Goal: Task Accomplishment & Management: Manage account settings

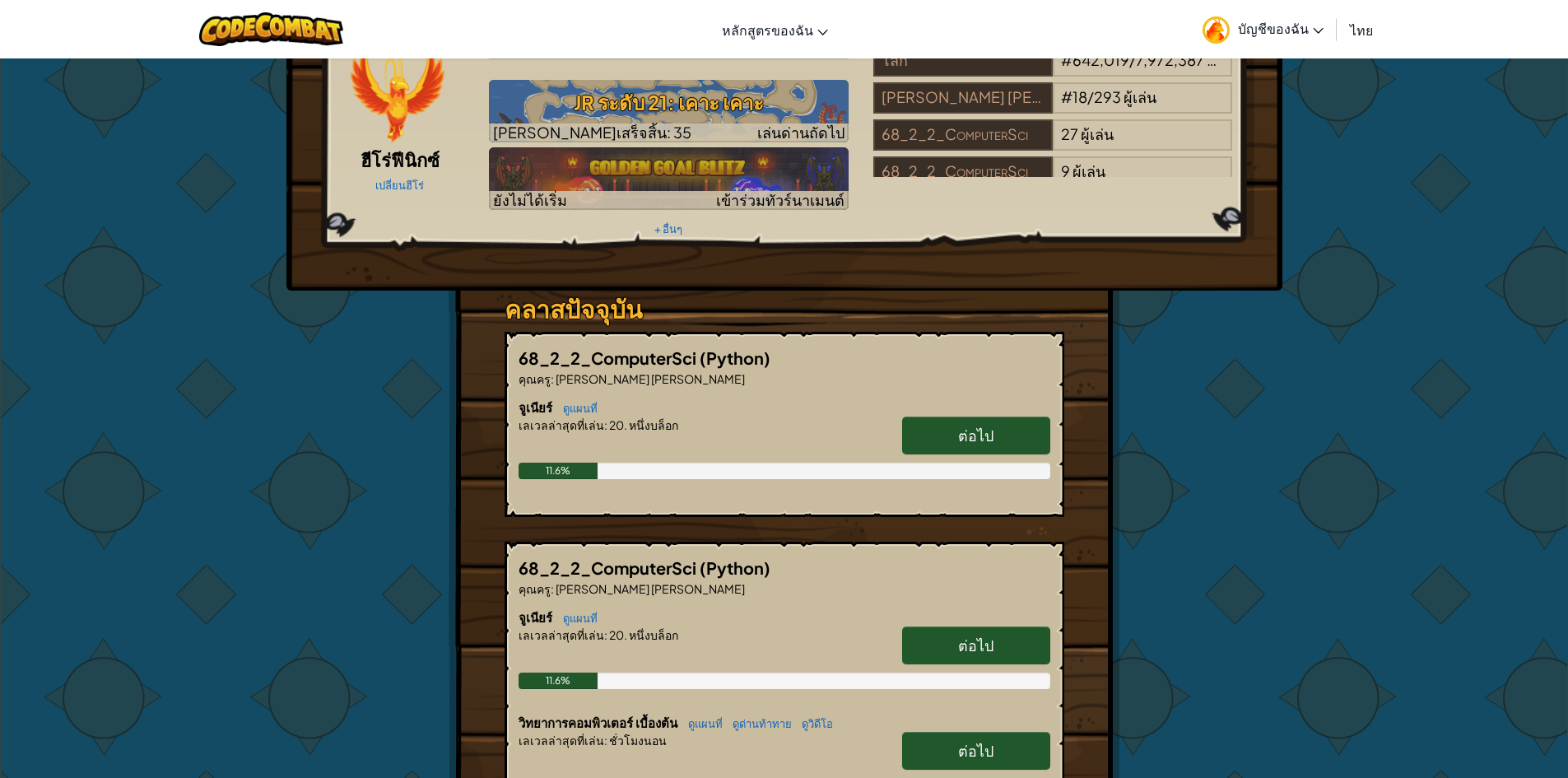
scroll to position [82, 0]
click at [965, 425] on span "ต่อไป" at bounding box center [975, 434] width 36 height 19
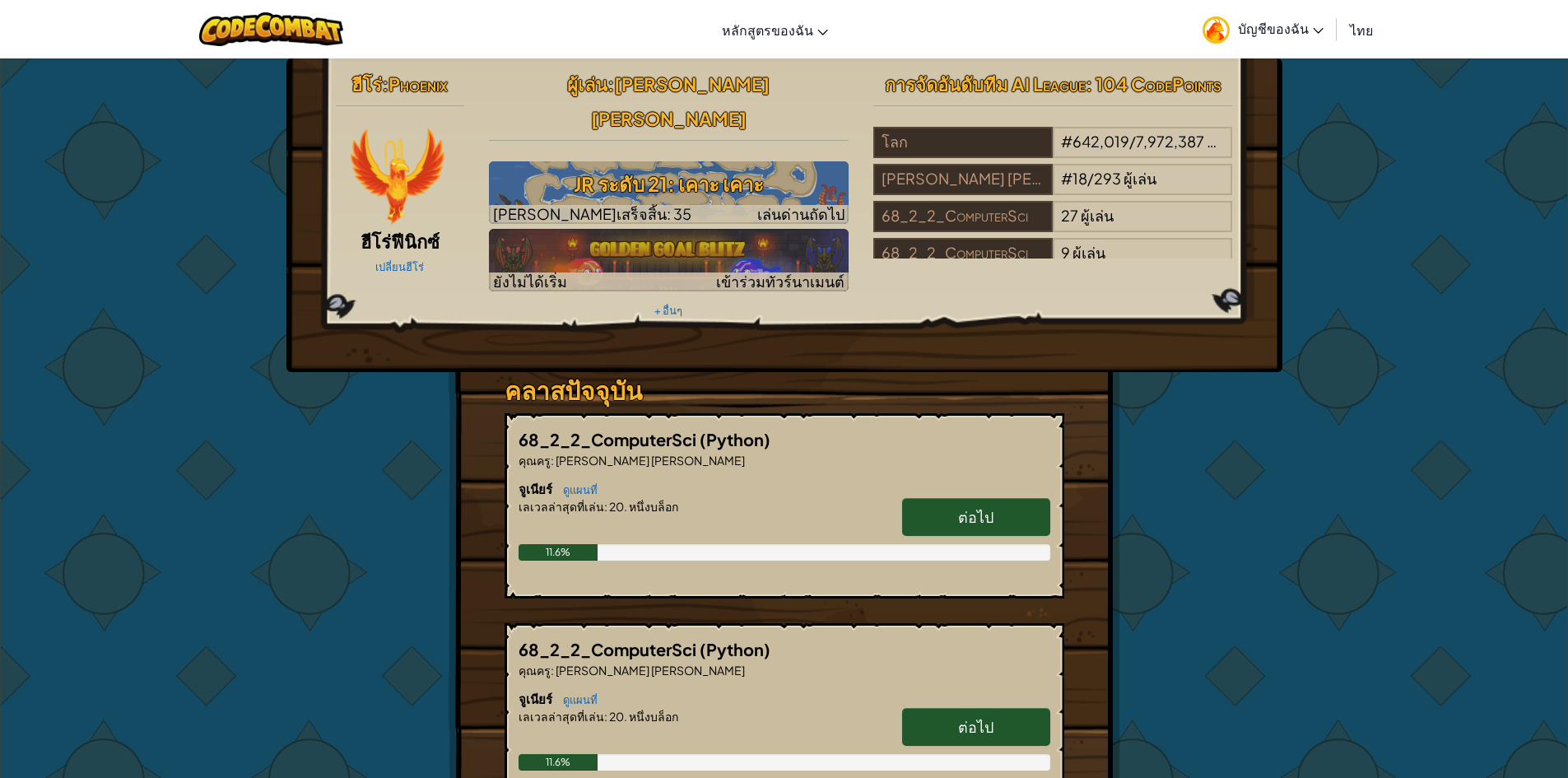
select select "th"
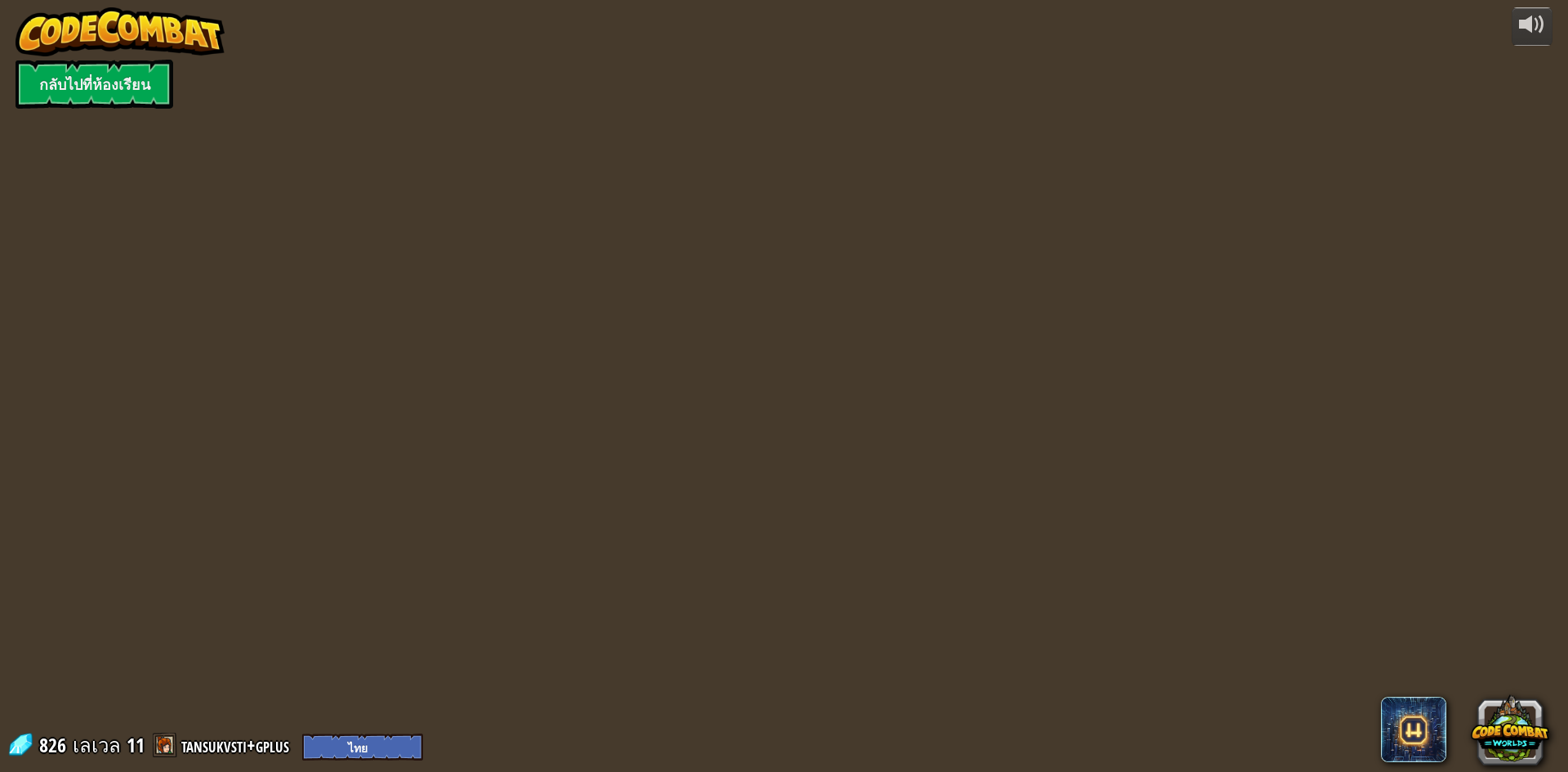
select select "th"
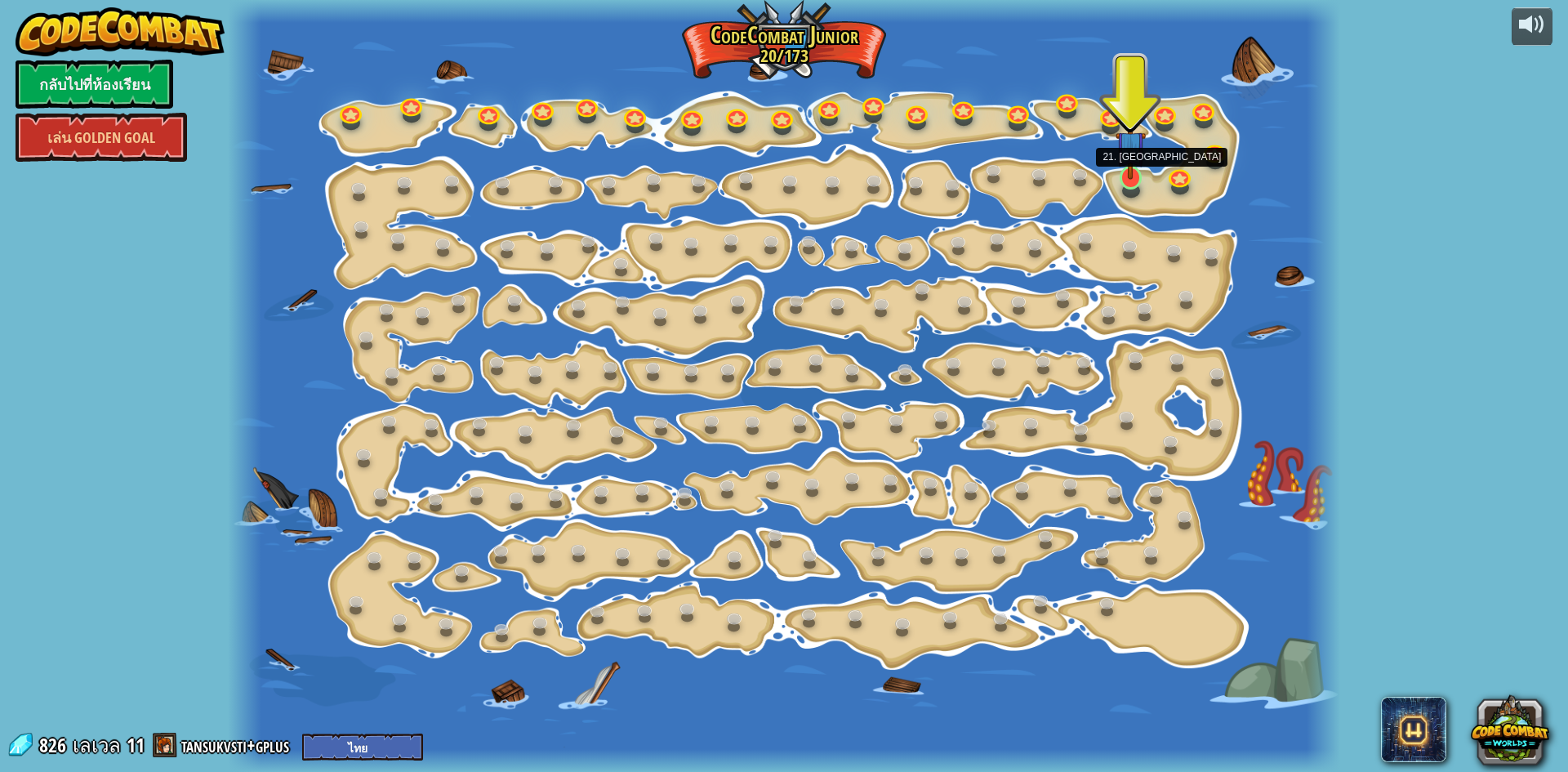
click at [1139, 176] on img at bounding box center [1130, 145] width 29 height 68
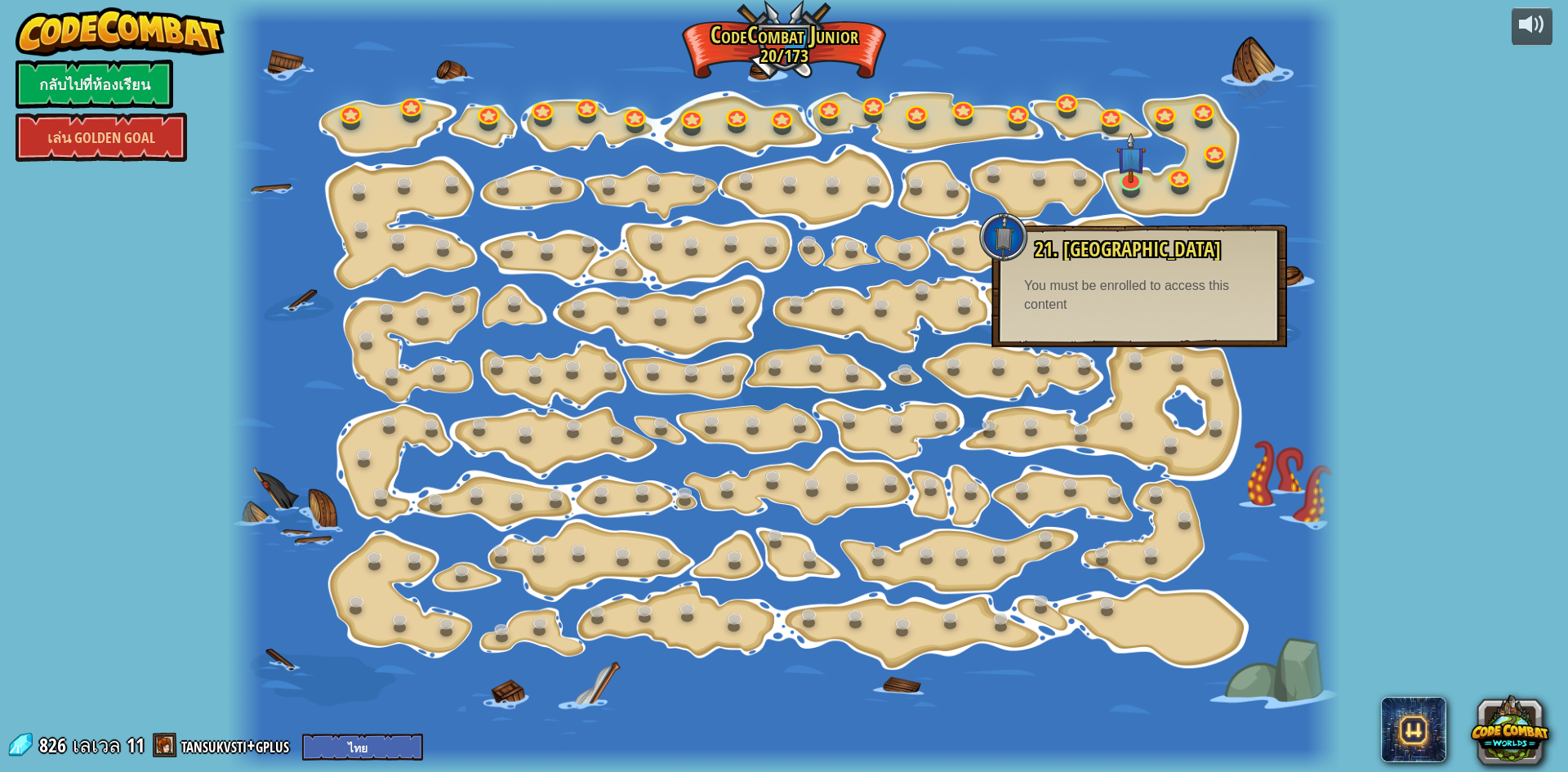
click at [1483, 193] on div "powered by กลับไปที่ห้องเรียน [PERSON_NAME] Golden Goal 15. เปลี่ยนทีละขั้น เปล…" at bounding box center [784, 386] width 1568 height 772
drag, startPoint x: 1484, startPoint y: 376, endPoint x: 1409, endPoint y: 343, distance: 81.9
click at [1486, 373] on div "powered by กลับไปที่ห้องเรียน [PERSON_NAME] Golden Goal 15. เปลี่ยนทีละขั้น เปล…" at bounding box center [784, 386] width 1568 height 772
click at [40, 74] on link "กลับไปที่ห้องเรียน" at bounding box center [94, 84] width 158 height 49
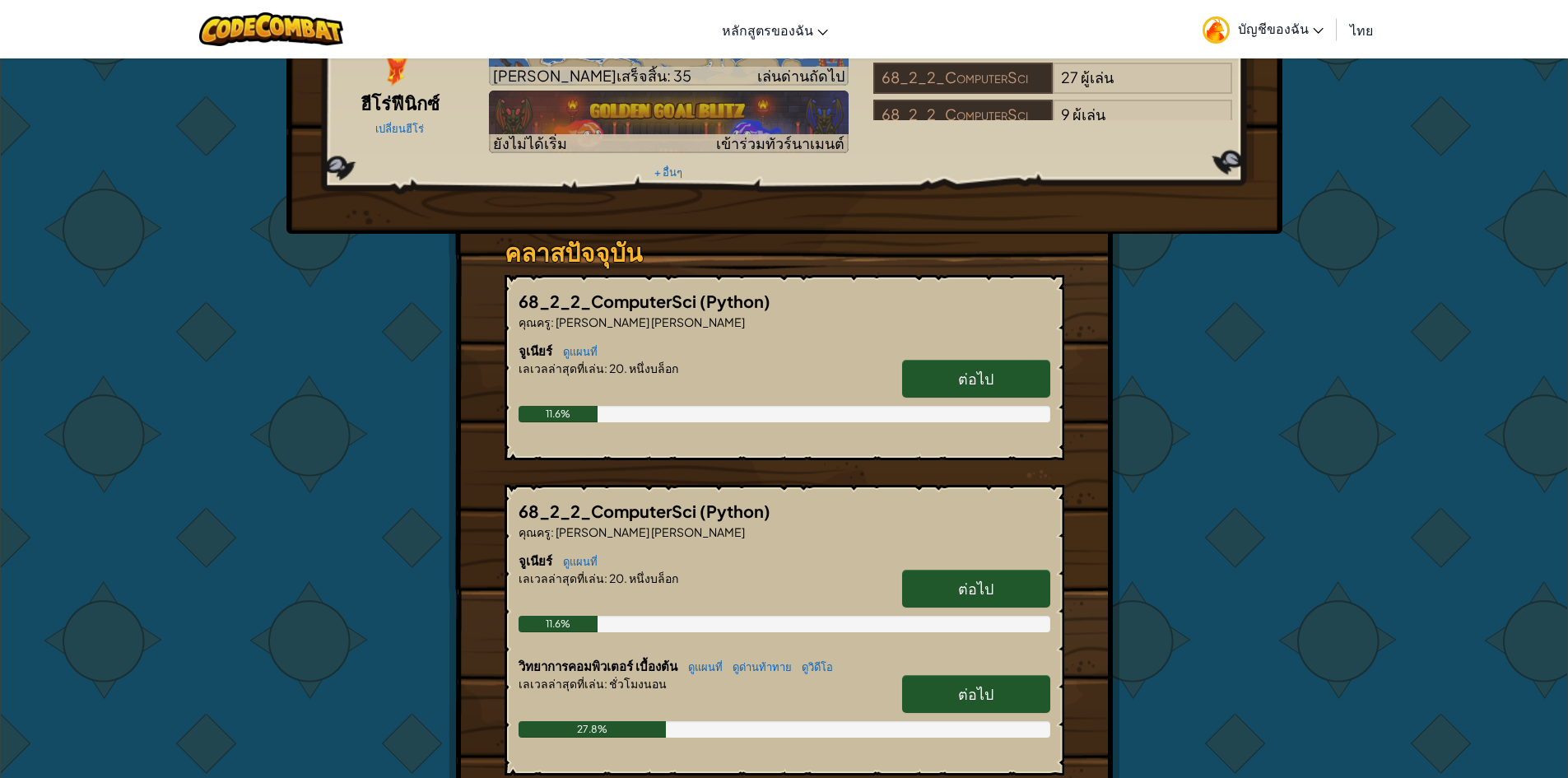
scroll to position [165, 0]
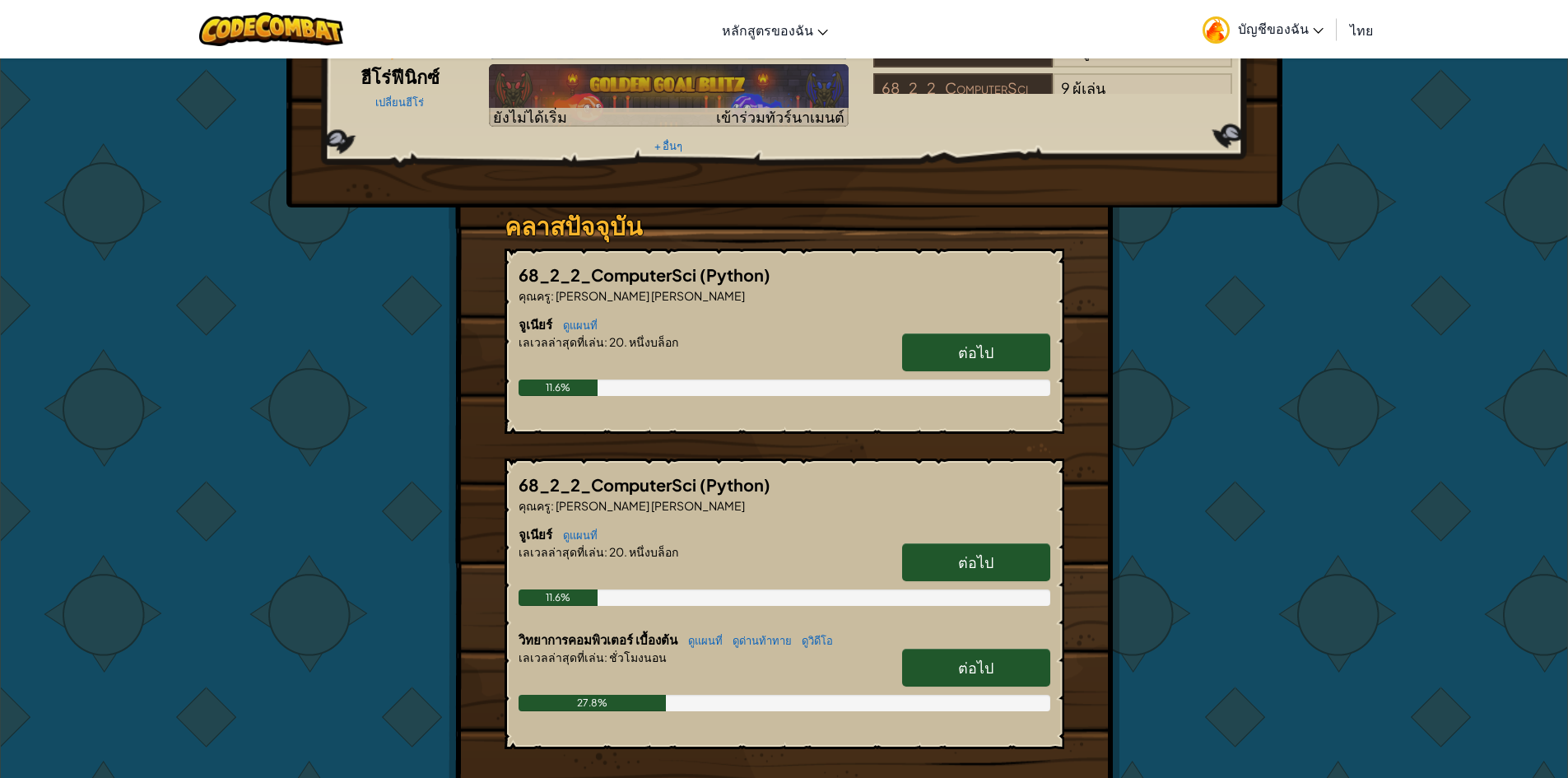
click at [987, 343] on span "ต่อไป" at bounding box center [975, 352] width 36 height 19
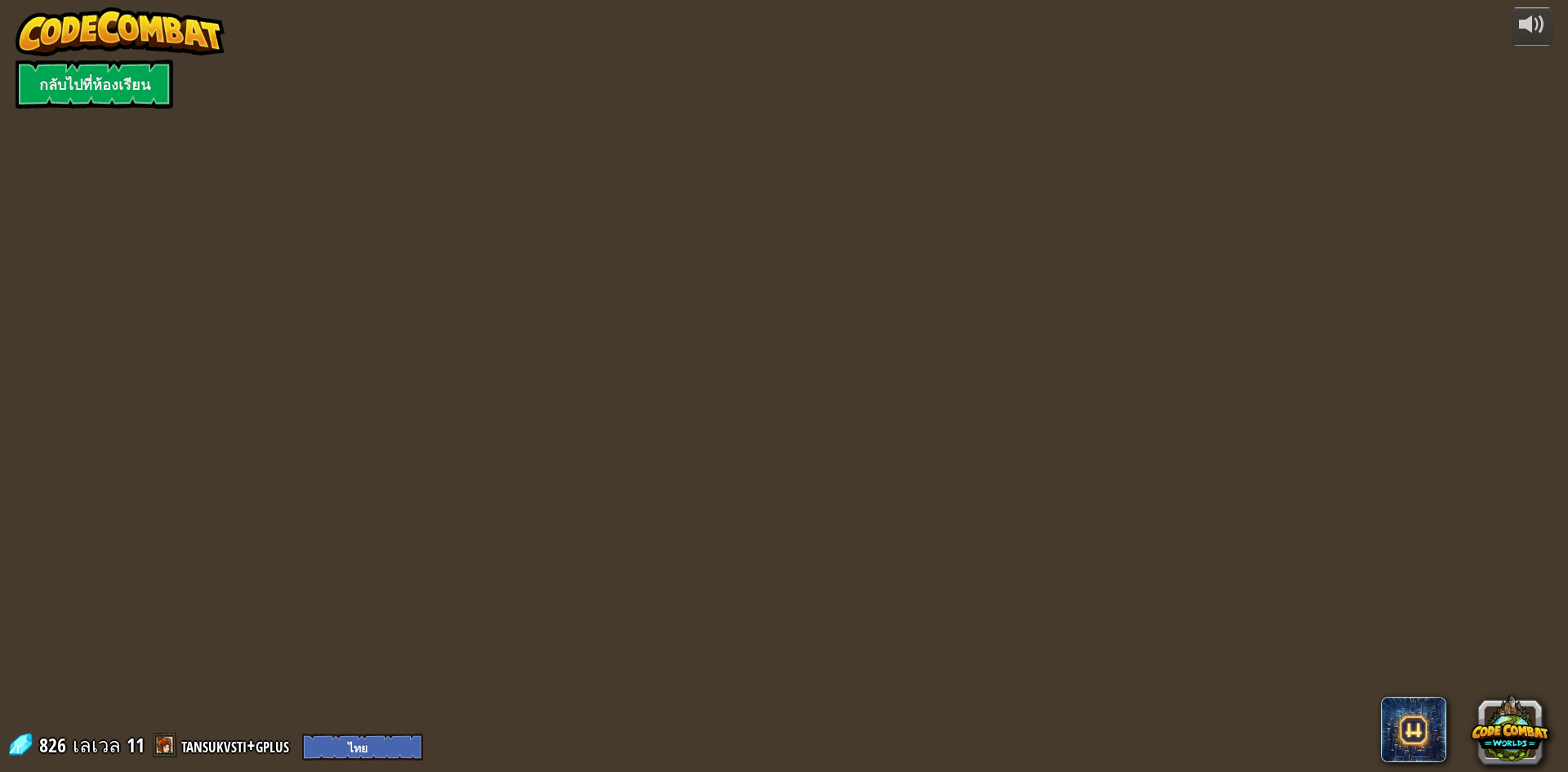
select select "th"
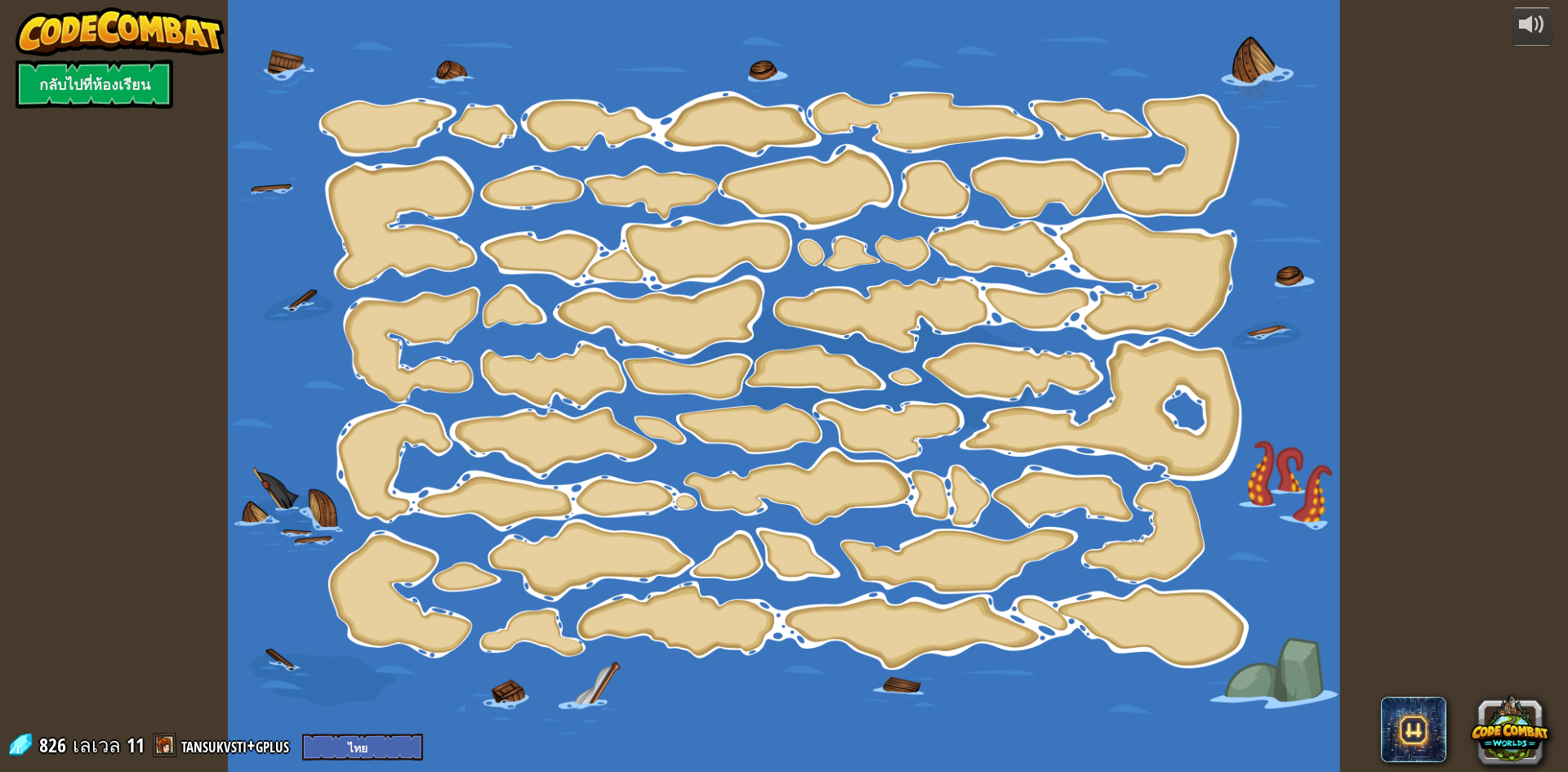
select select "th"
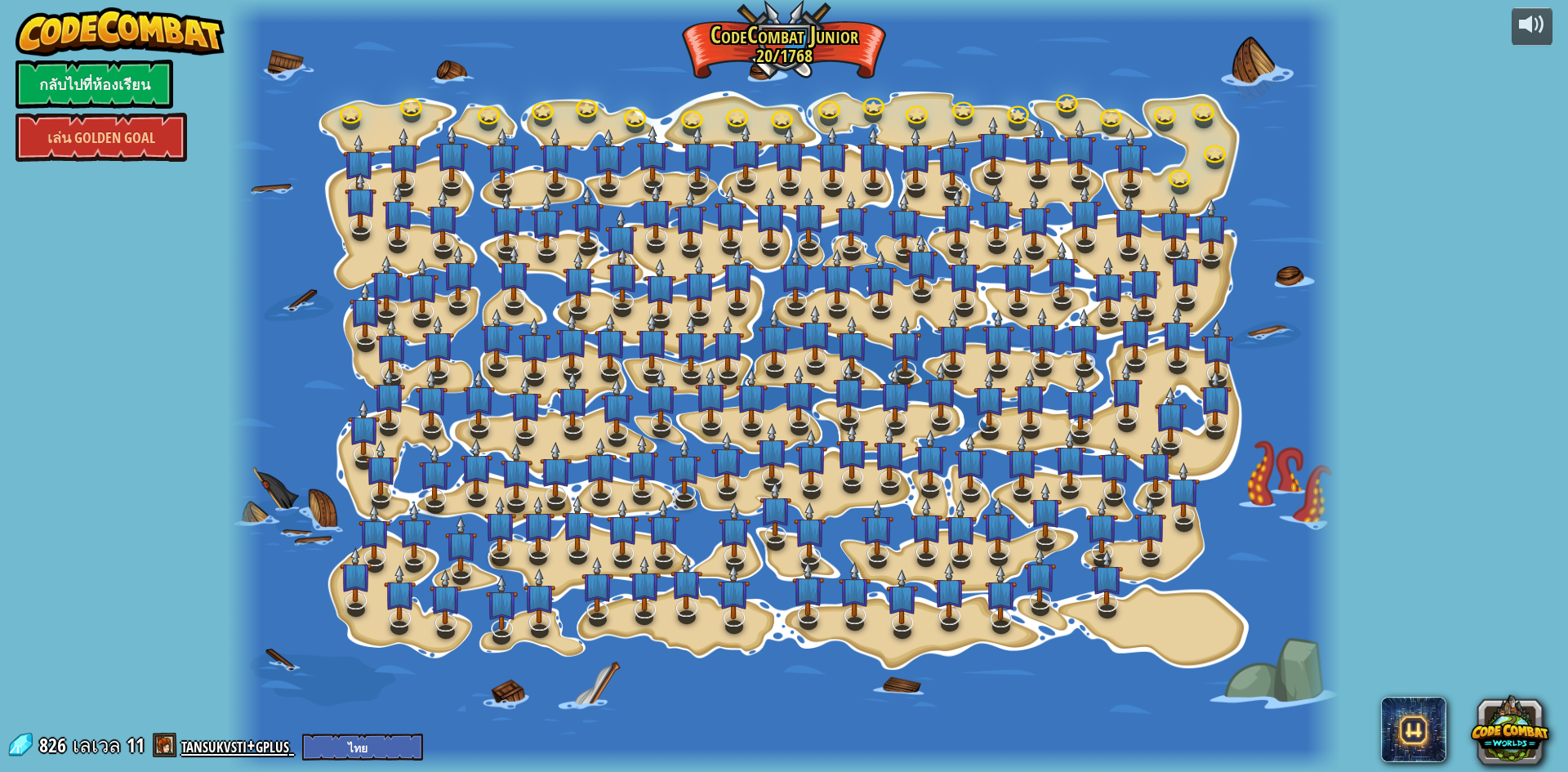
select select "th"
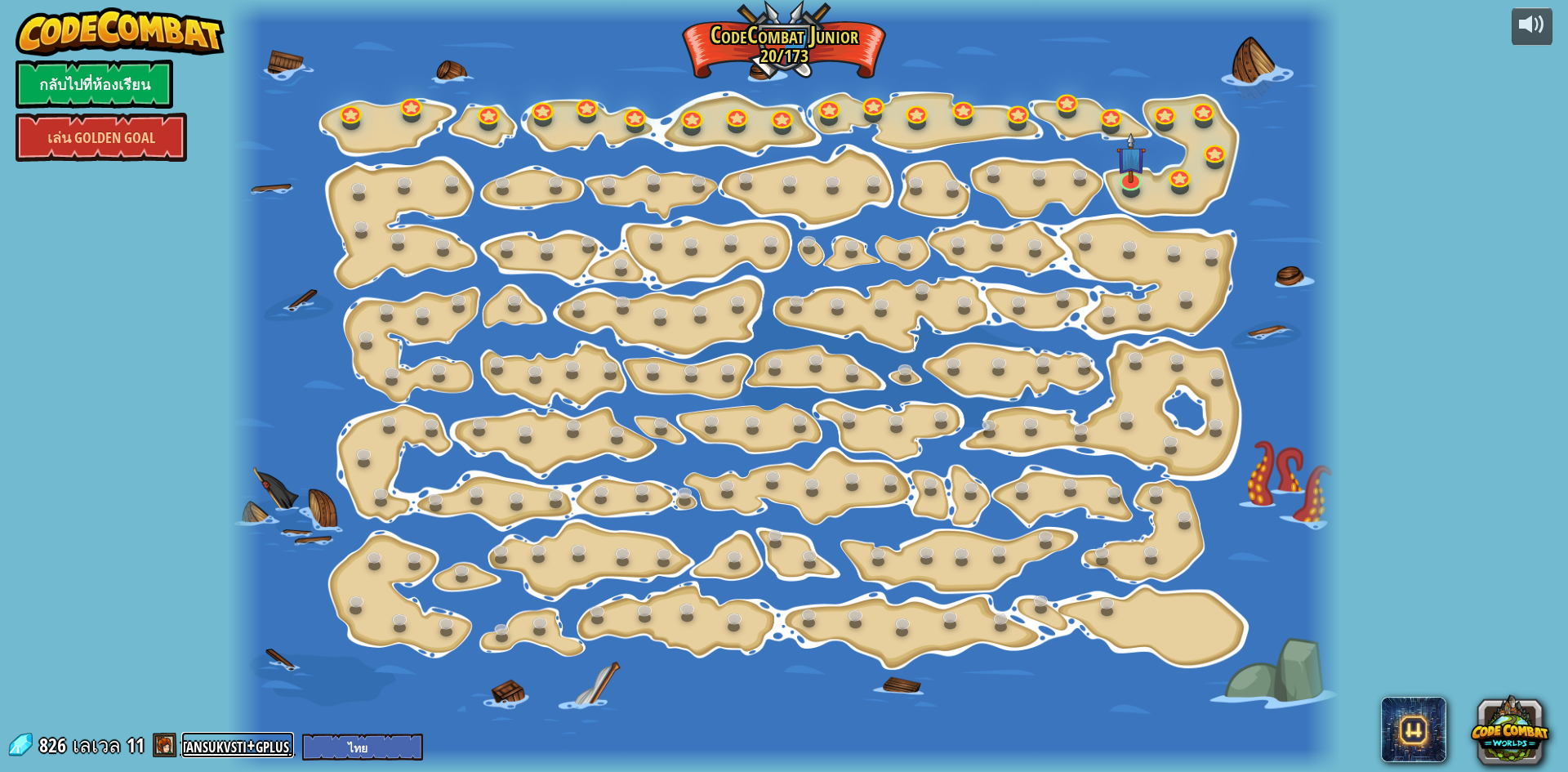
drag, startPoint x: 253, startPoint y: 757, endPoint x: 241, endPoint y: 750, distance: 13.9
click at [241, 750] on link "tansukvsti+gplus" at bounding box center [238, 745] width 112 height 26
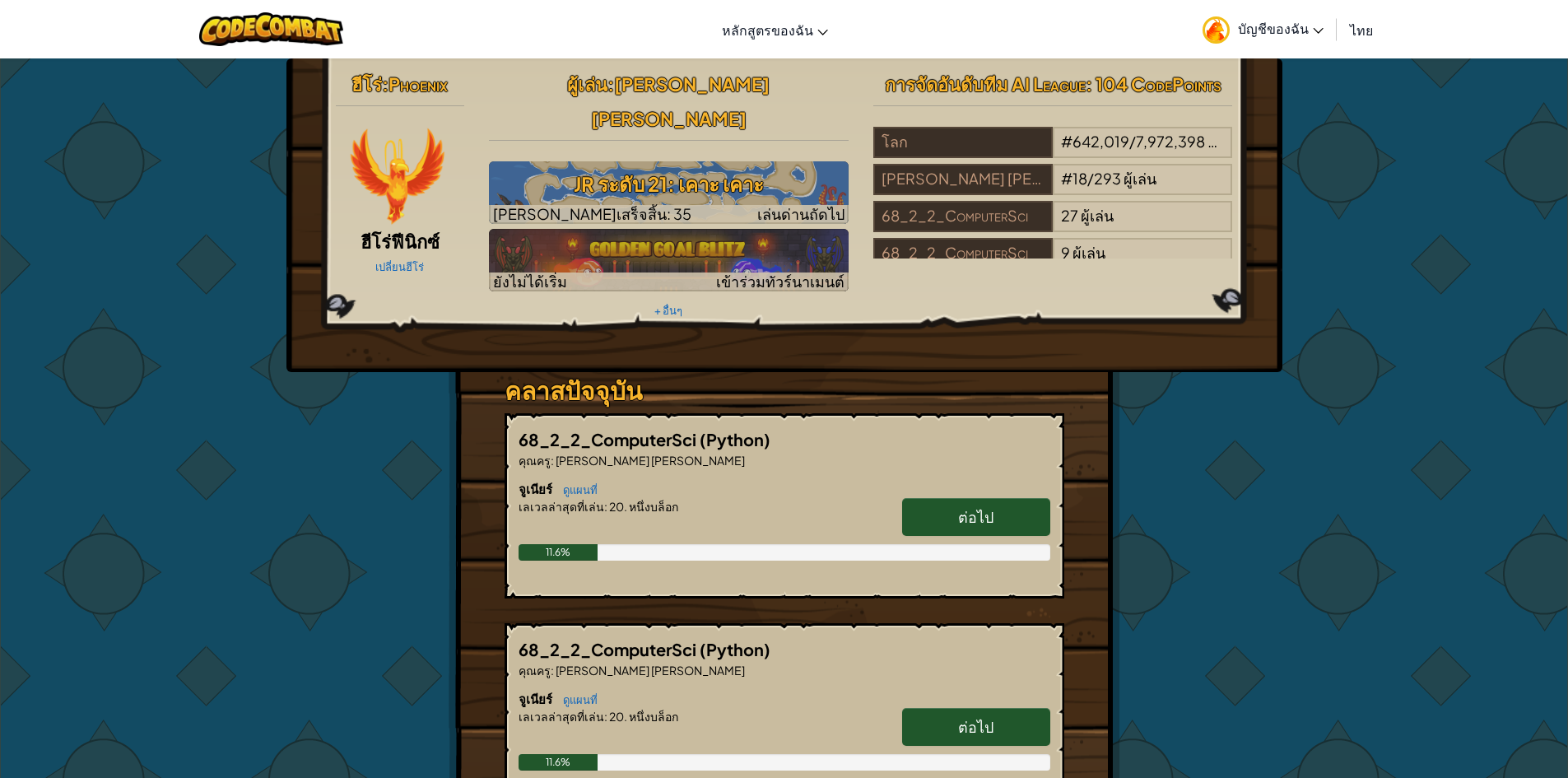
click at [1297, 17] on link "บัญชีของฉัน" at bounding box center [1263, 29] width 137 height 52
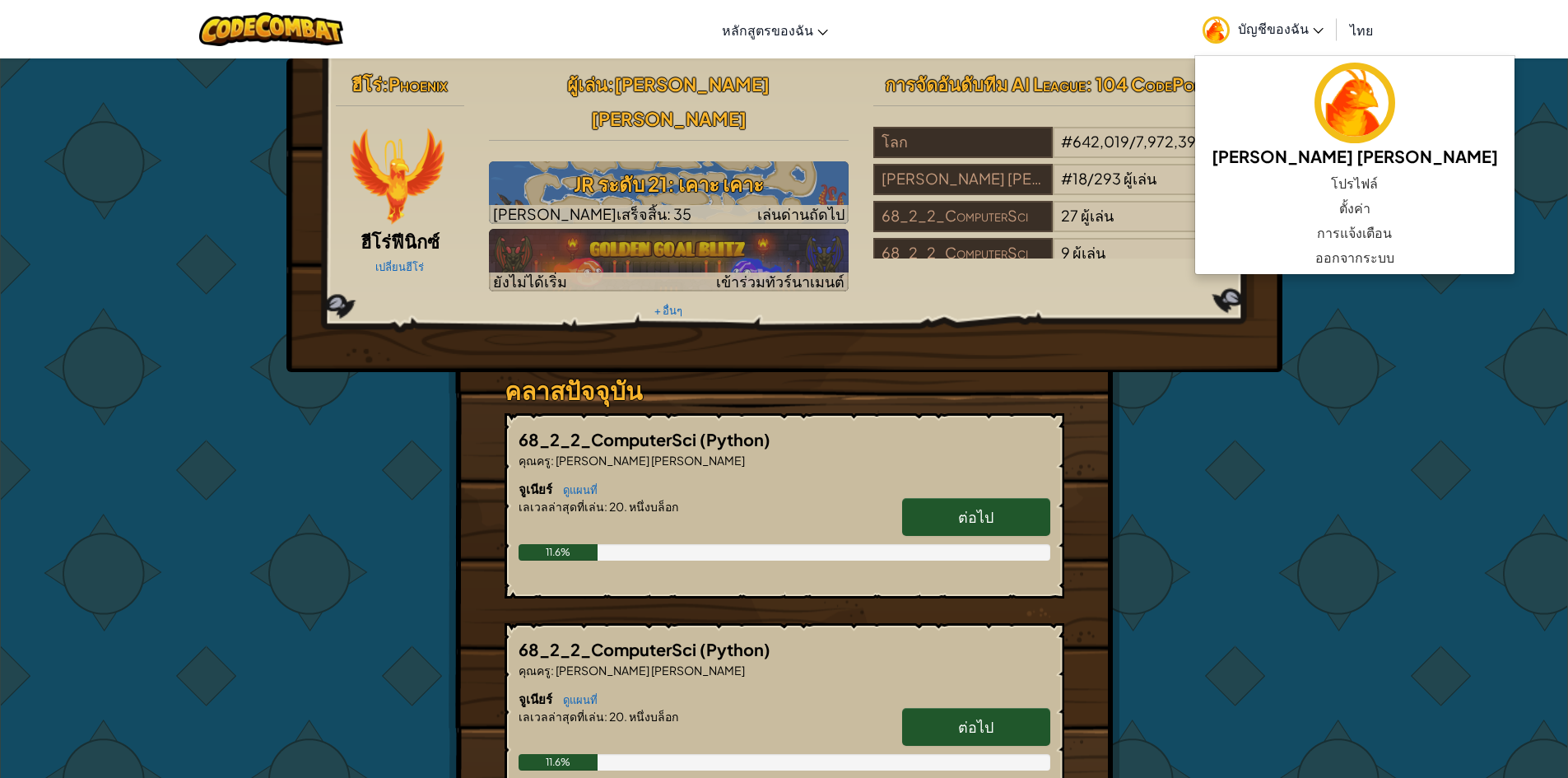
click at [1422, 143] on div "ฮีโร่ : Phoenix ฮีโร่ฟีนิกซ์ เปลี่ยนฮีโร่ ผู้[PERSON_NAME] : [PERSON_NAME] [PER…" at bounding box center [784, 606] width 1568 height 1097
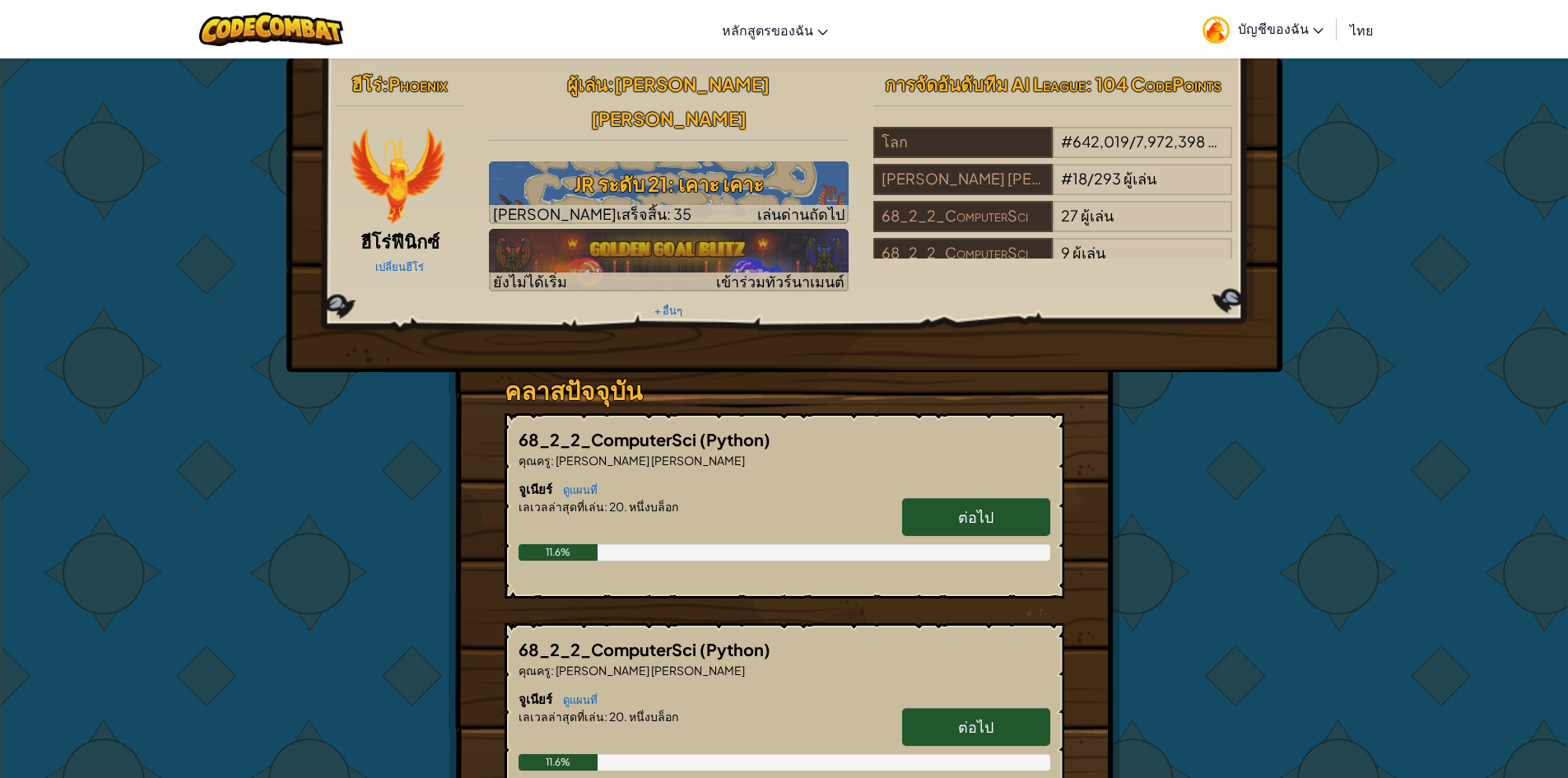
click at [1293, 30] on span "บัญชีของฉัน" at bounding box center [1281, 28] width 86 height 17
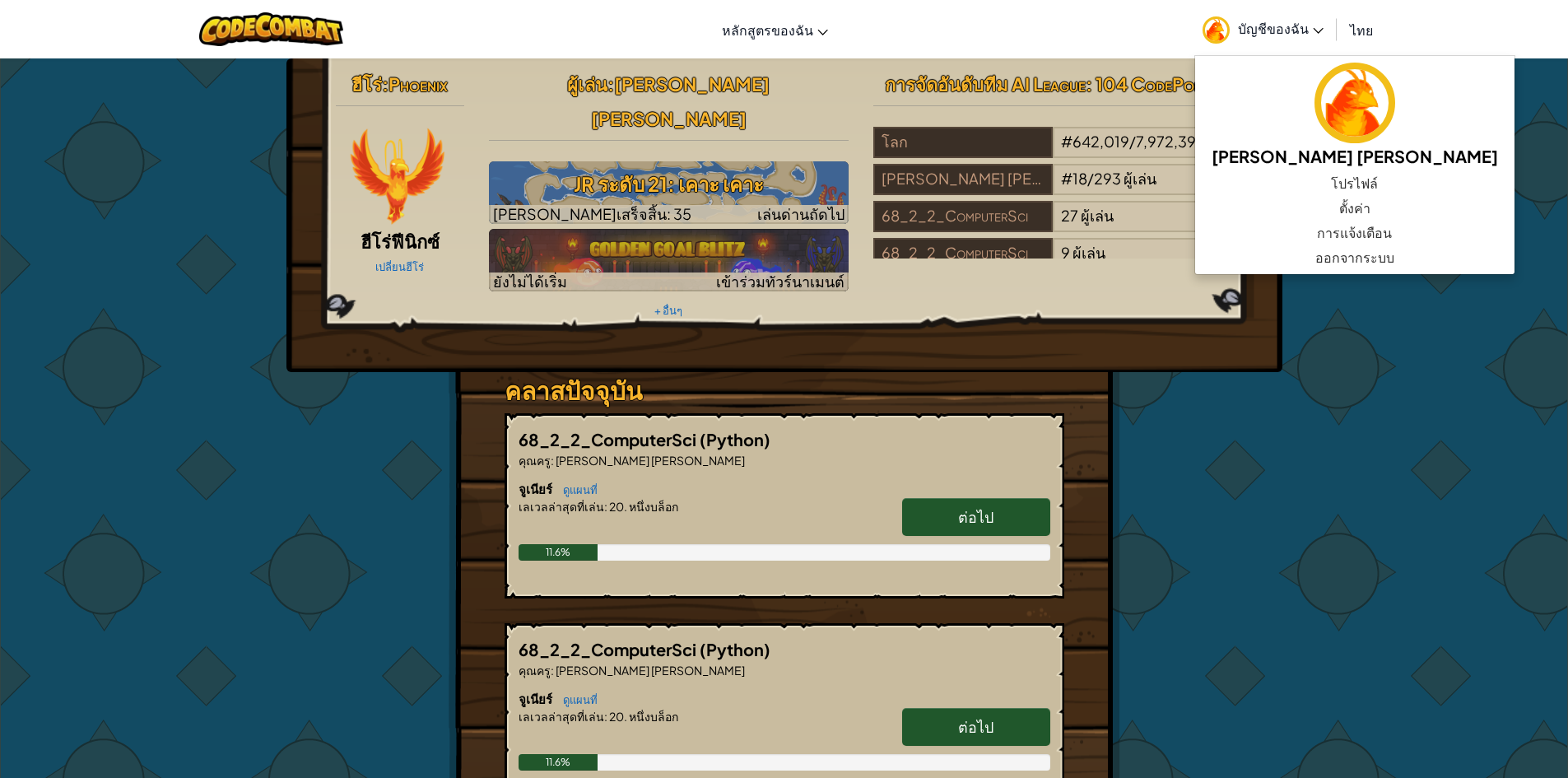
click at [1413, 142] on div "ฮีโร่ : Phoenix ฮีโร่ฟีนิกซ์ เปลี่ยนฮีโร่ ผู้[PERSON_NAME] : [PERSON_NAME] [PER…" at bounding box center [784, 606] width 1568 height 1097
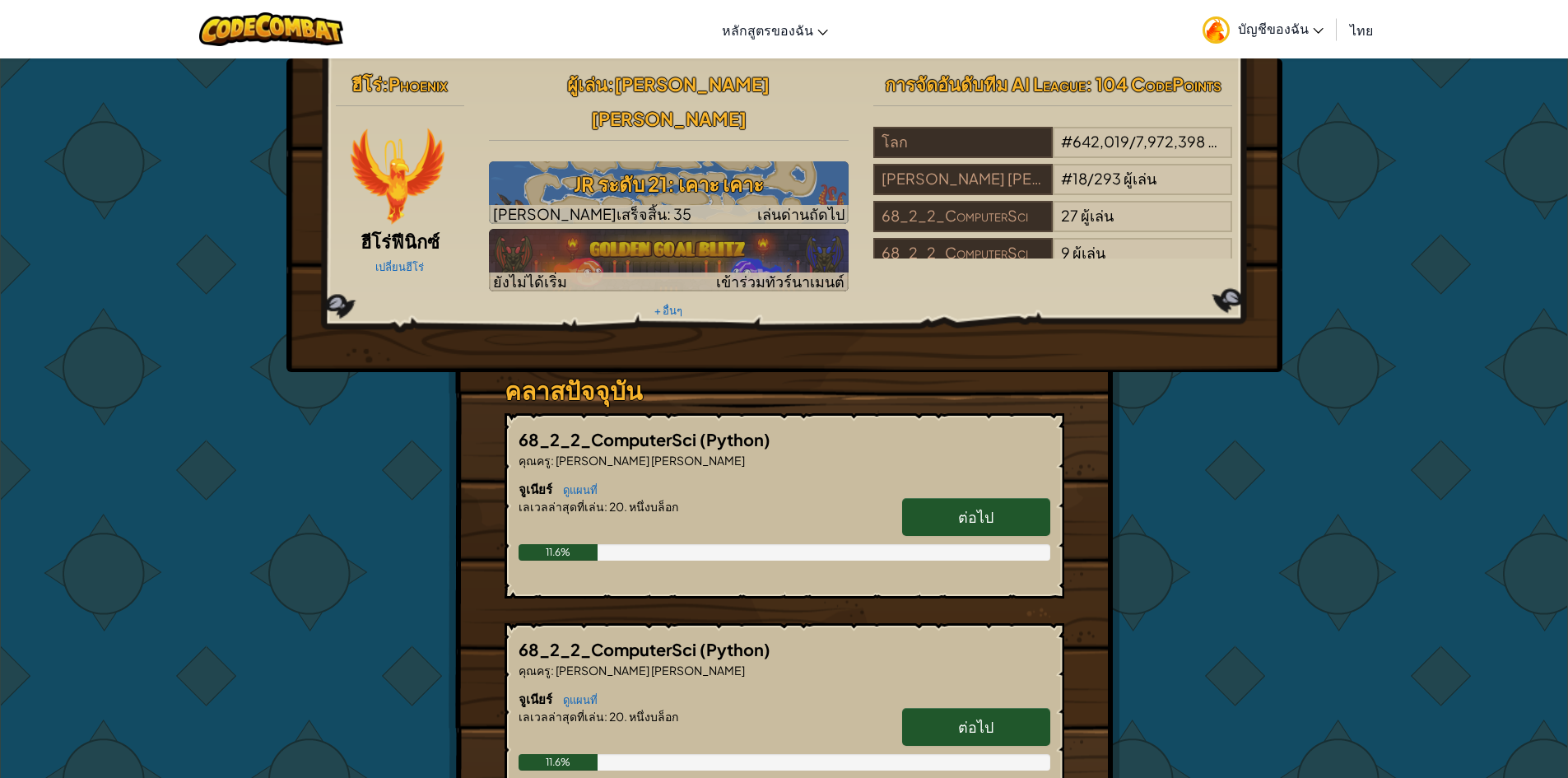
click at [948, 498] on link "ต่อไป" at bounding box center [976, 517] width 148 height 37
select select "th"
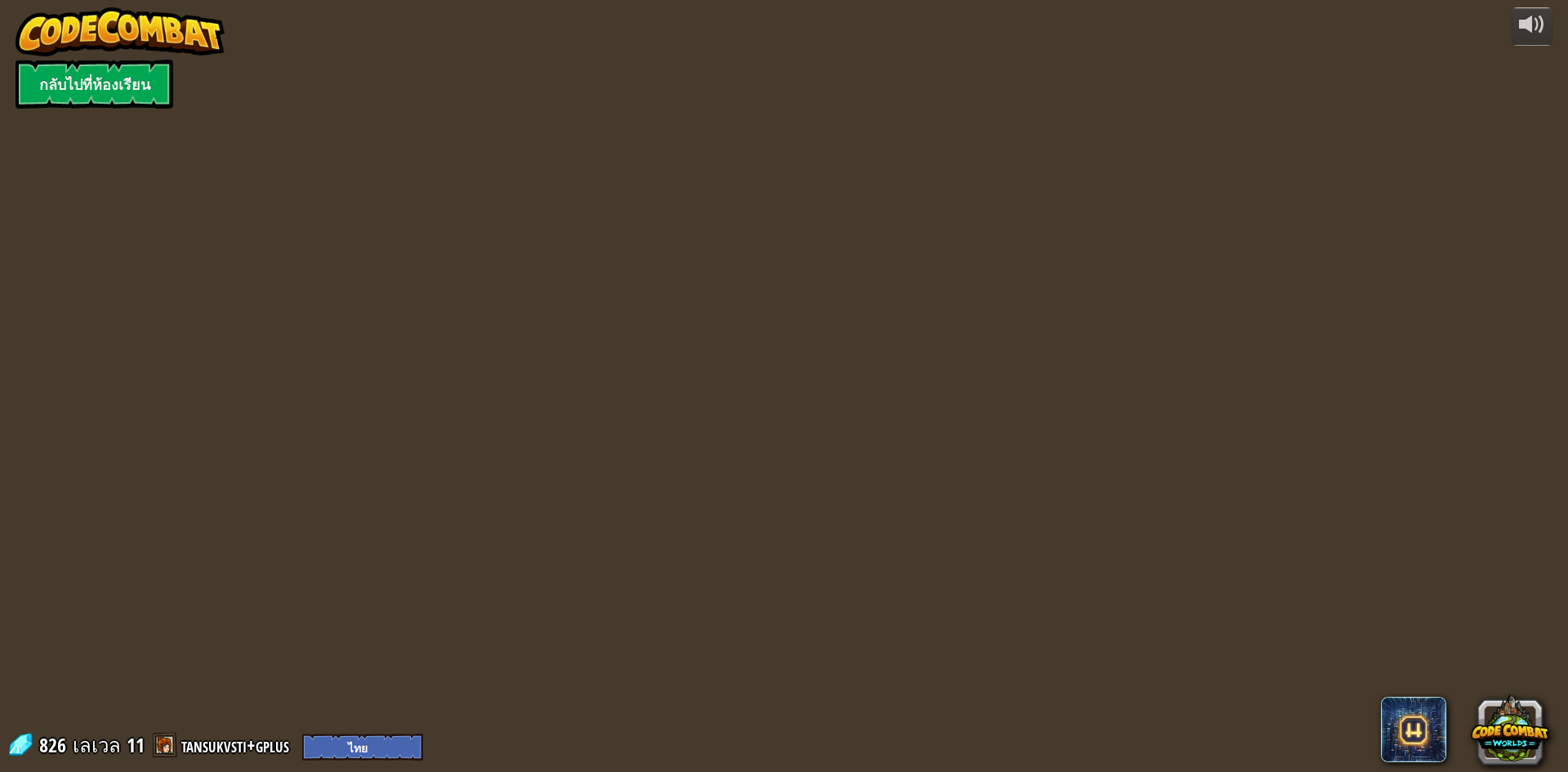
select select "th"
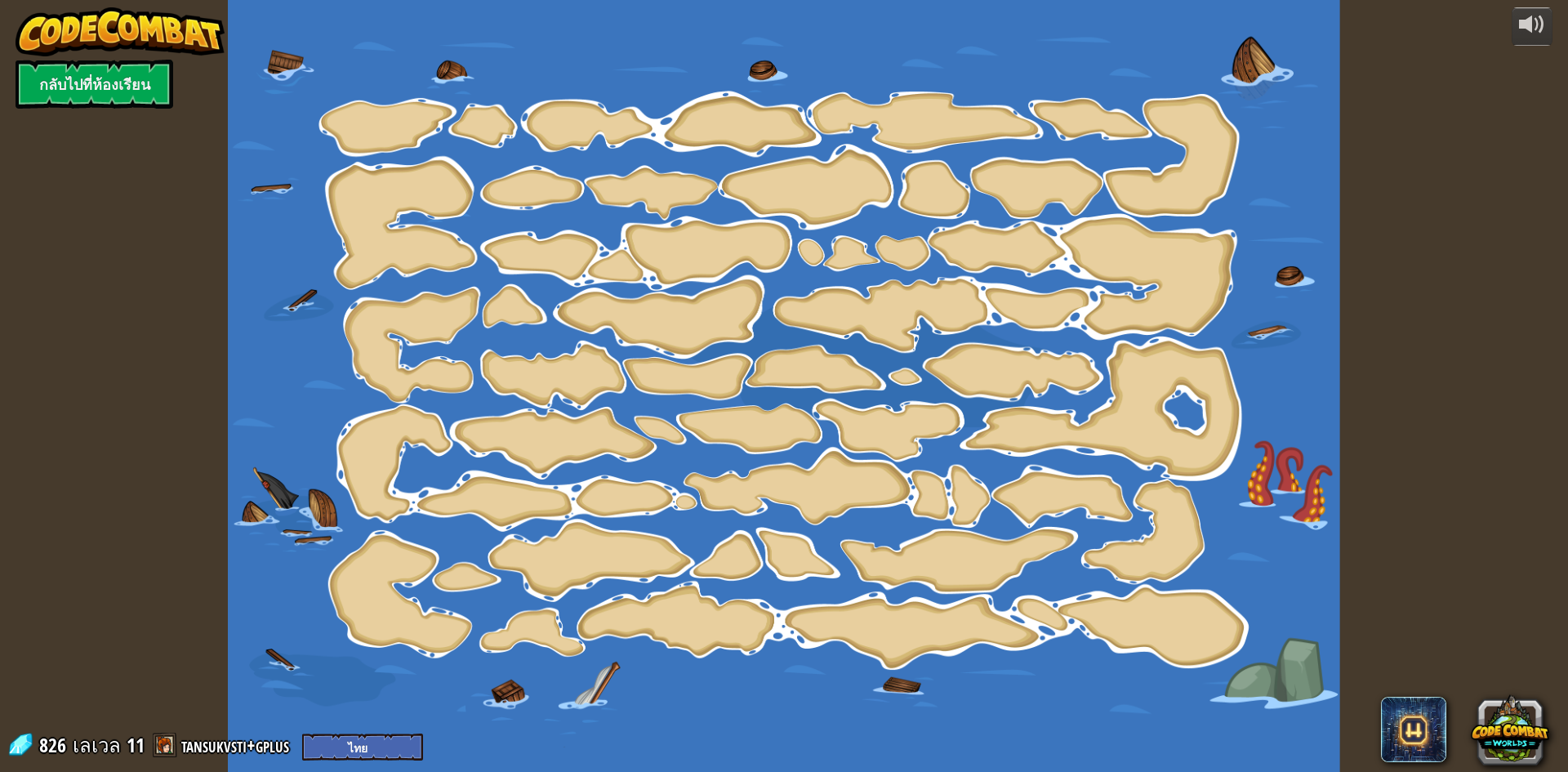
select select "th"
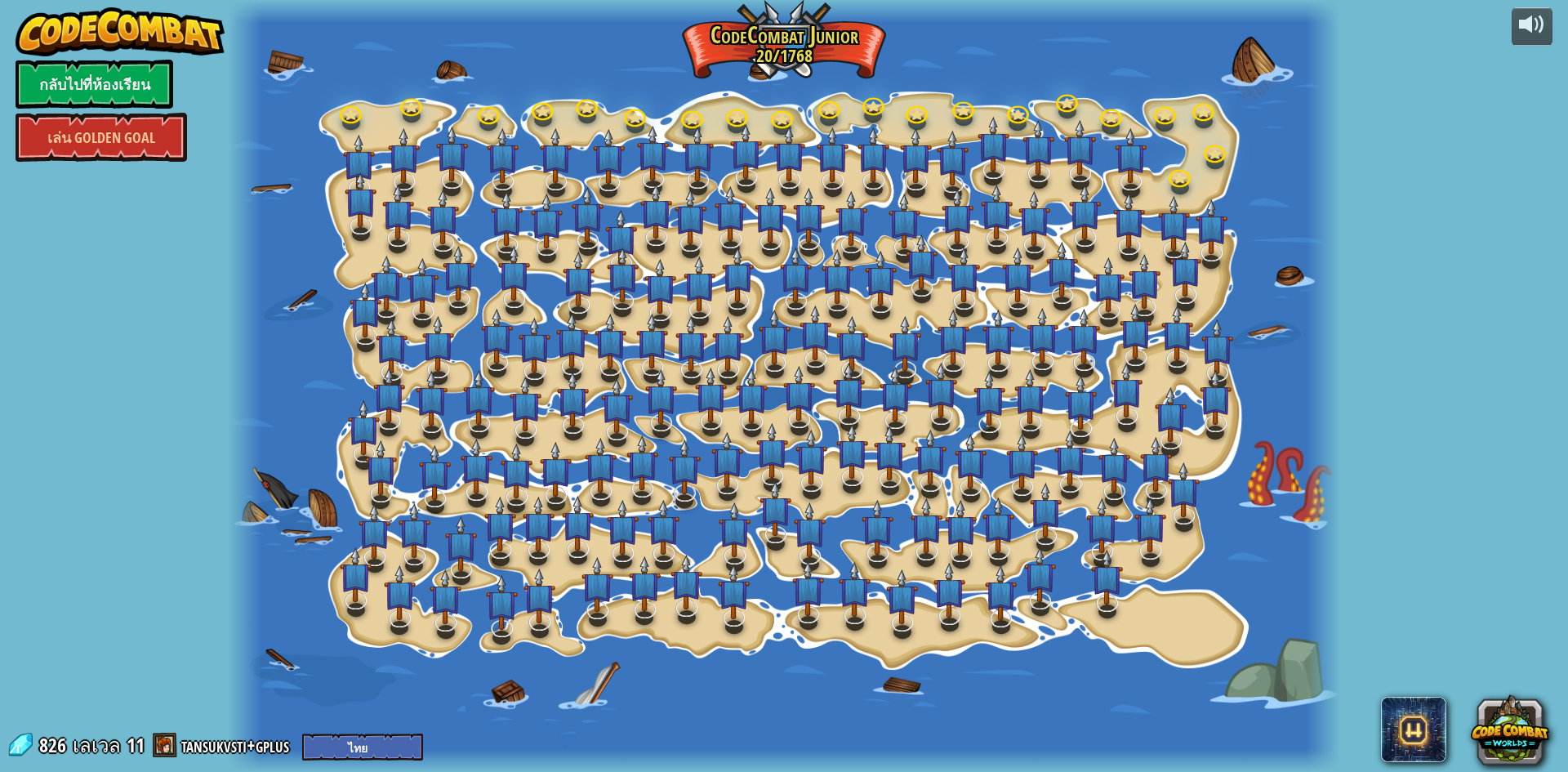
select select "th"
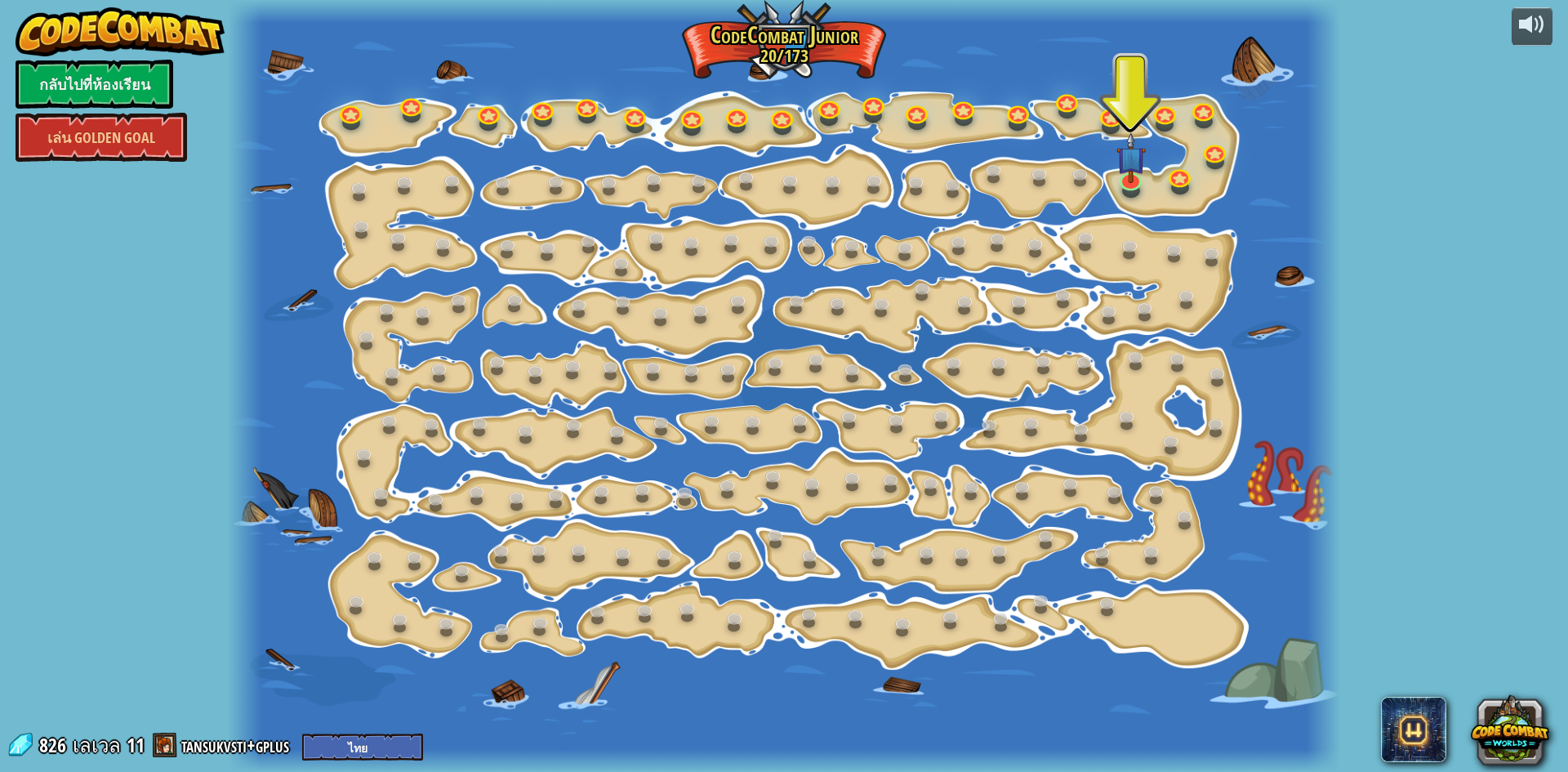
drag, startPoint x: 253, startPoint y: 744, endPoint x: 149, endPoint y: 705, distance: 111.1
click at [149, 705] on div "powered by กลับไปที่ห้องเรียน [PERSON_NAME] Golden Goal 15. เปลี่ยนทีละขั้น เปล…" at bounding box center [784, 386] width 1568 height 772
click at [224, 746] on link "tansukvsti+gplus" at bounding box center [238, 745] width 112 height 26
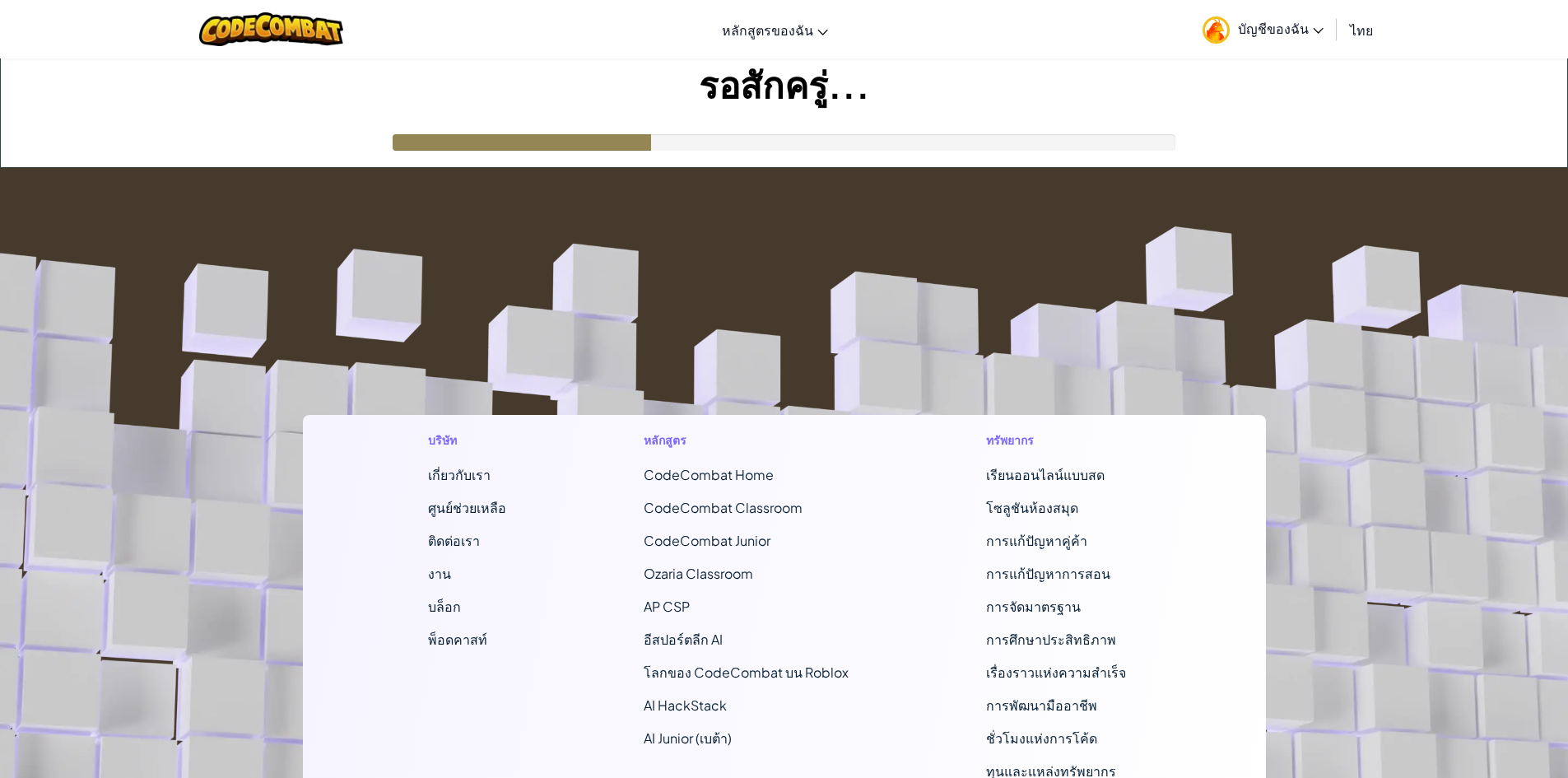
click at [226, 751] on footer "บริษัท เกี่ยวกับเรา ศูนย์ช่วยเหลือ ติดต่อเรา งาน บล็อก พ็อดคาสท์ หลักสูตร CodeC…" at bounding box center [784, 613] width 1568 height 891
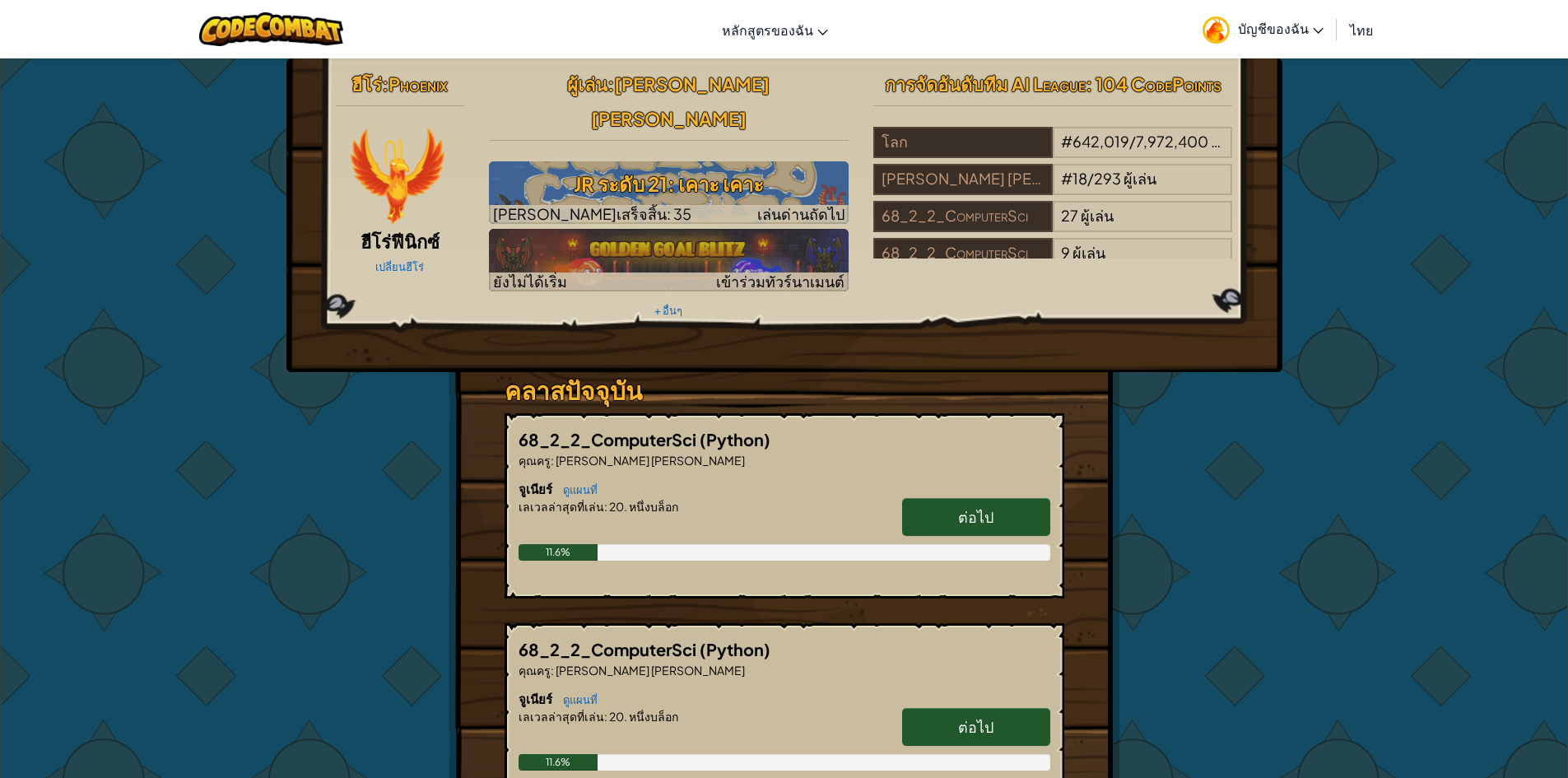
click at [921, 498] on link "ต่อไป" at bounding box center [976, 517] width 148 height 37
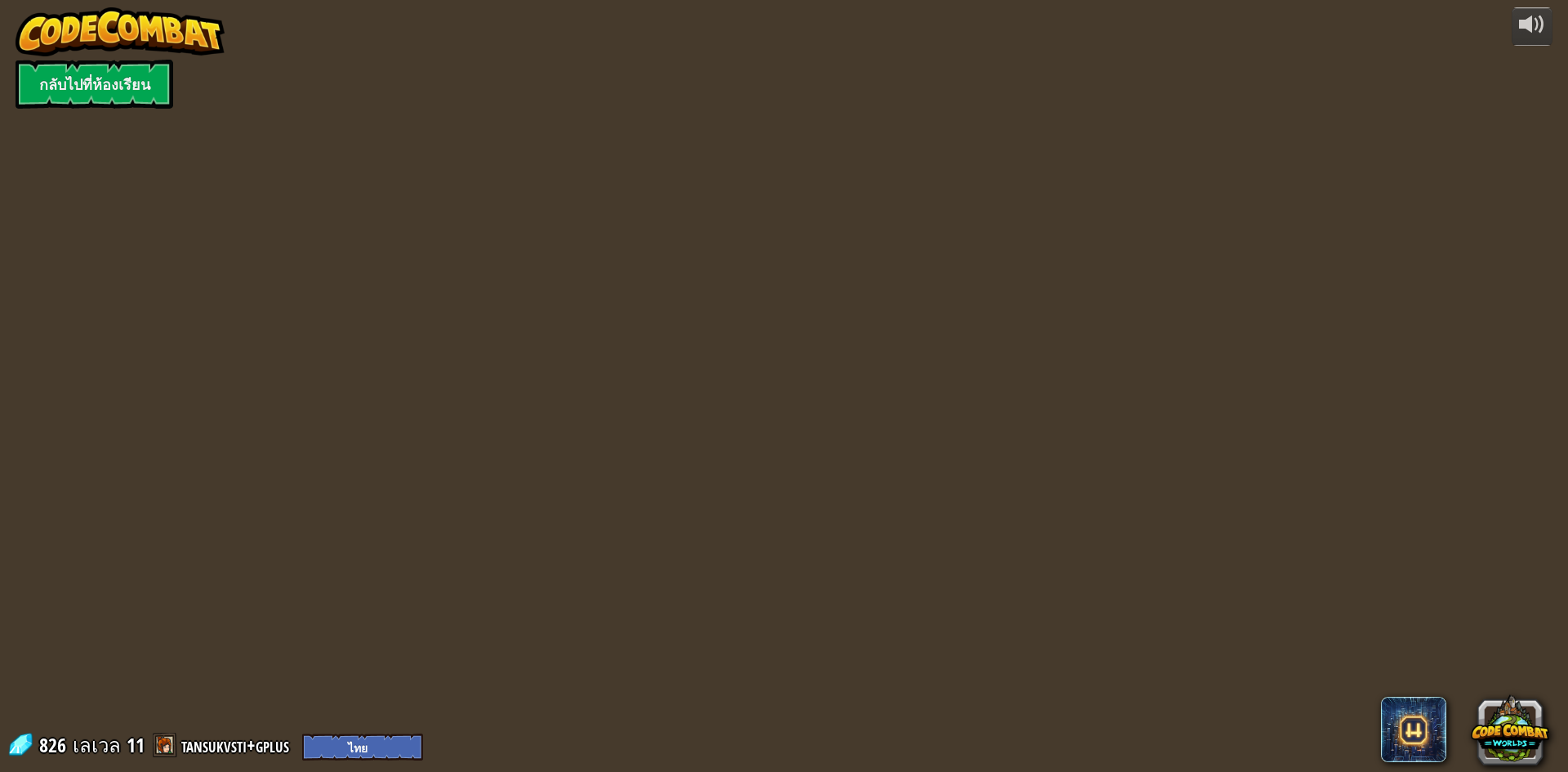
select select "th"
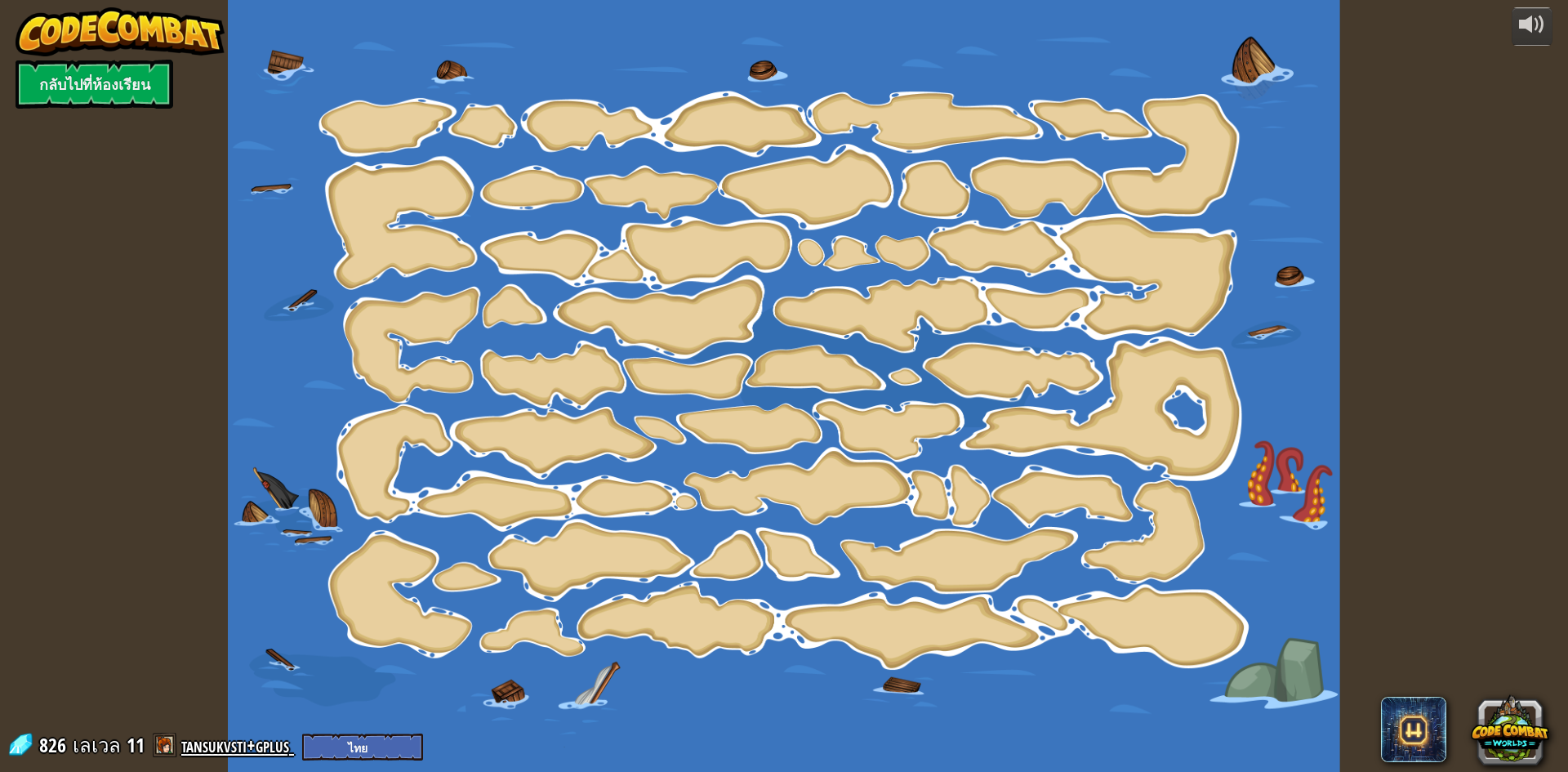
select select "th"
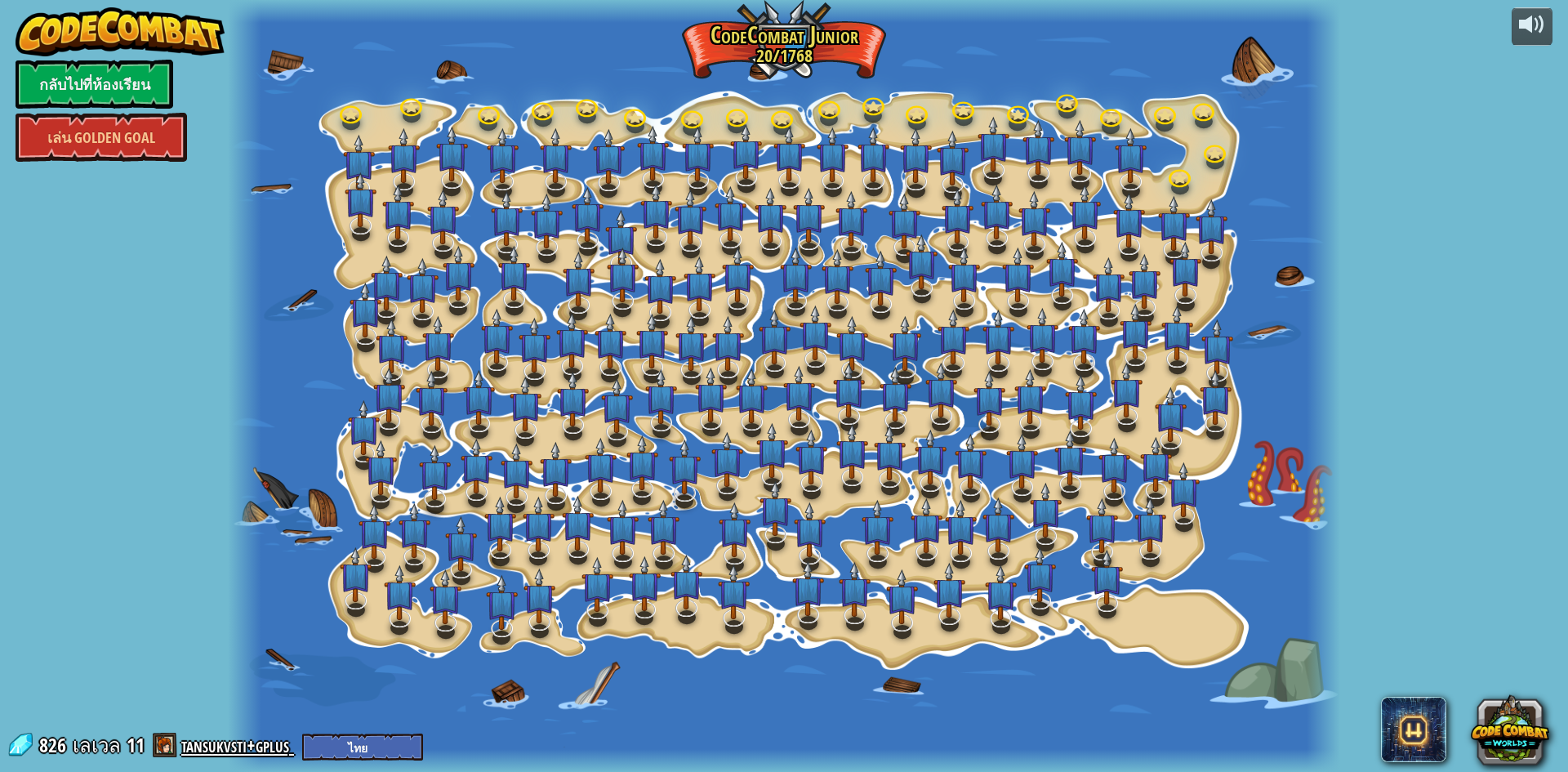
select select "th"
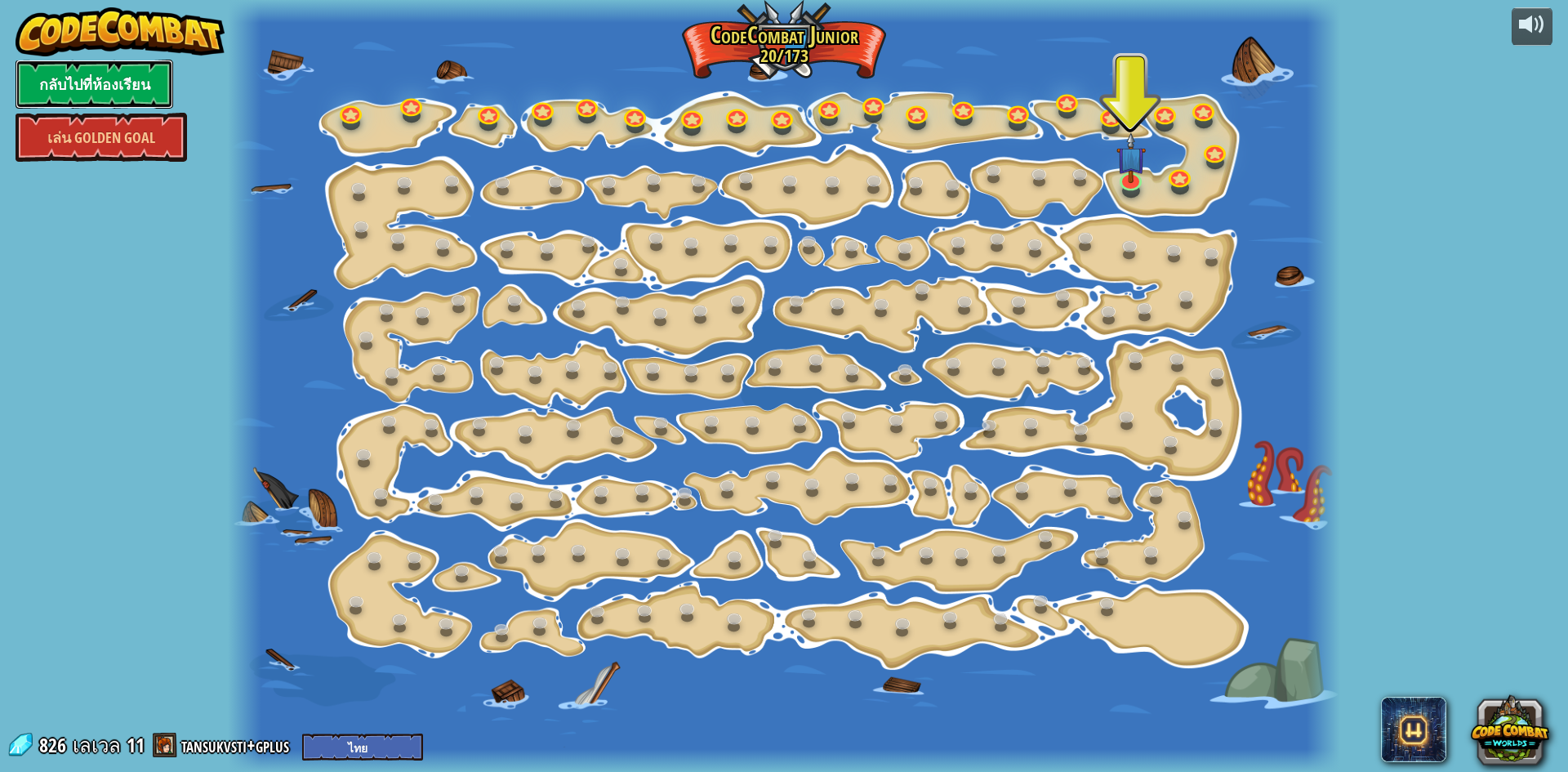
click at [63, 83] on link "กลับไปที่ห้องเรียน" at bounding box center [94, 84] width 158 height 49
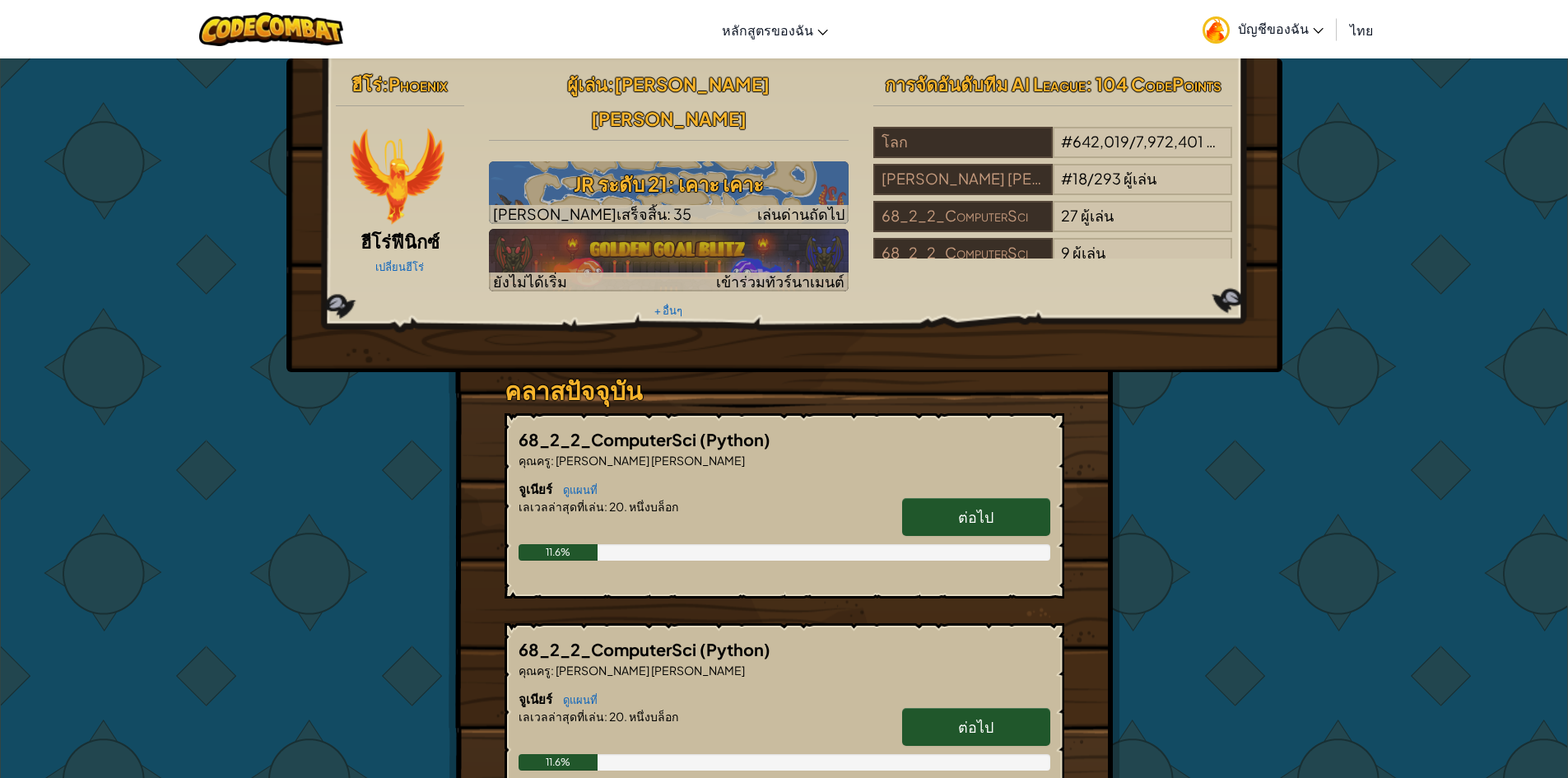
click at [1266, 30] on span "บัญชีของฉัน" at bounding box center [1281, 28] width 86 height 17
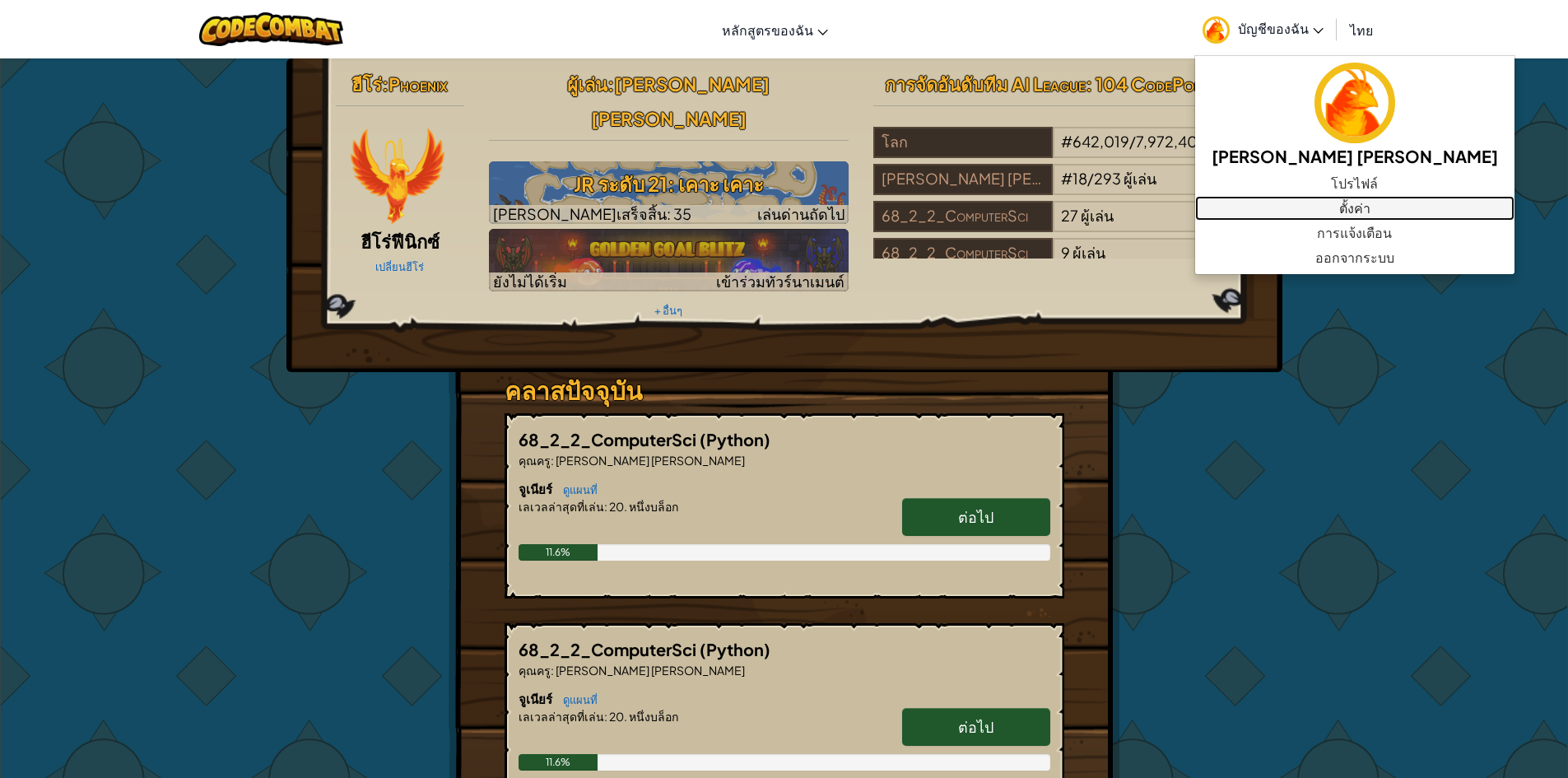
click at [1282, 204] on link "ตั้งค่า" at bounding box center [1354, 208] width 319 height 25
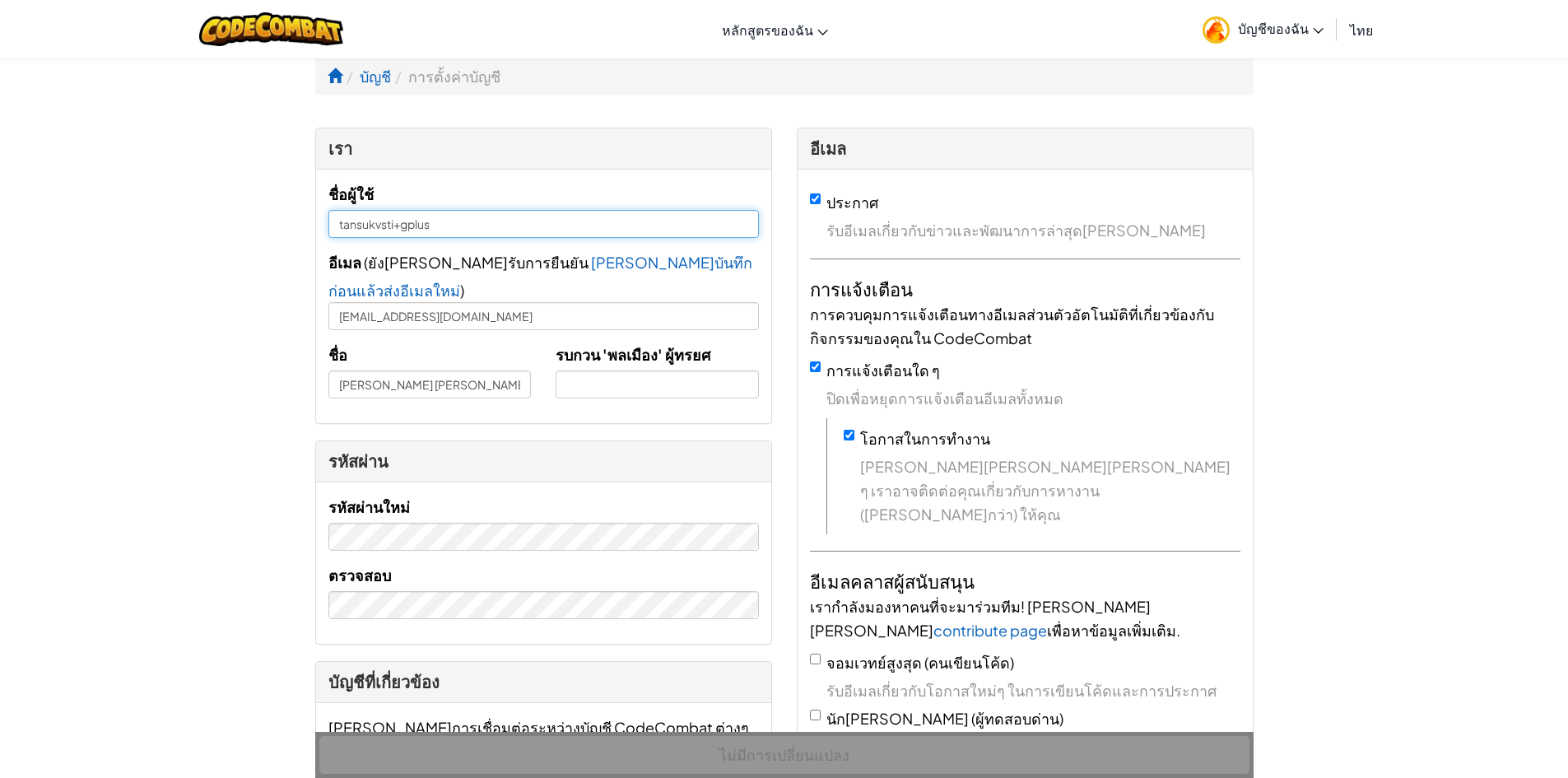
click at [484, 215] on input "tansukvsti+gplus" at bounding box center [543, 224] width 430 height 28
type input "t"
type input "f"
click at [577, 230] on input "ด.ช.[PERSON_NAME] [PERSON_NAME]" at bounding box center [543, 224] width 430 height 28
click at [495, 228] on input "ด.ช.[PERSON_NAME] [PERSON_NAME]" at bounding box center [543, 224] width 430 height 28
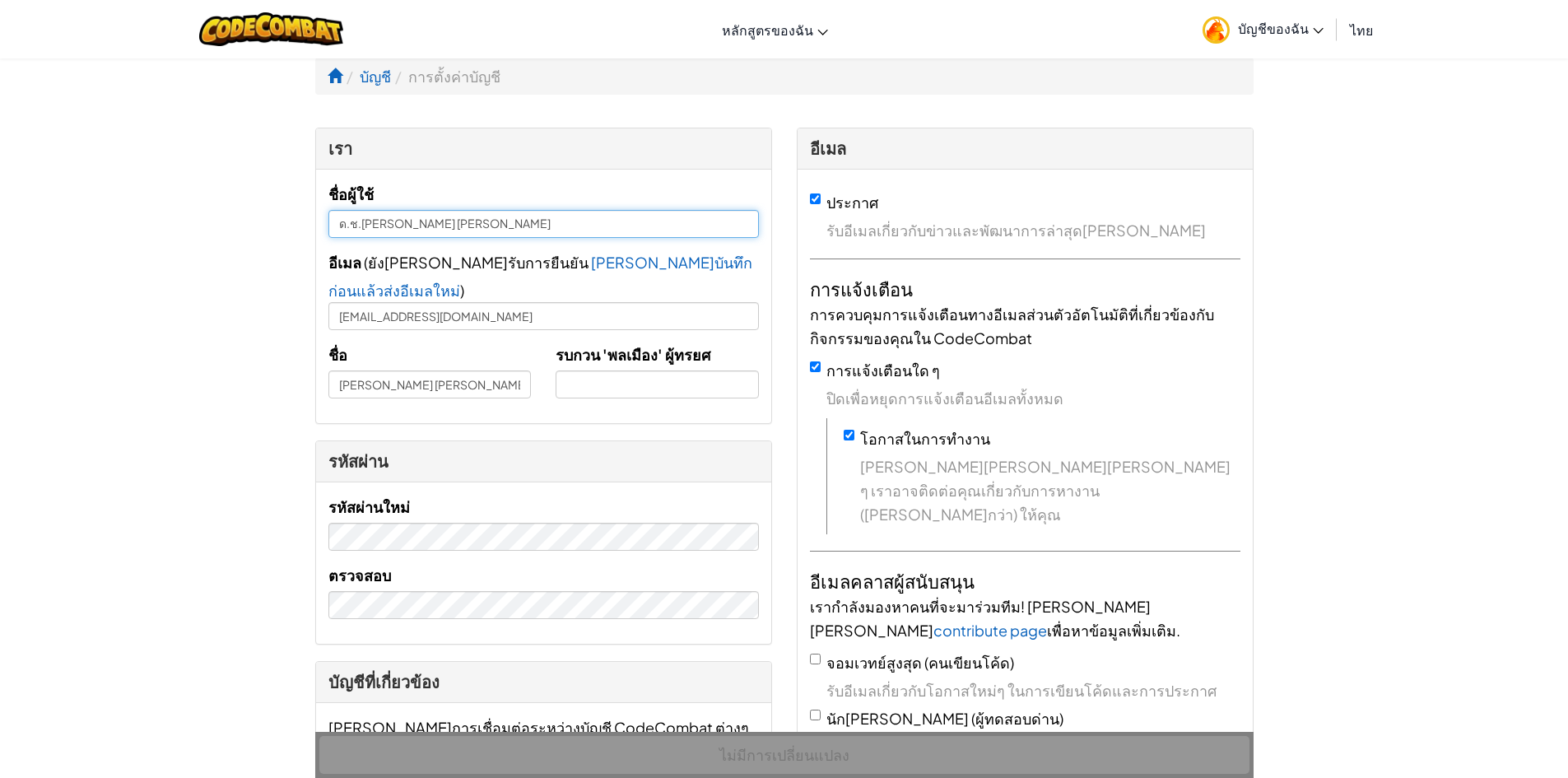
click at [499, 229] on input "ด.ช.[PERSON_NAME] [PERSON_NAME]" at bounding box center [543, 224] width 430 height 28
type input "ด.ช.[PERSON_NAME] [PERSON_NAME]"
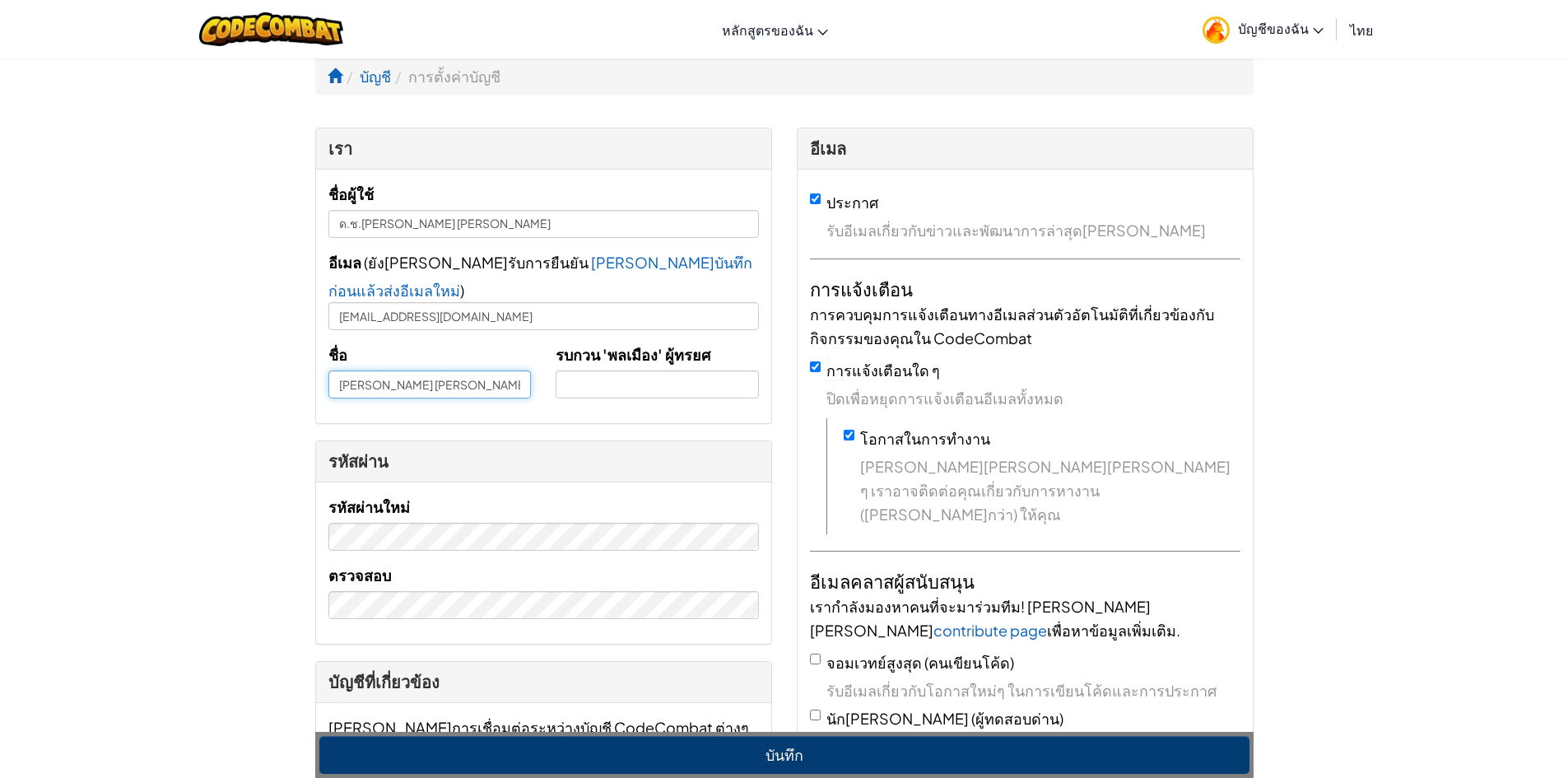
click at [476, 370] on input "[PERSON_NAME] [PERSON_NAME]" at bounding box center [429, 384] width 203 height 28
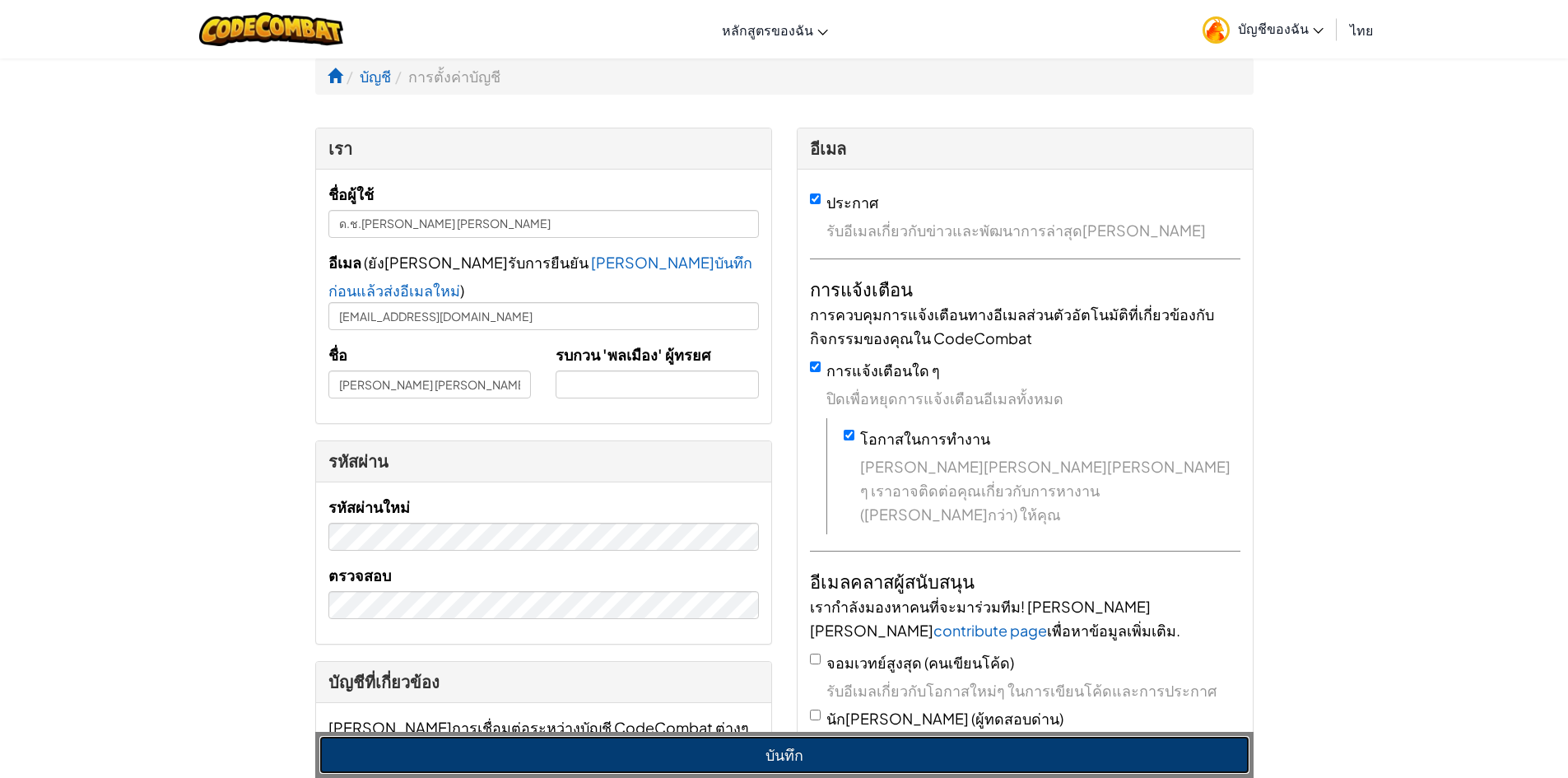
click at [810, 746] on button "บันทึก" at bounding box center [784, 754] width 930 height 37
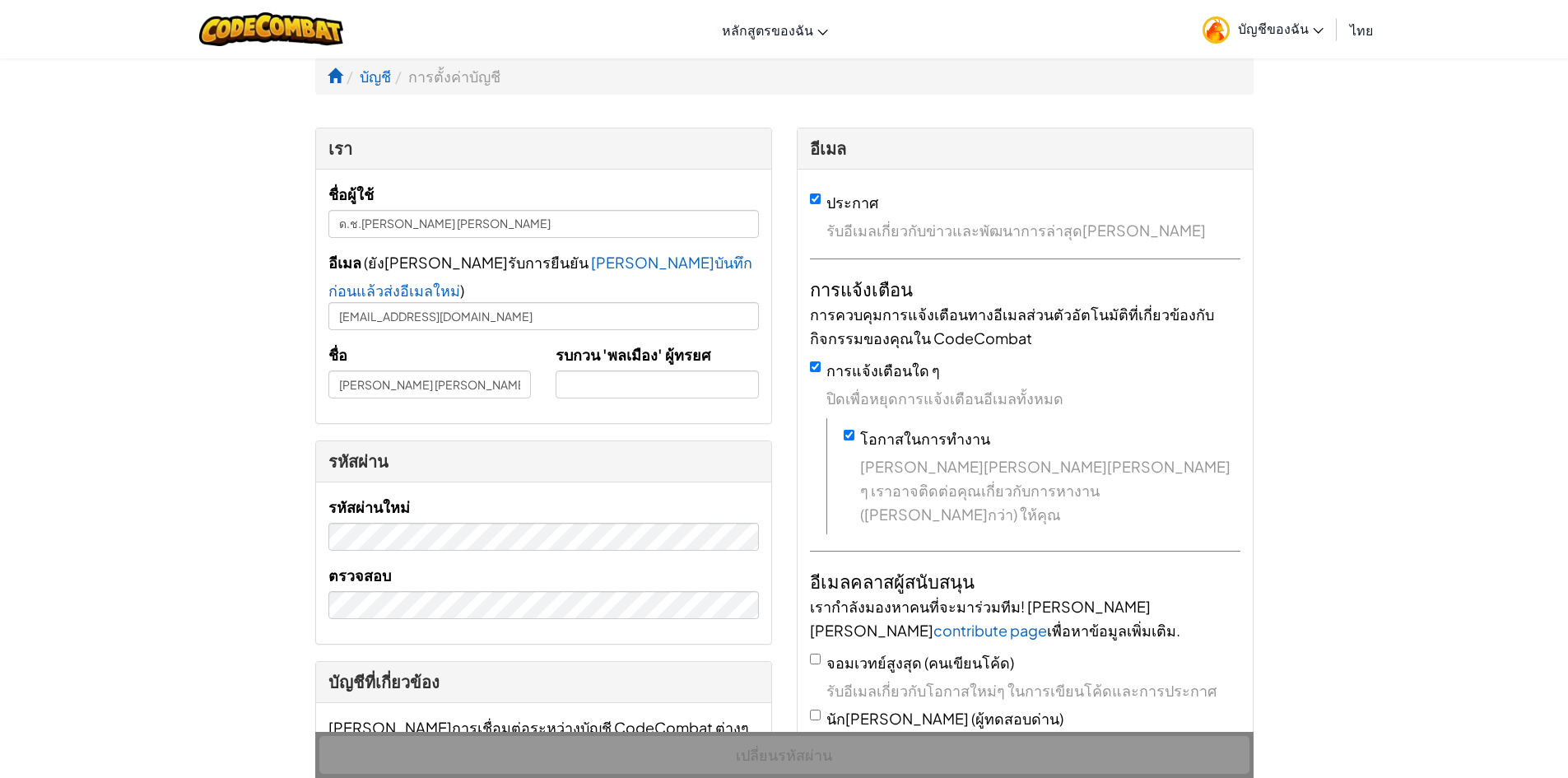
click at [1282, 22] on span "บัญชีของฉัน" at bounding box center [1281, 28] width 86 height 17
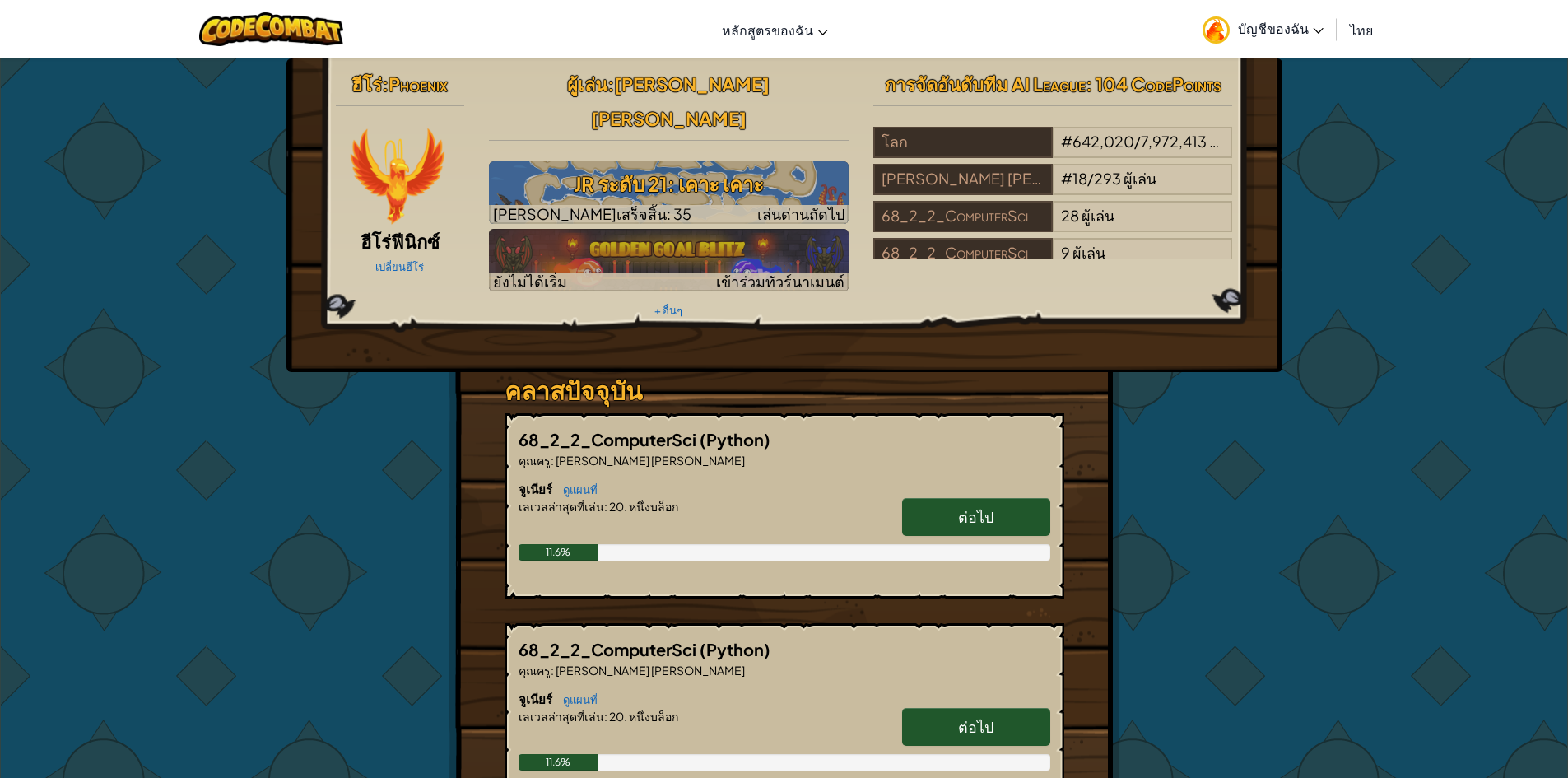
scroll to position [247, 0]
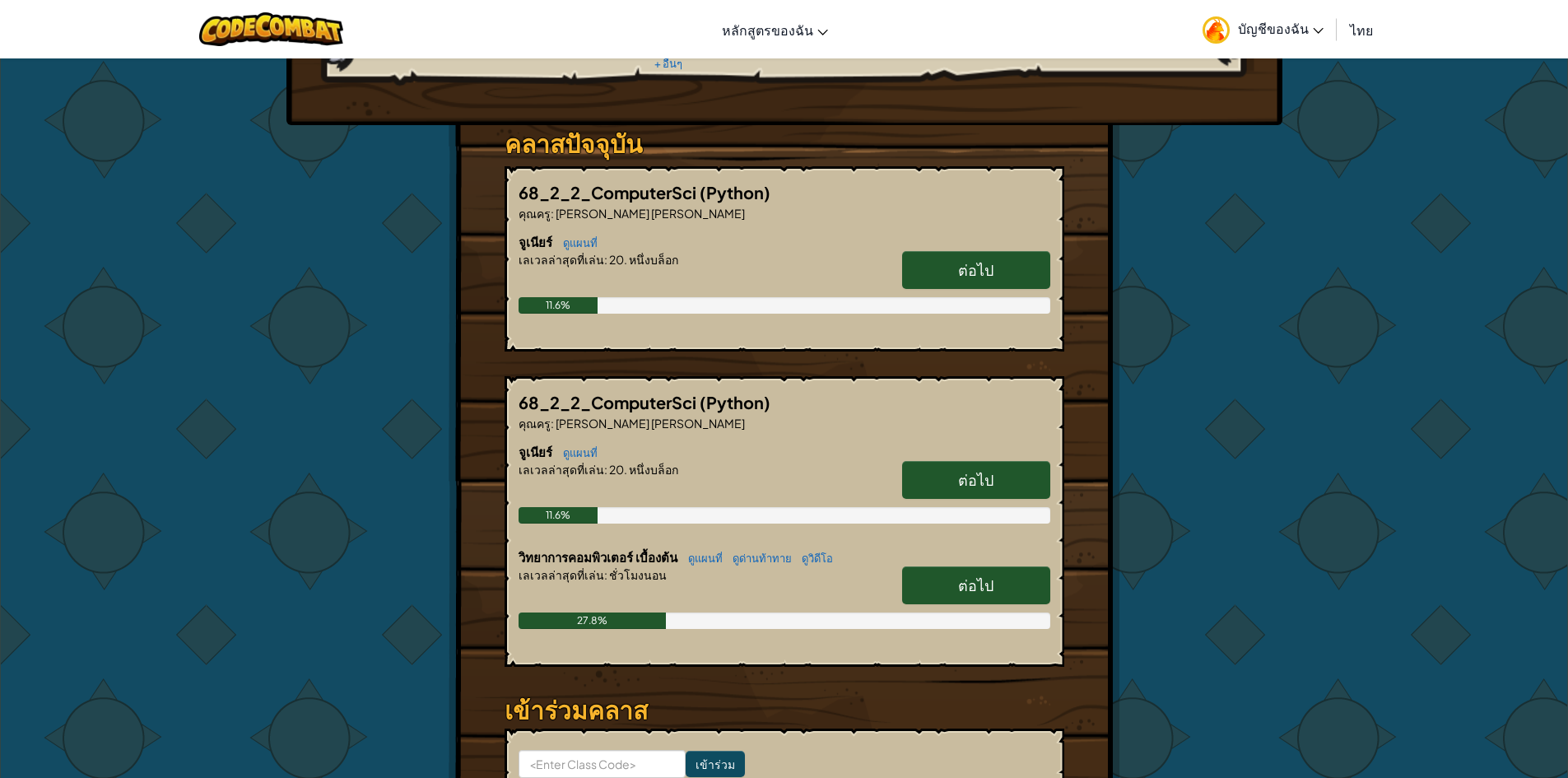
click at [977, 261] on span "ต่อไป" at bounding box center [975, 270] width 36 height 19
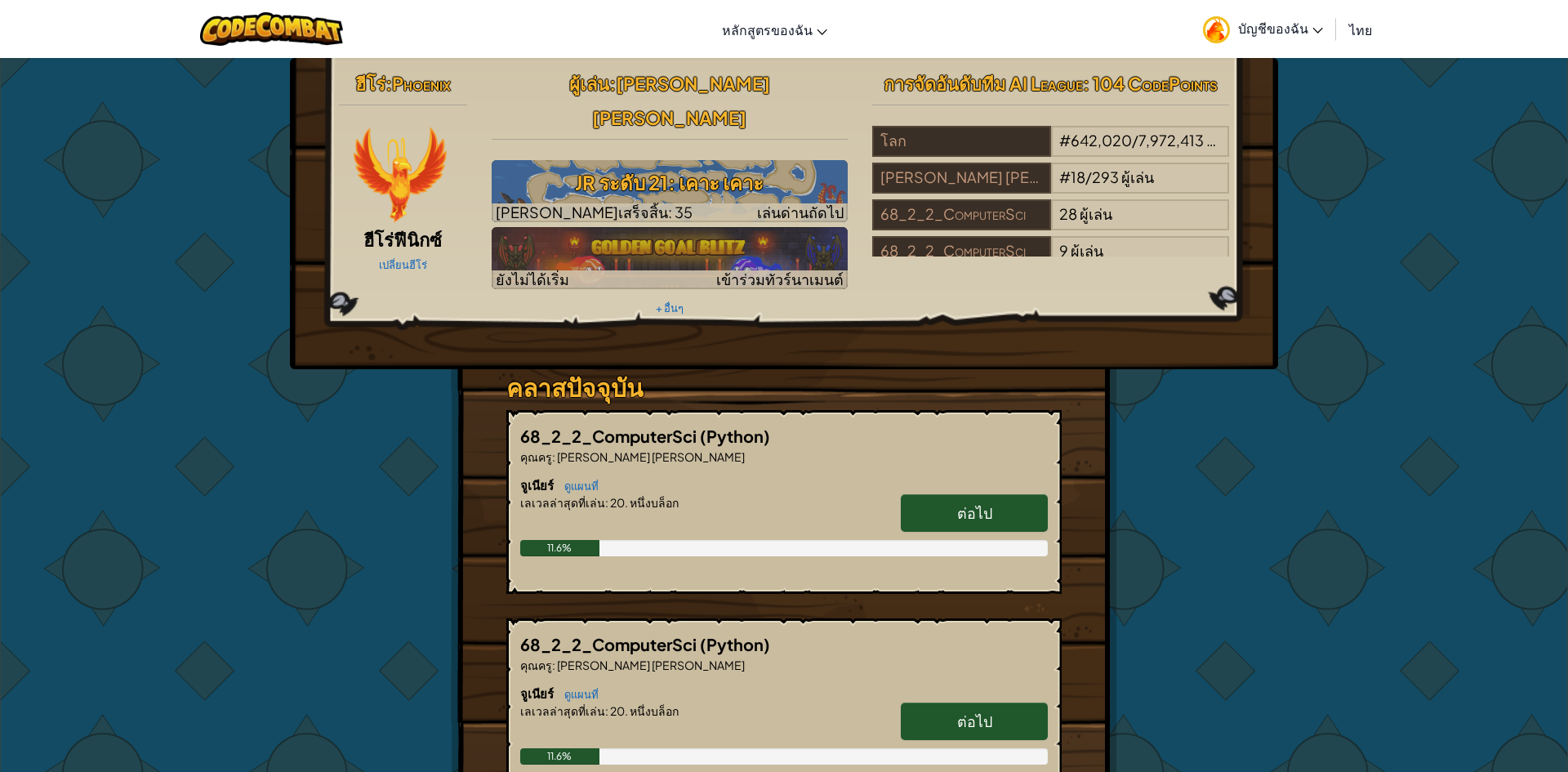
select select "th"
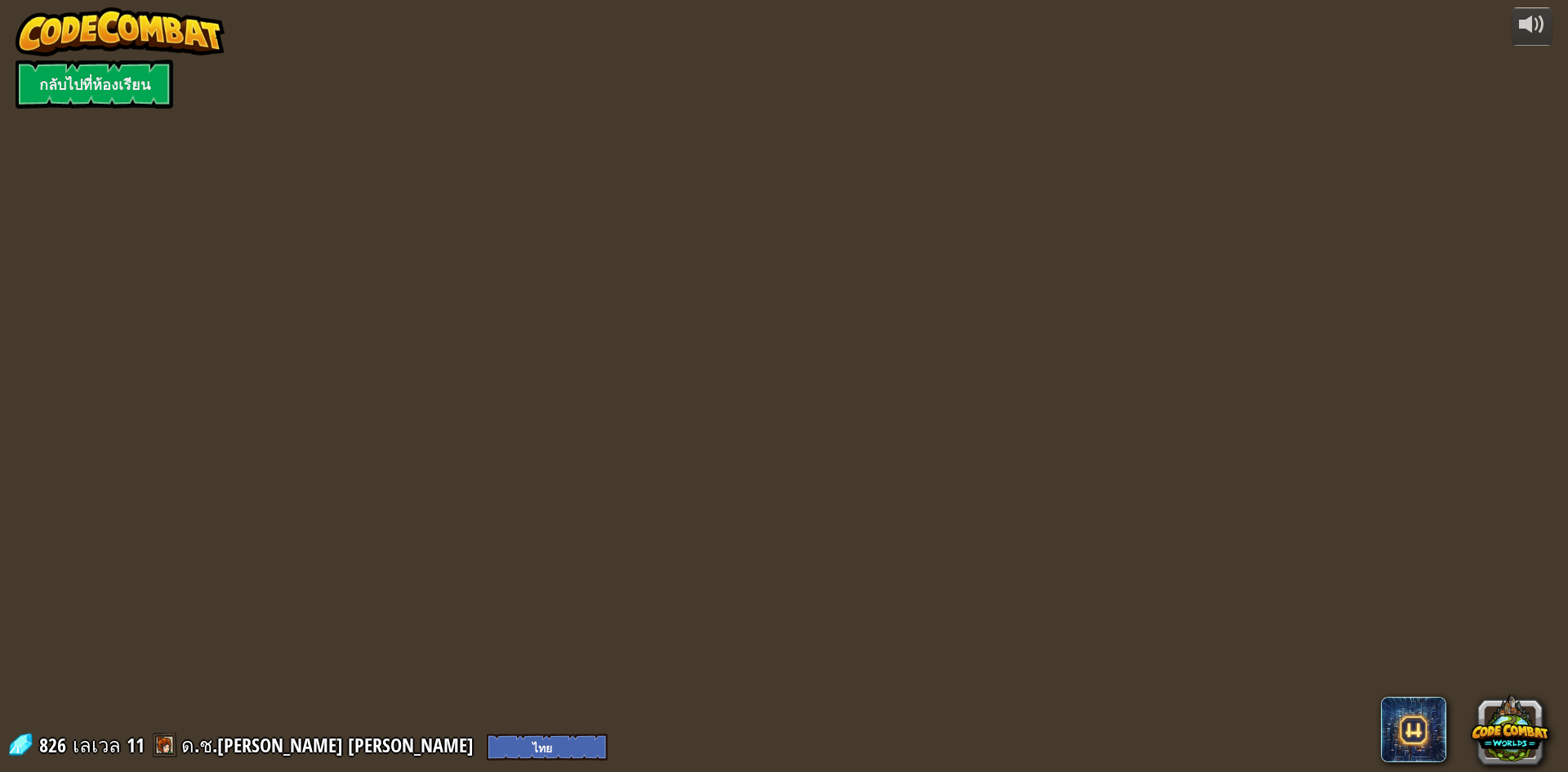
select select "th"
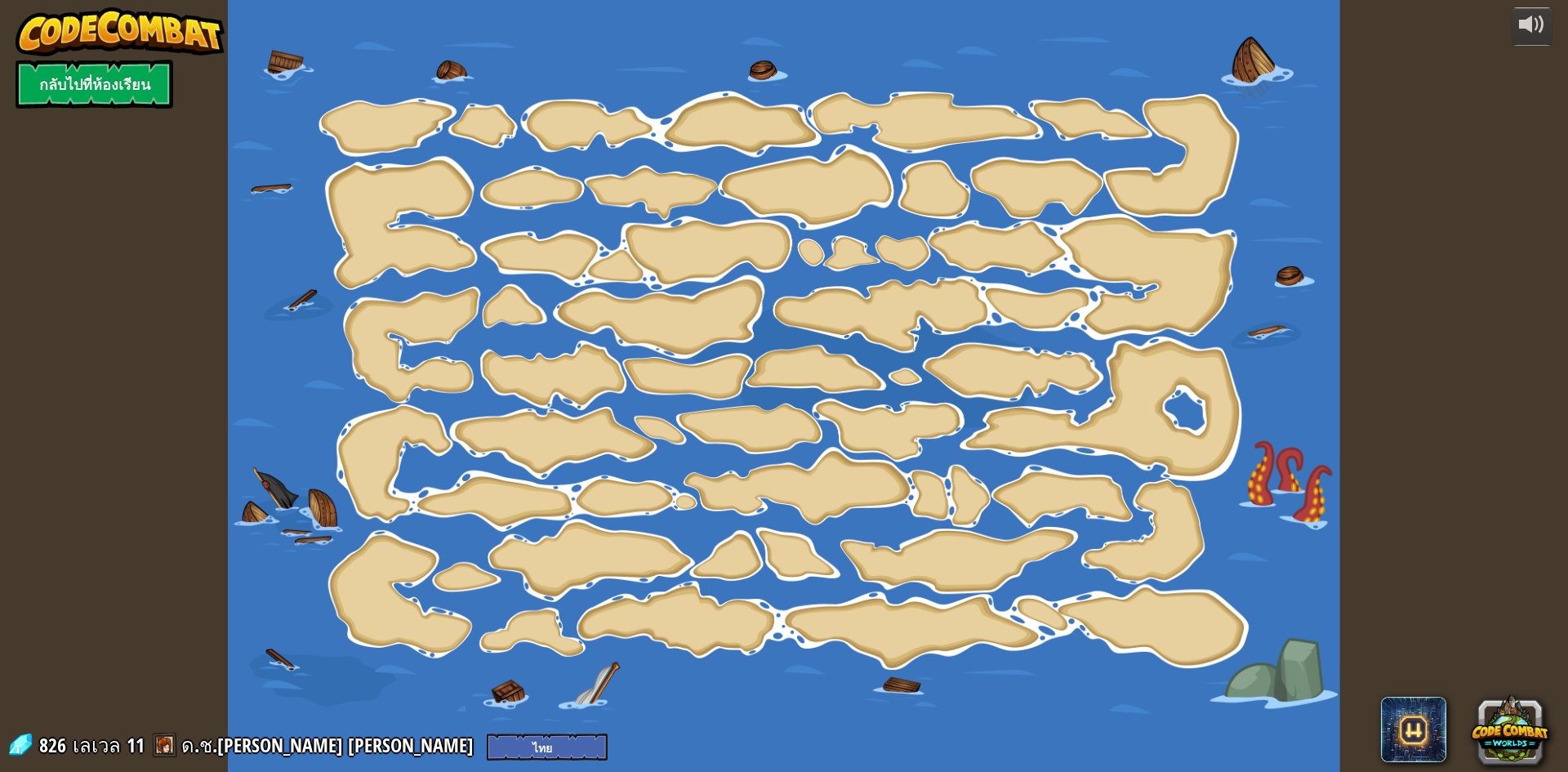
select select "th"
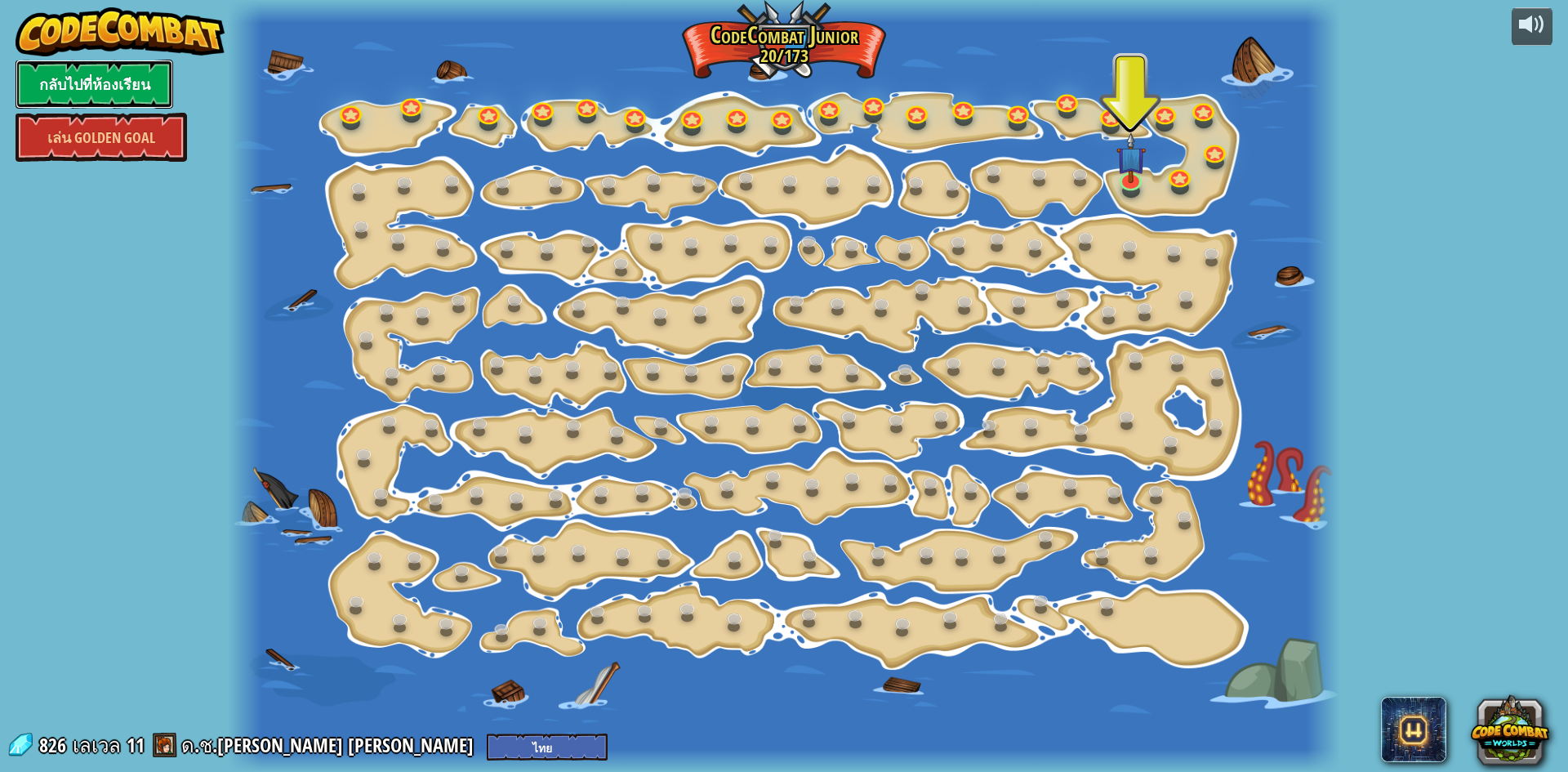
click at [128, 72] on link "กลับไปที่ห้องเรียน" at bounding box center [94, 84] width 158 height 49
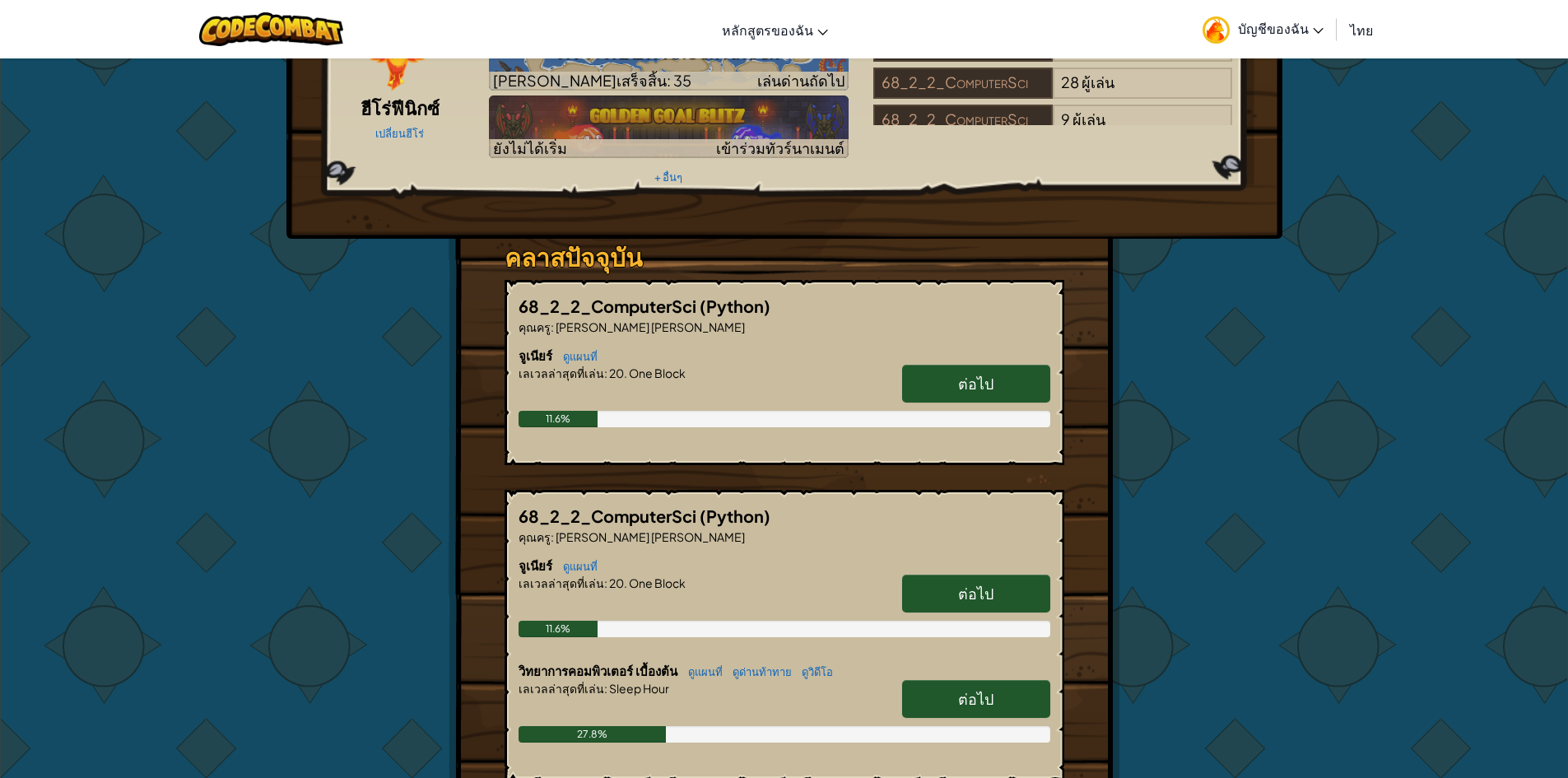
scroll to position [165, 0]
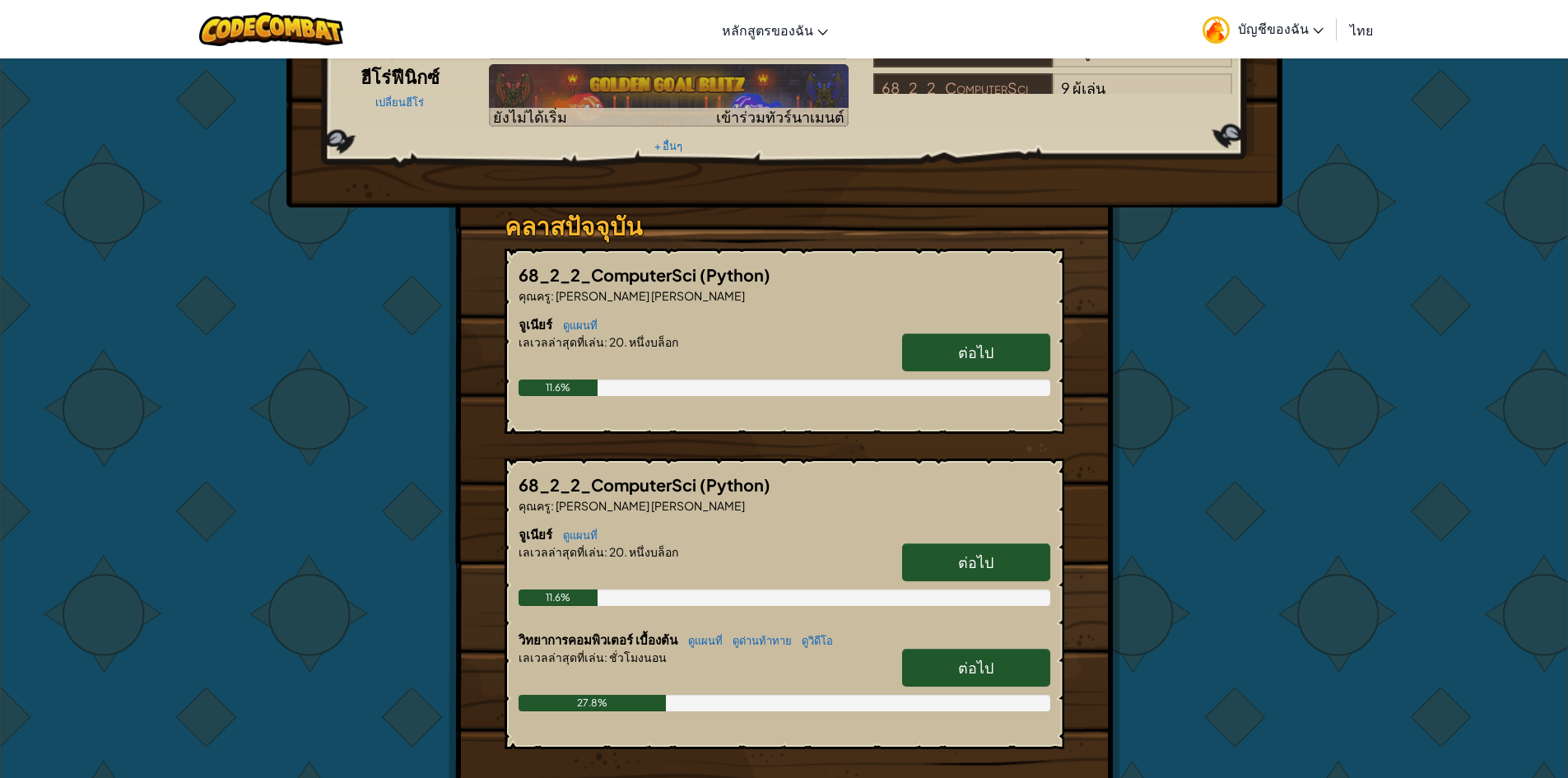
click at [1012, 649] on link "ต่อไป" at bounding box center [976, 667] width 148 height 37
select select "th"
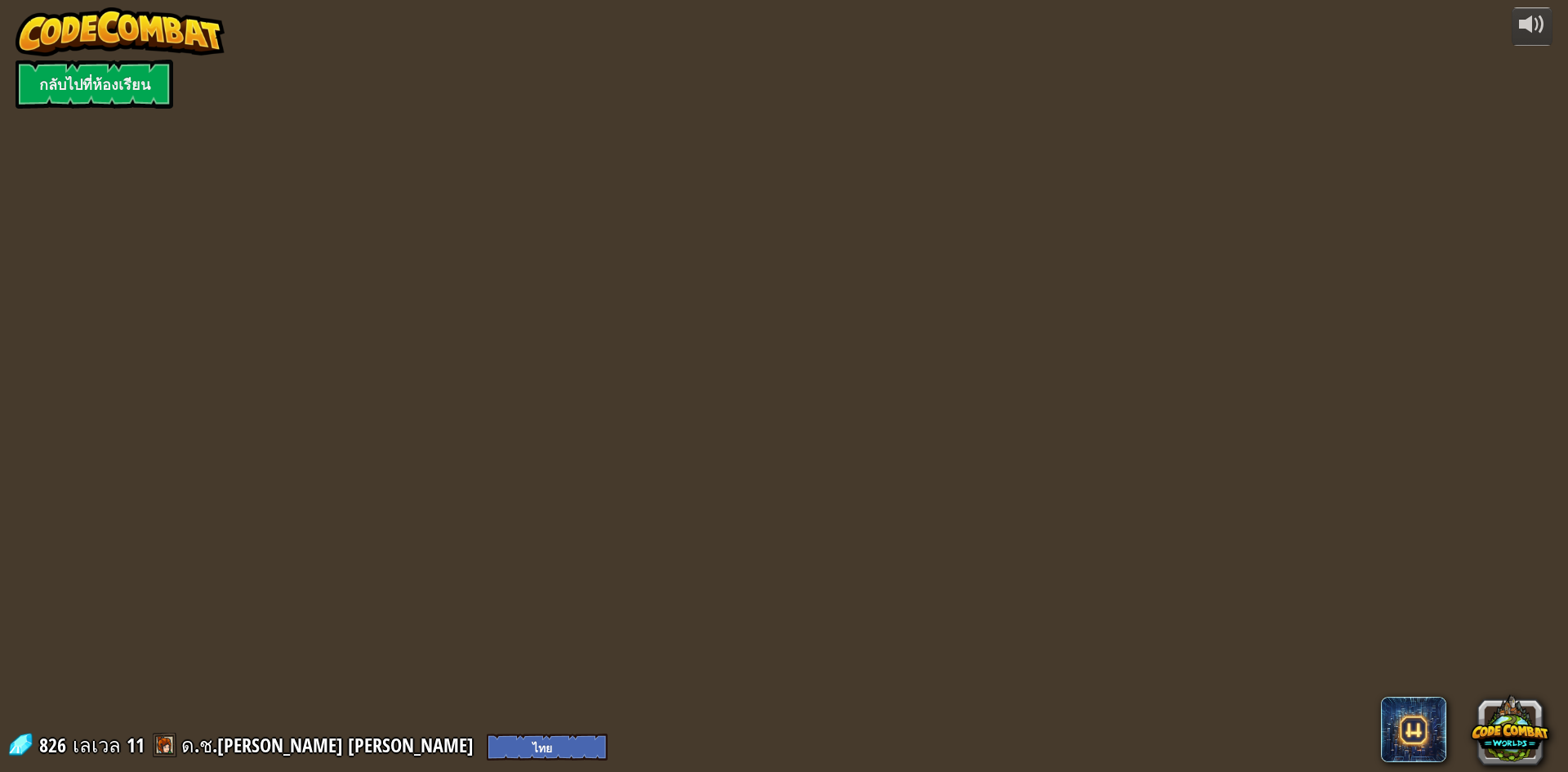
select select "th"
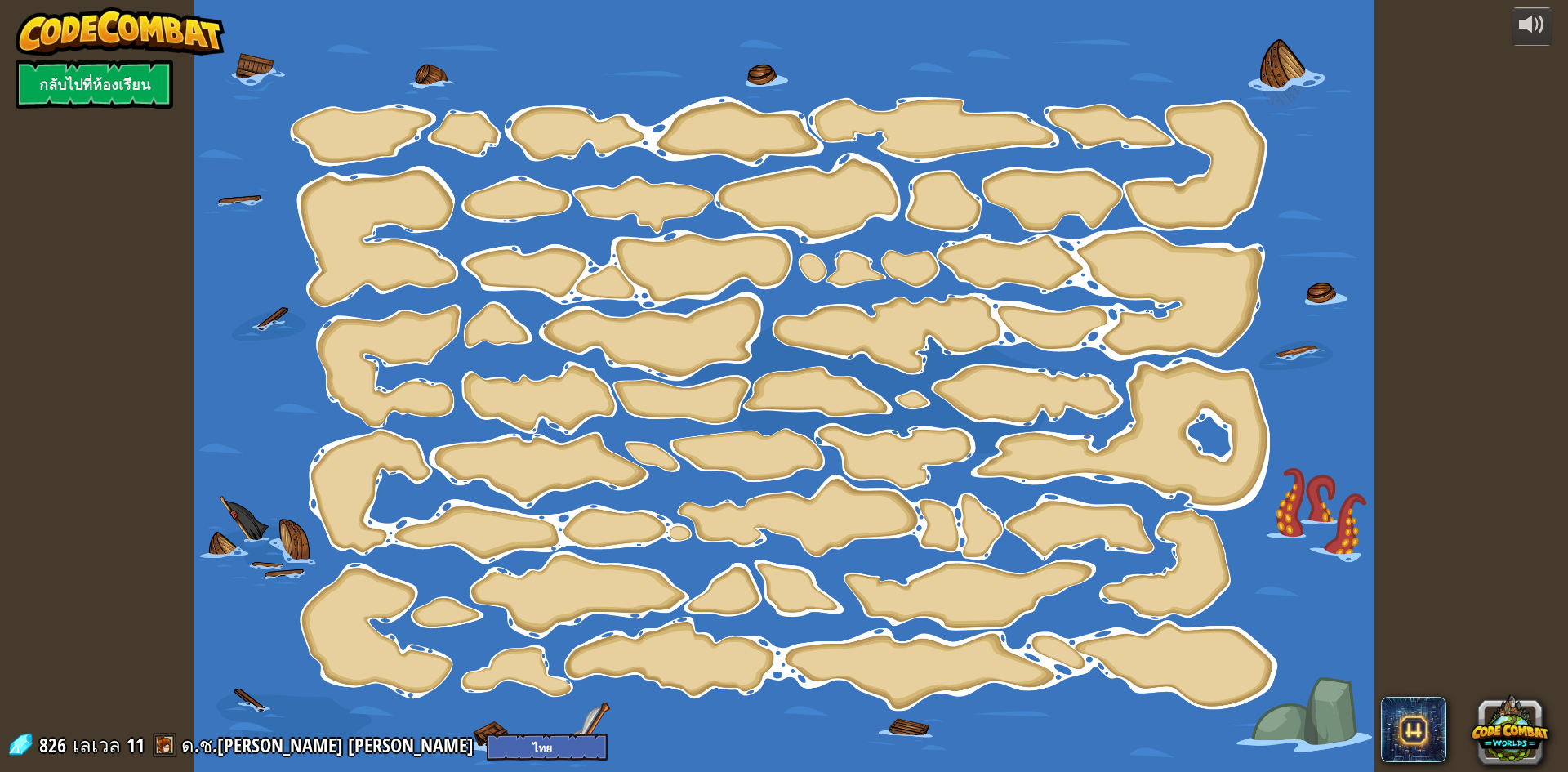
select select "th"
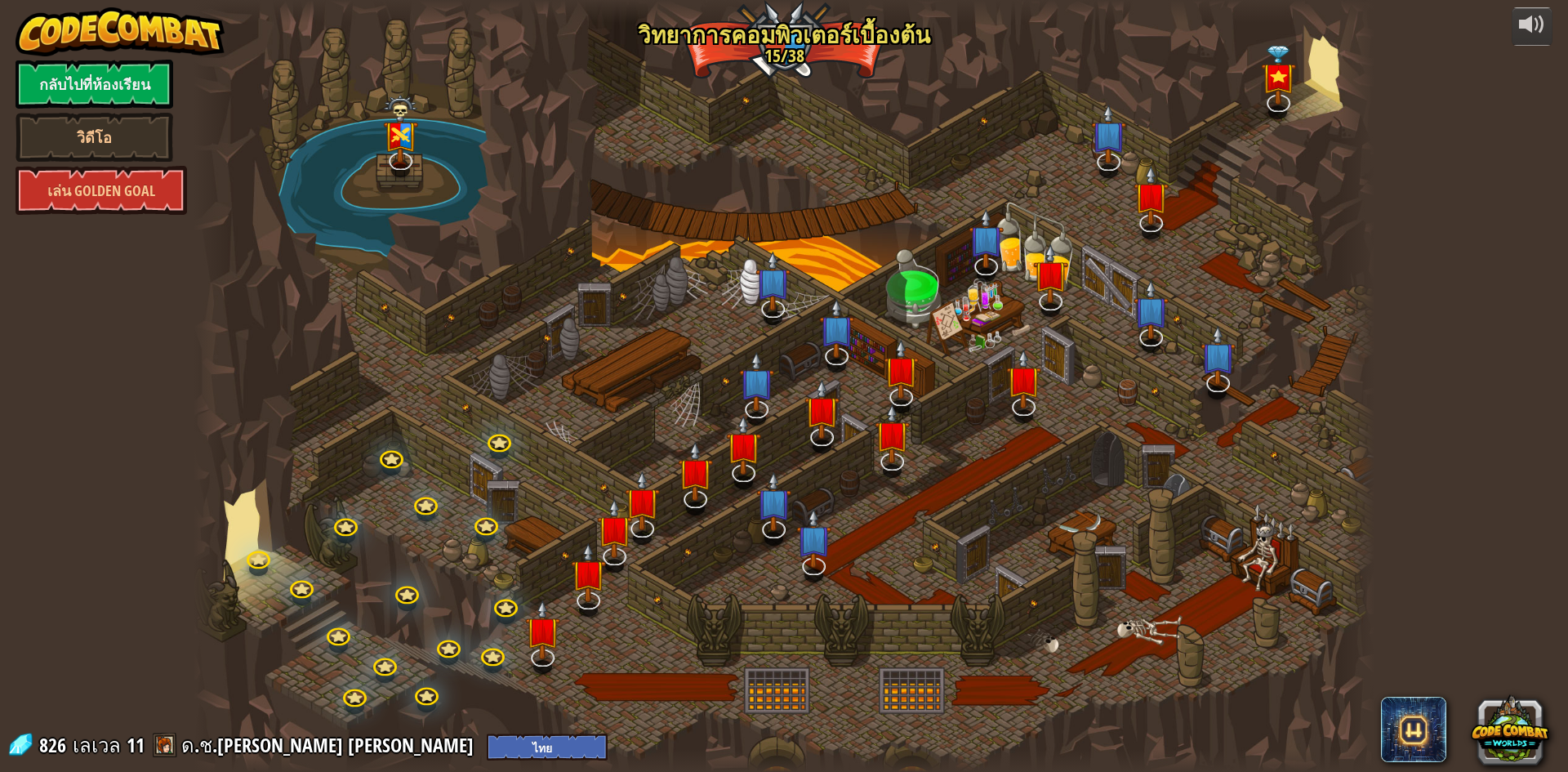
select select "th"
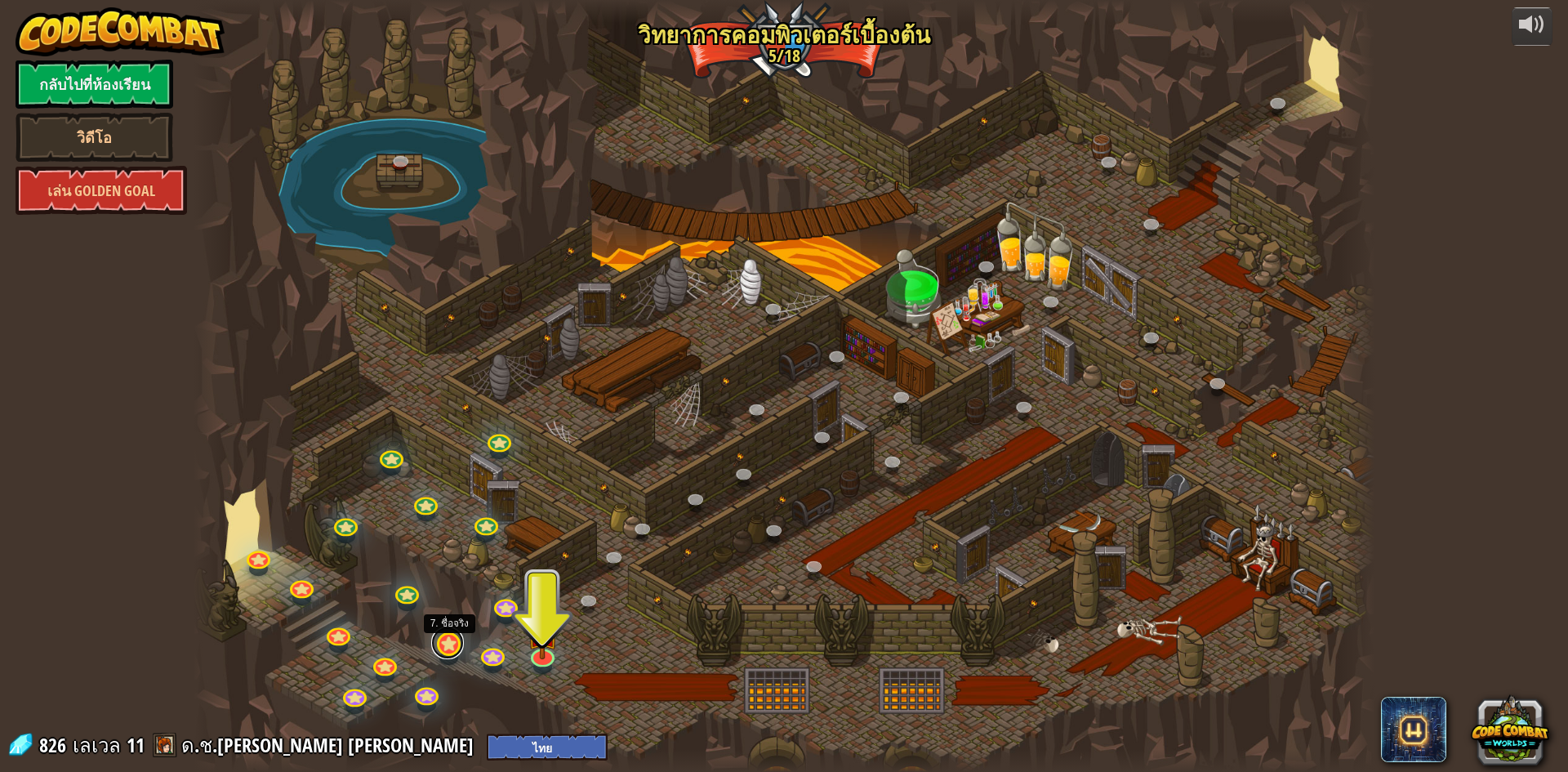
click at [447, 648] on link at bounding box center [448, 643] width 33 height 33
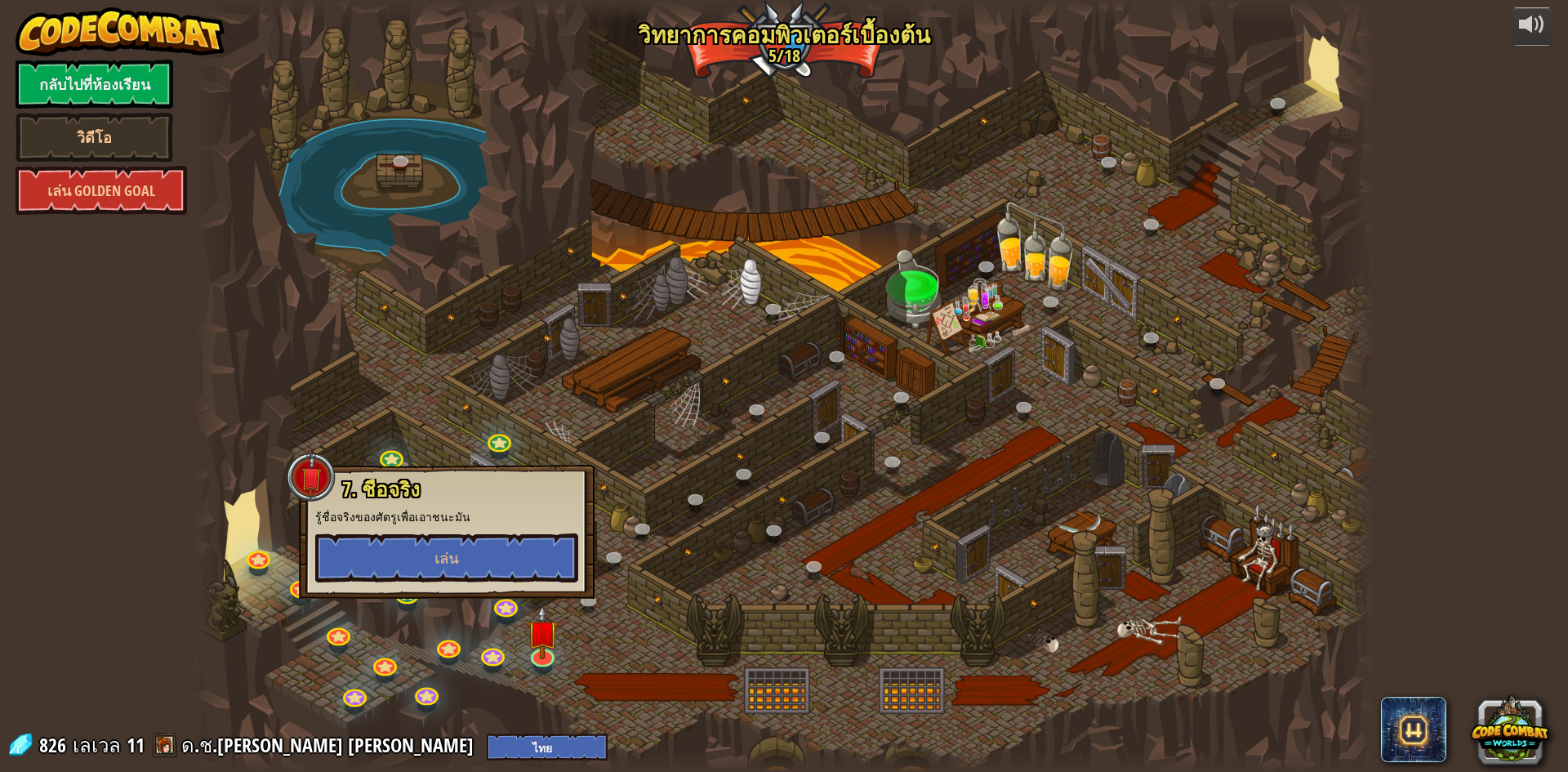
click at [632, 648] on div at bounding box center [784, 386] width 1181 height 772
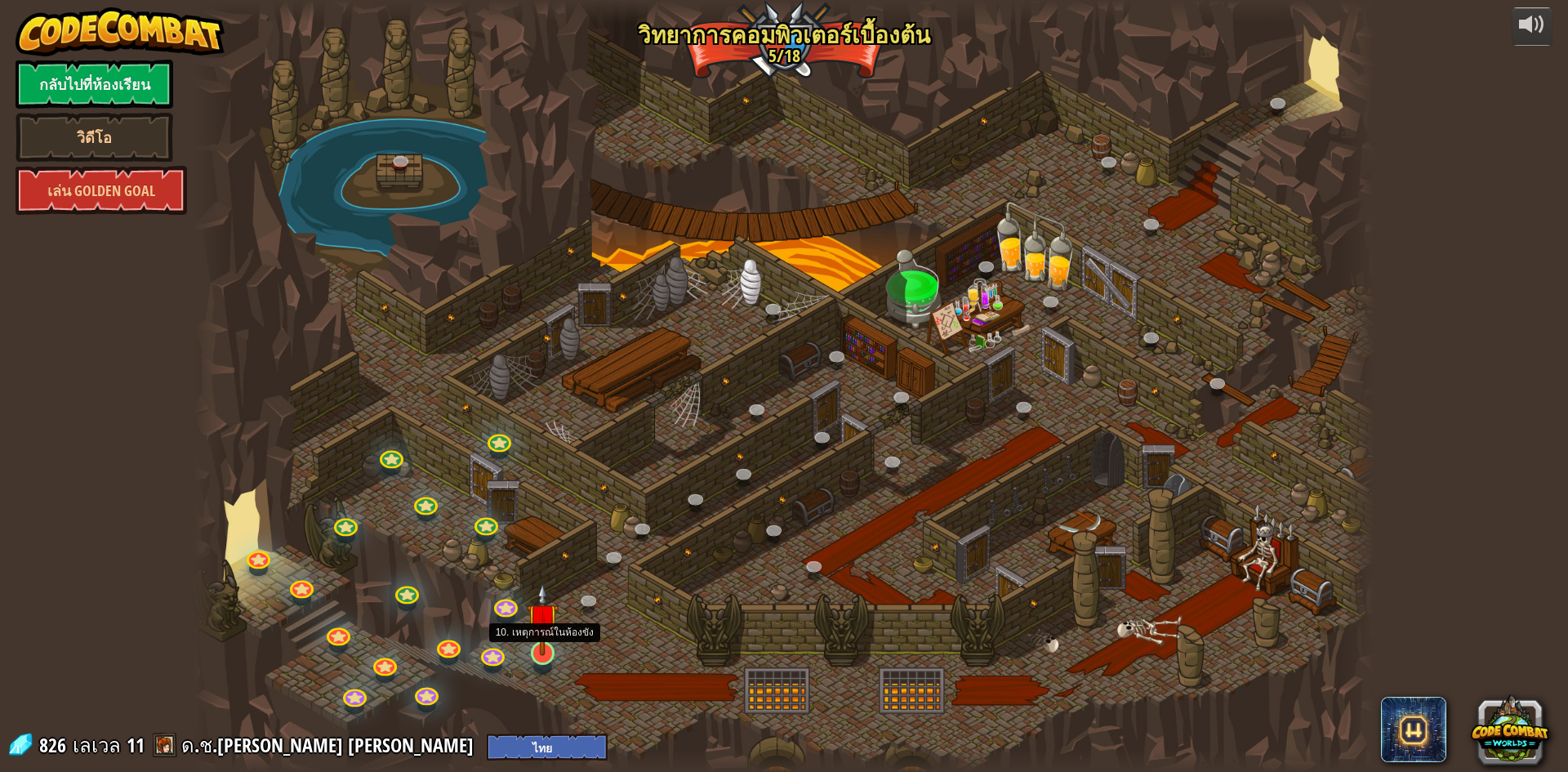
click at [550, 650] on img at bounding box center [542, 619] width 32 height 73
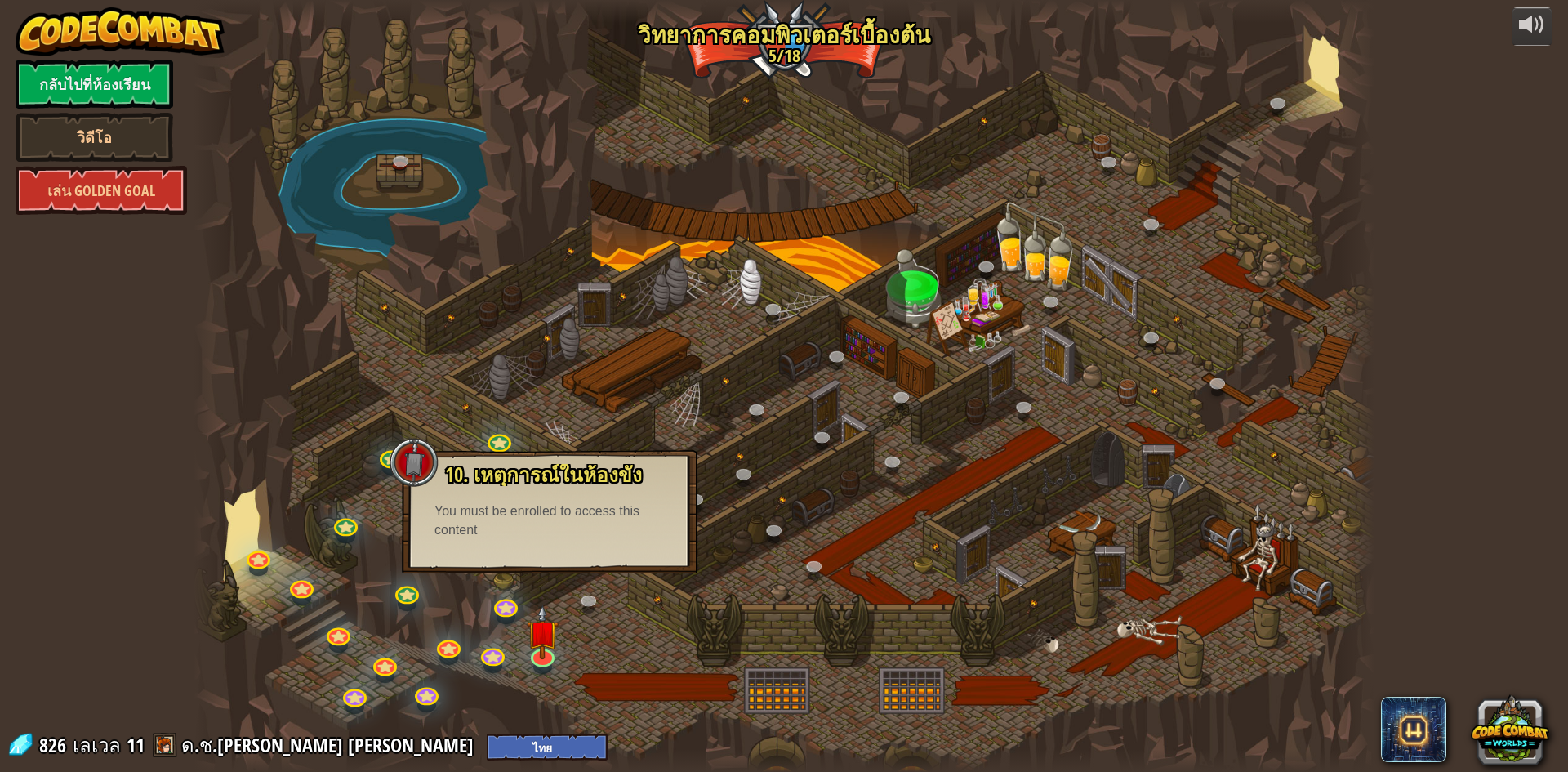
click at [633, 638] on div at bounding box center [784, 386] width 1181 height 772
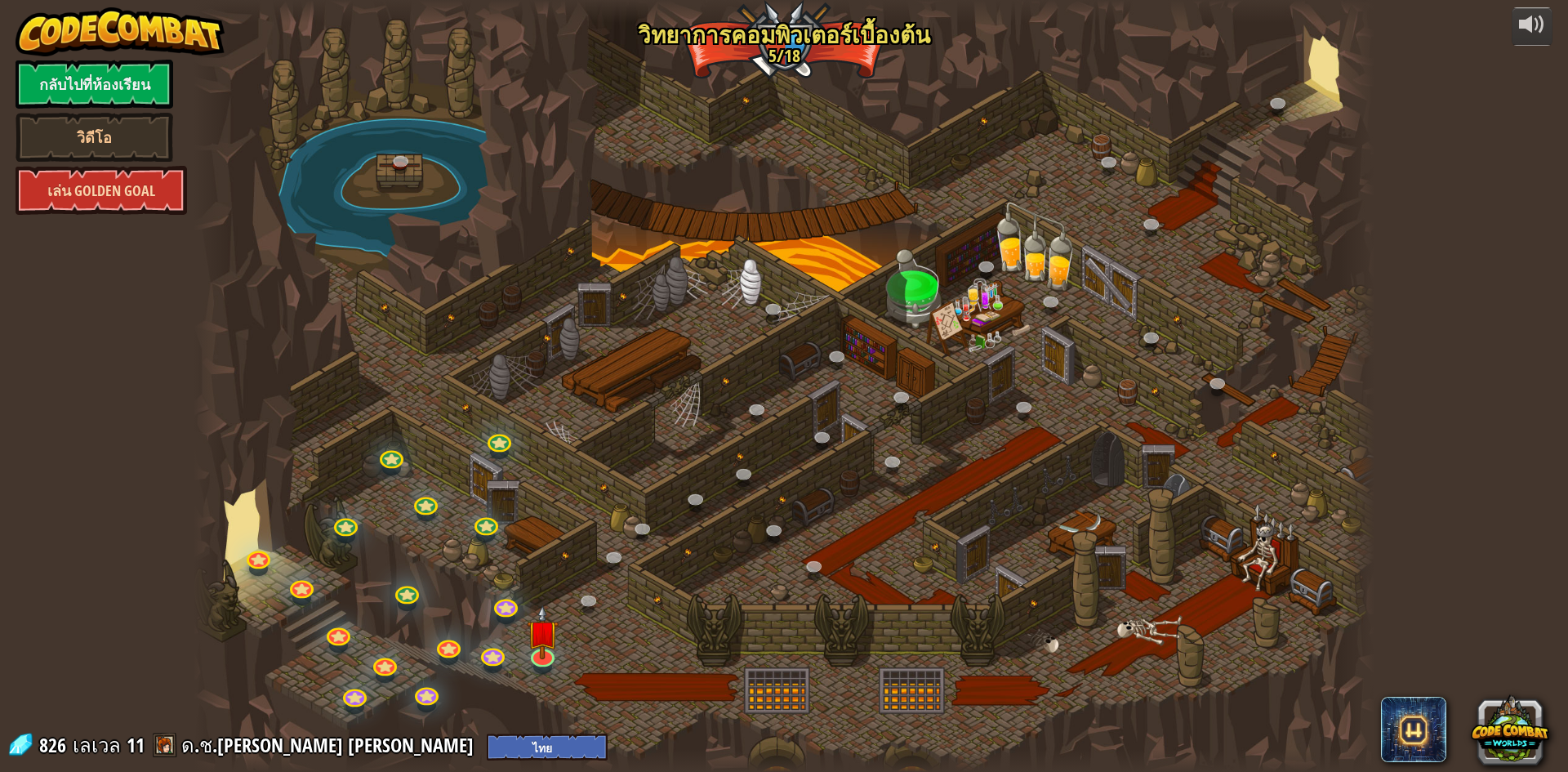
click at [117, 189] on link "เล่น Golden Goal" at bounding box center [101, 191] width 171 height 49
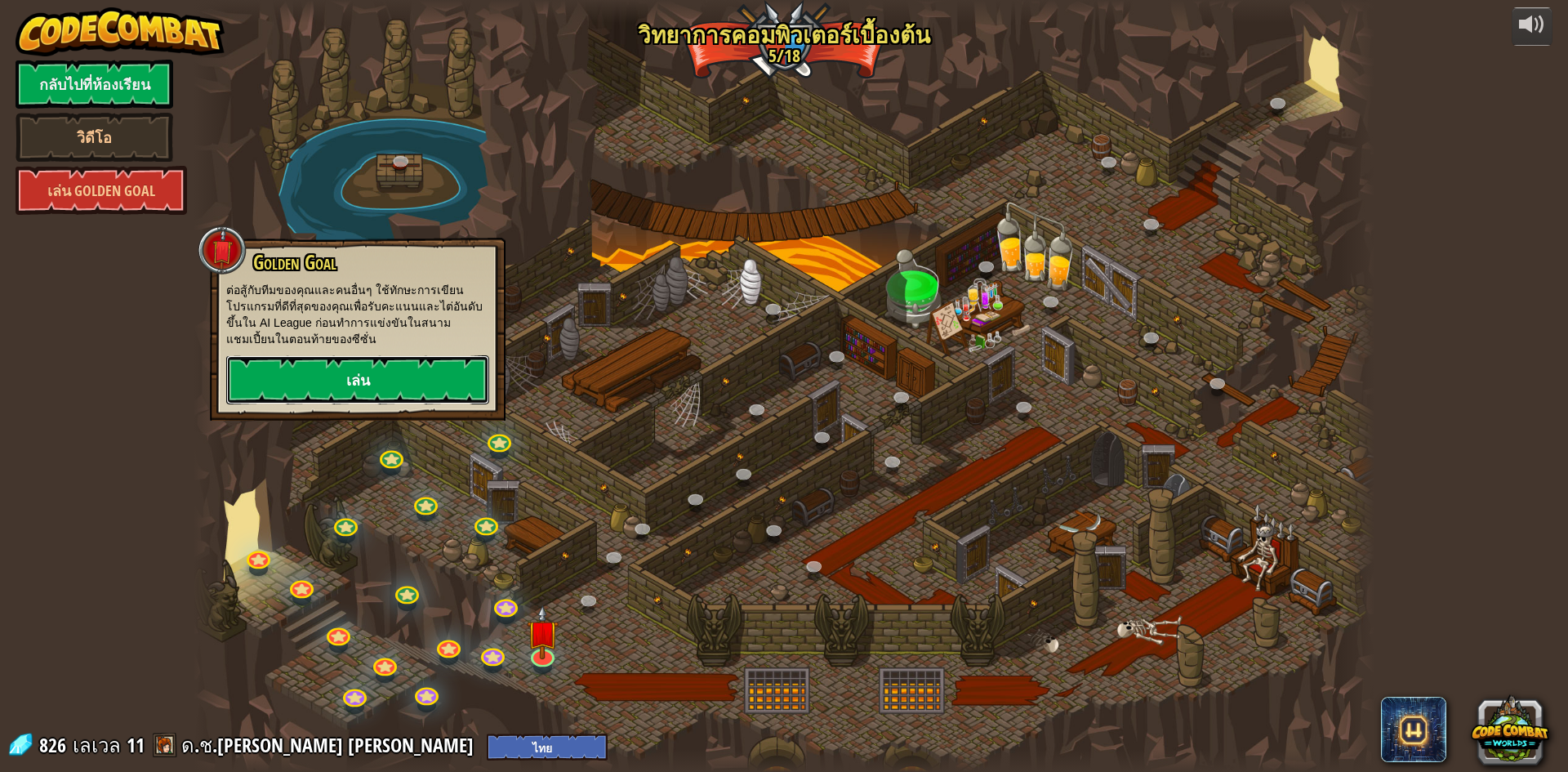
click at [403, 387] on link "เล่น" at bounding box center [357, 380] width 263 height 49
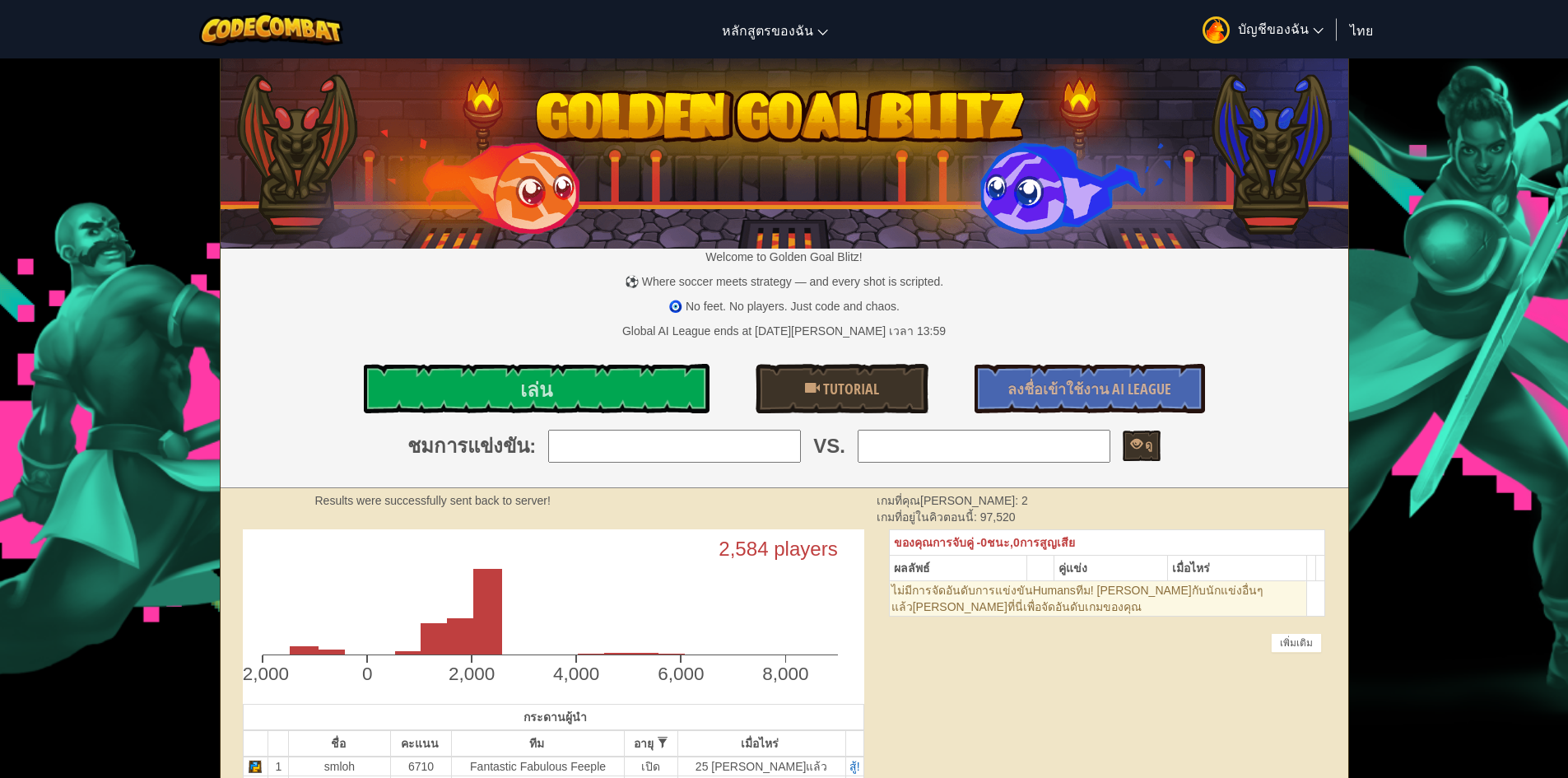
click at [1092, 451] on input "search" at bounding box center [983, 446] width 252 height 33
type input "13: SharkyCombat"
click at [767, 448] on input "search" at bounding box center [674, 446] width 252 height 33
type input "15: Oscardaddy"
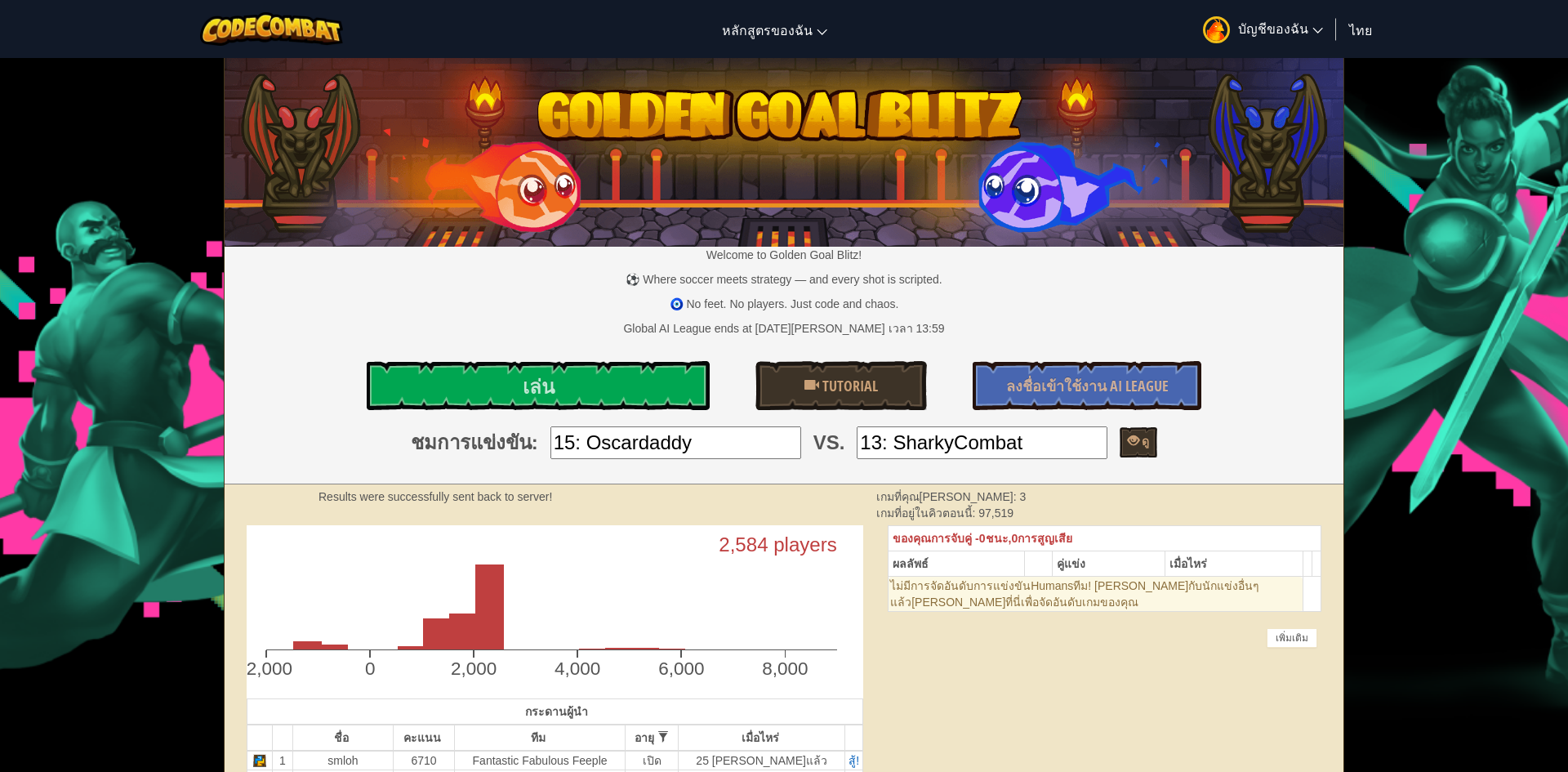
select select "th"
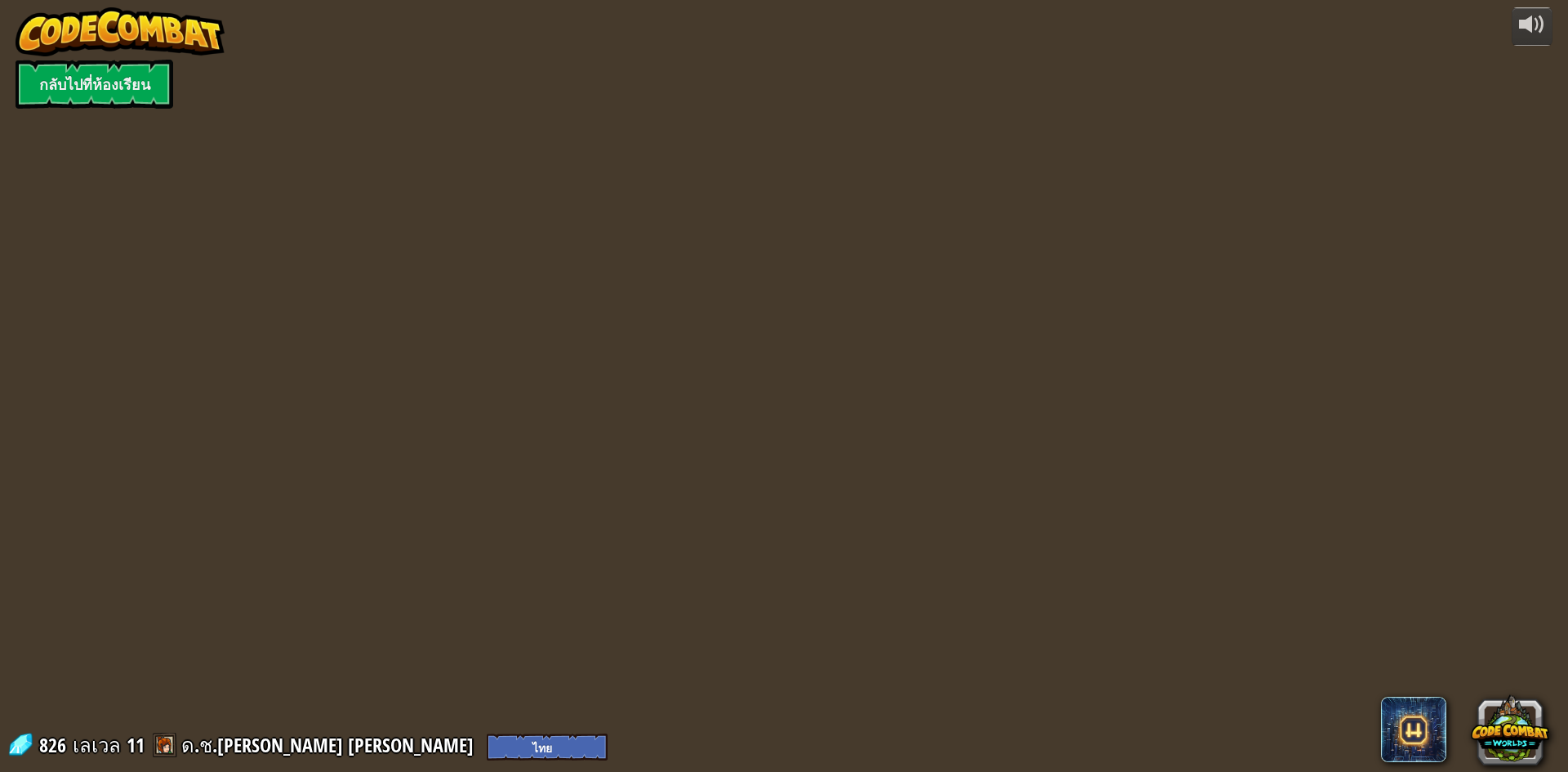
select select "th"
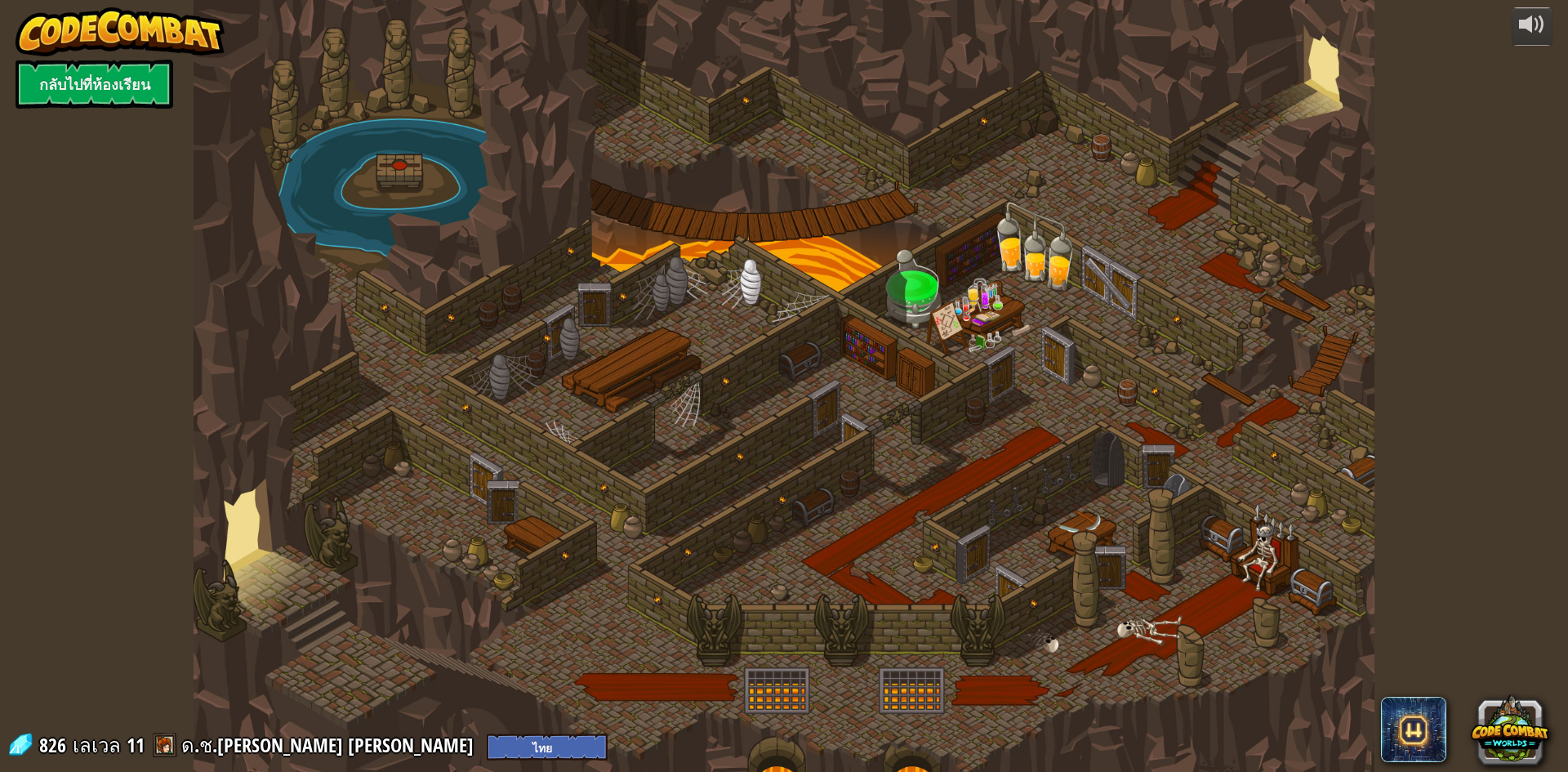
select select "th"
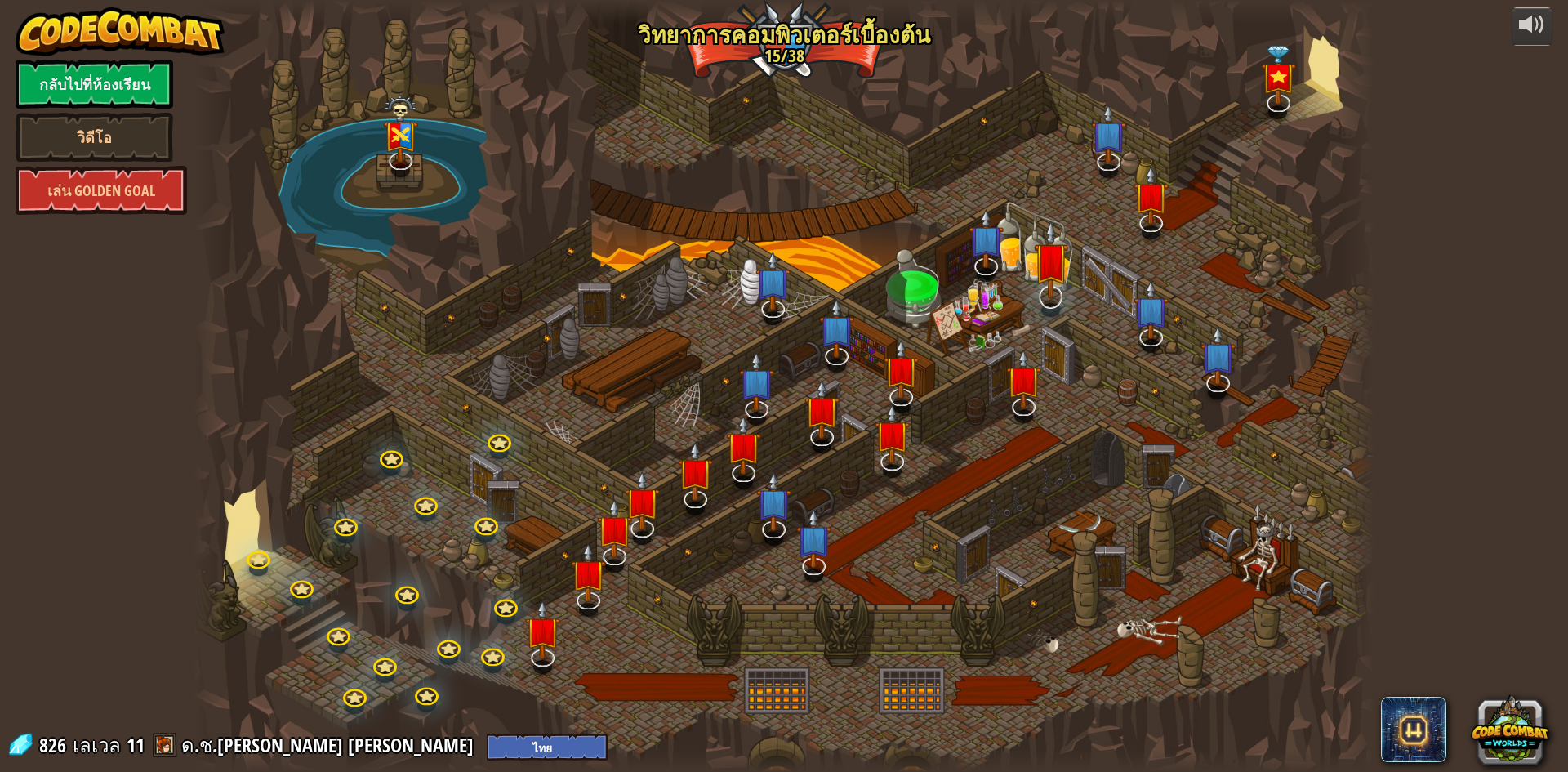
select select "th"
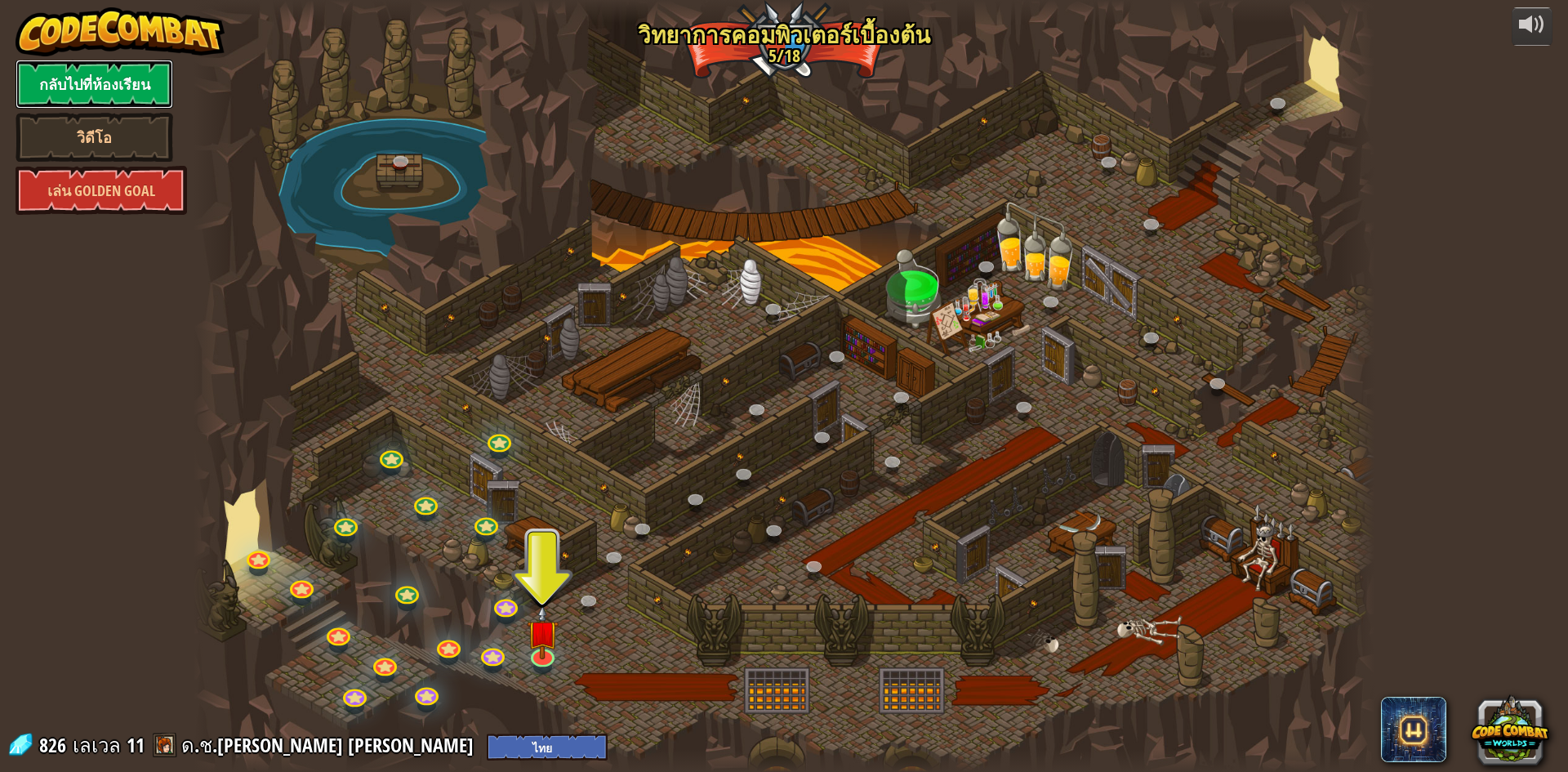
click at [126, 82] on link "กลับไปที่ห้องเรียน" at bounding box center [94, 84] width 158 height 49
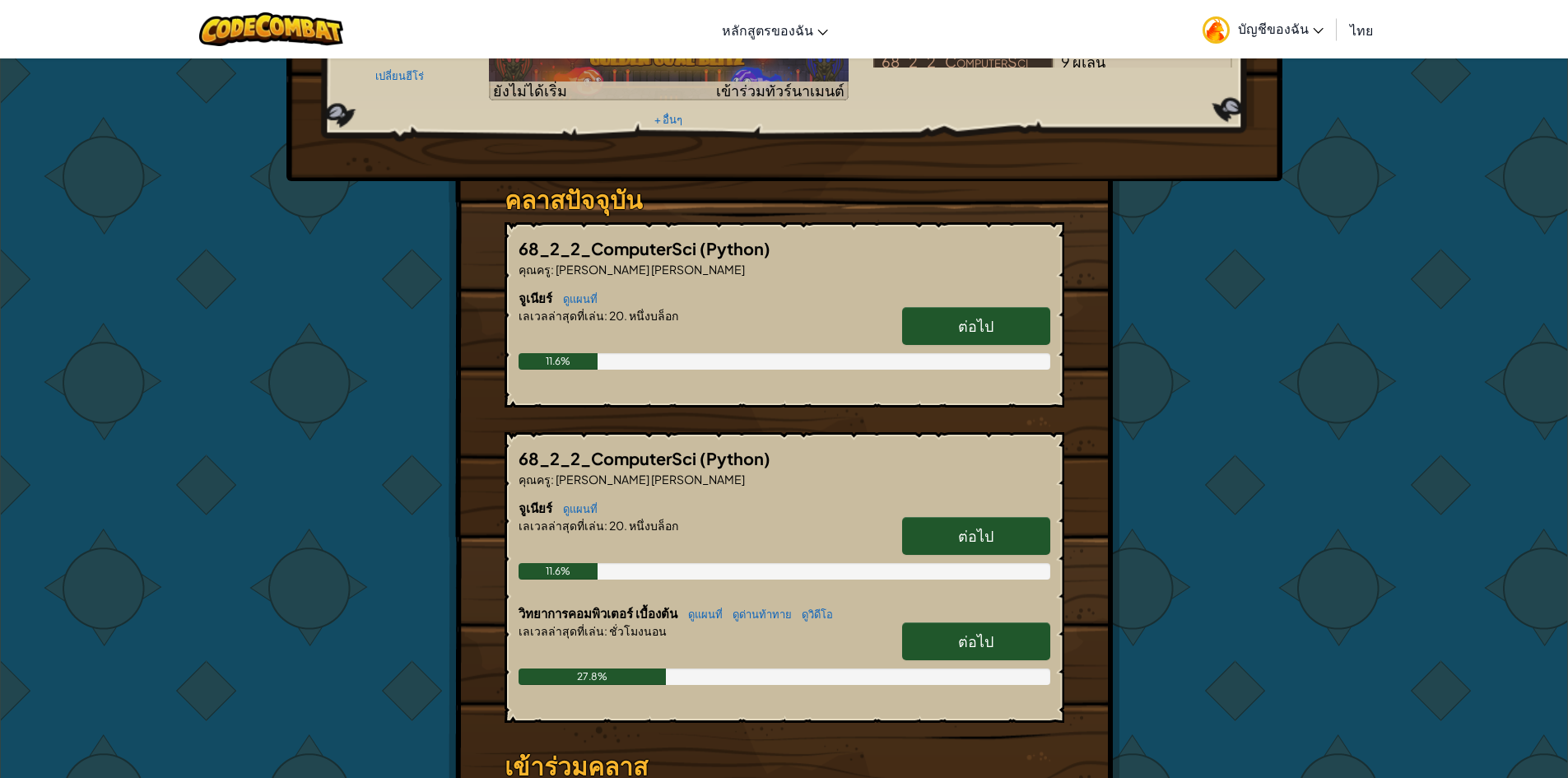
scroll to position [165, 0]
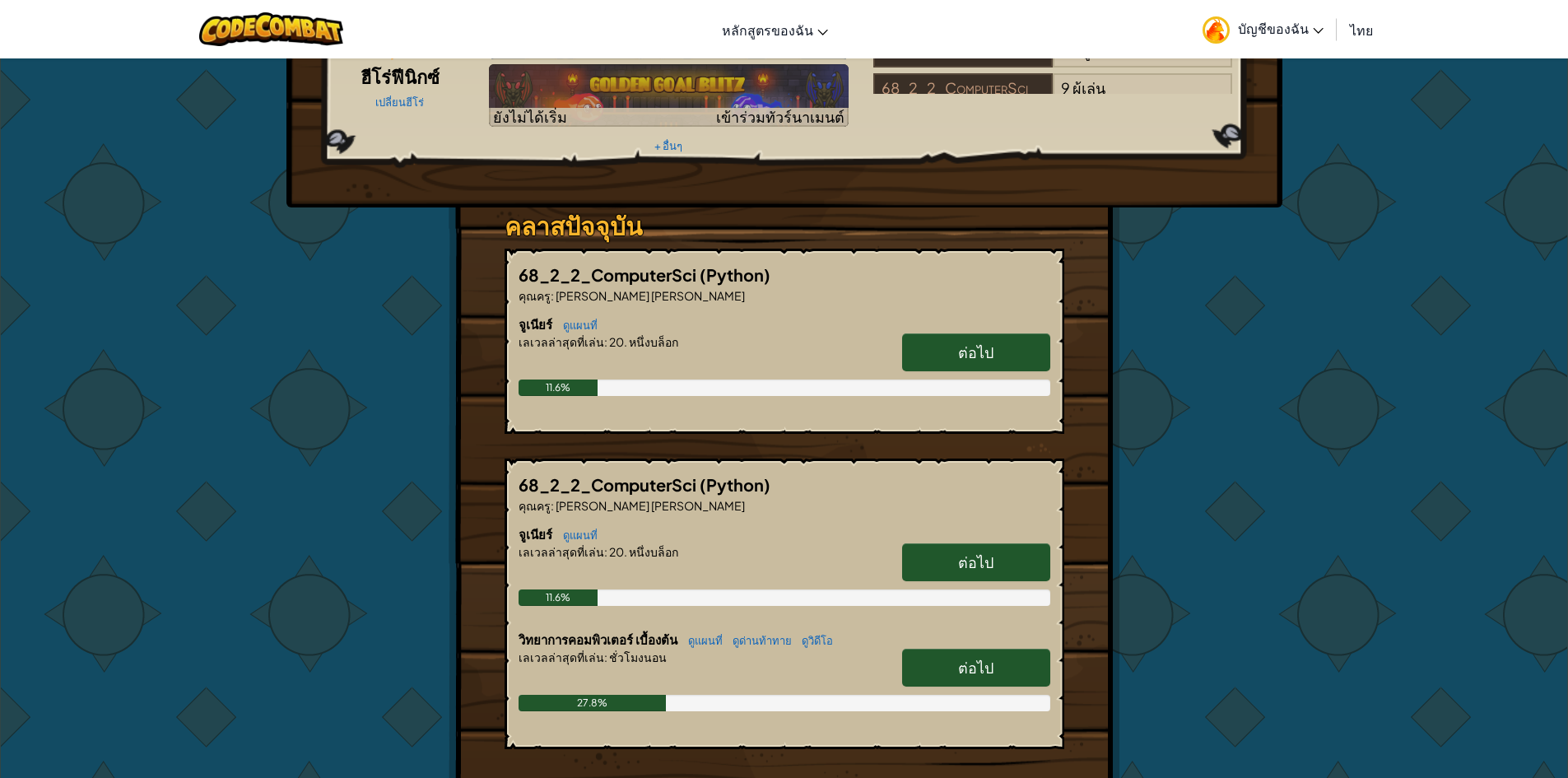
click at [982, 343] on span "ต่อไป" at bounding box center [975, 352] width 36 height 19
select select "th"
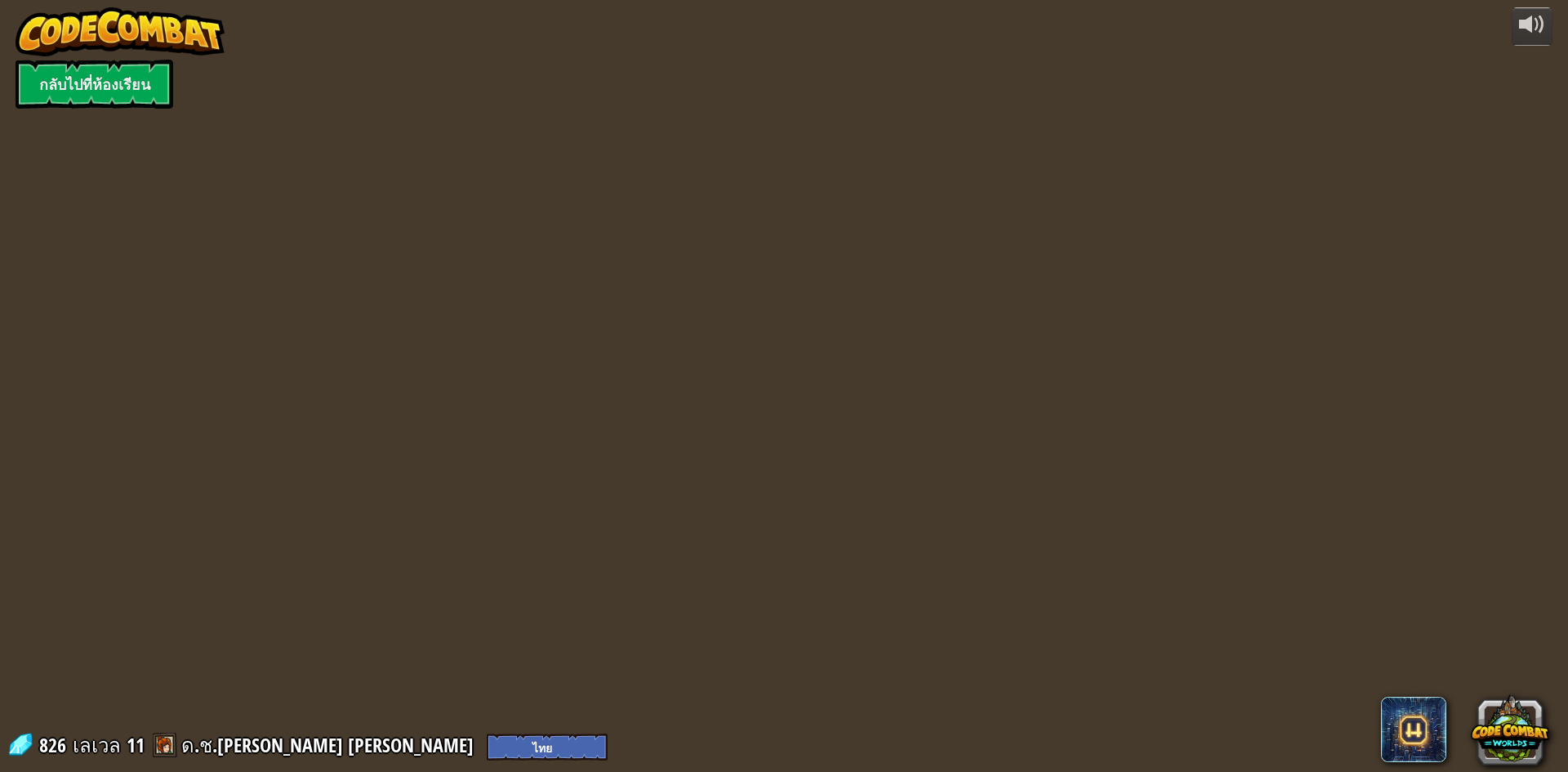
select select "th"
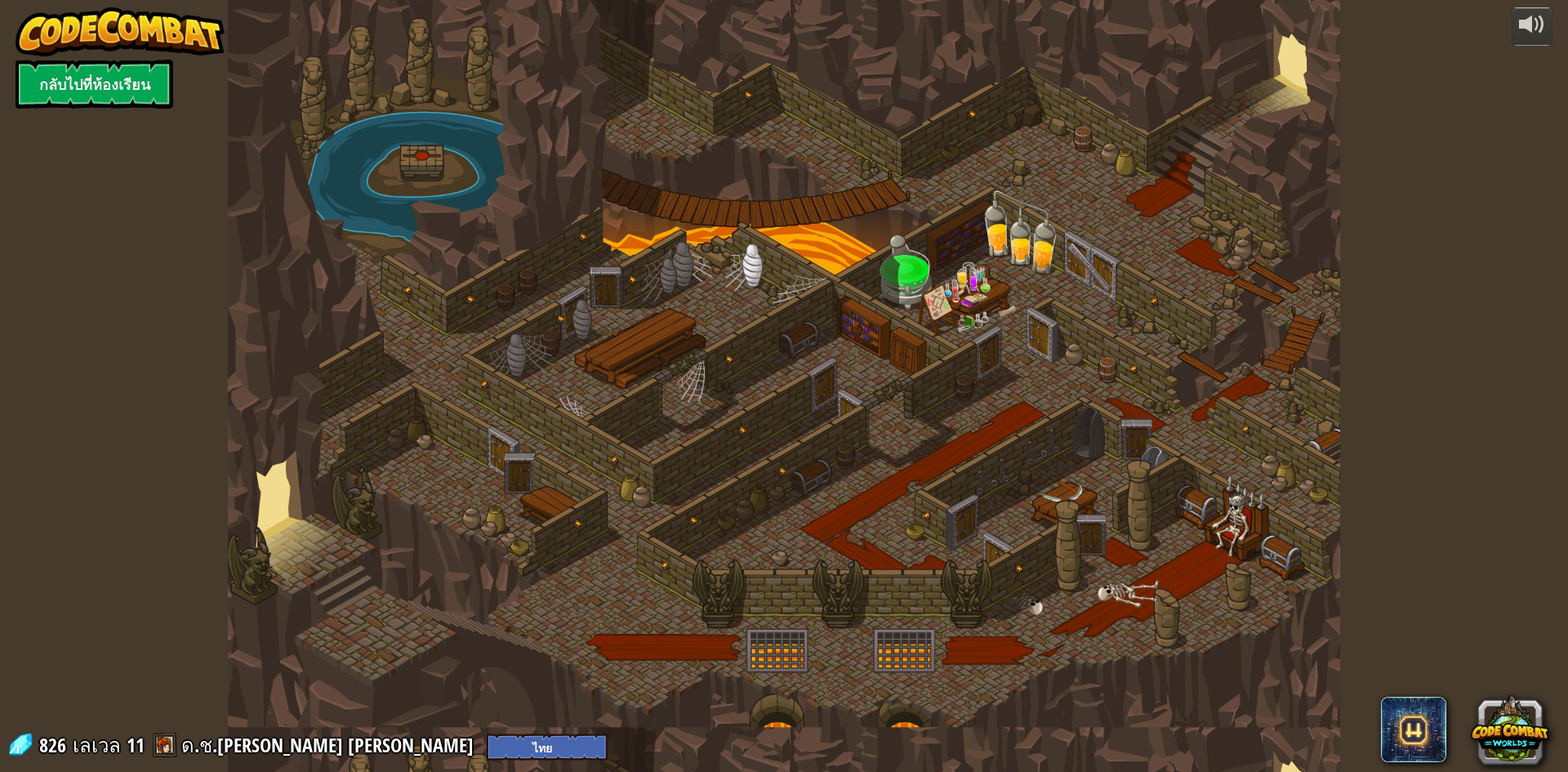
select select "th"
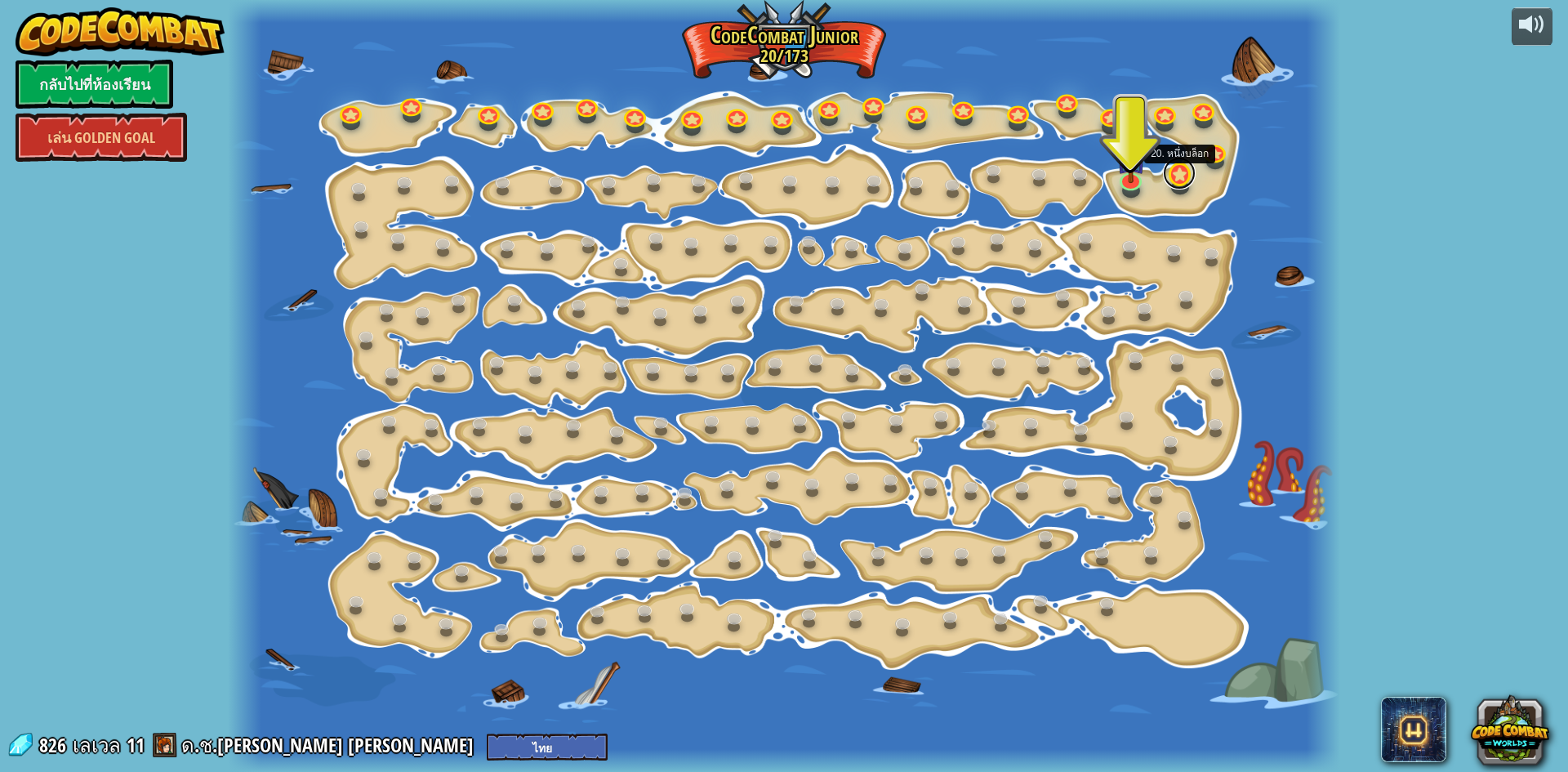
click at [1176, 171] on link at bounding box center [1179, 173] width 33 height 33
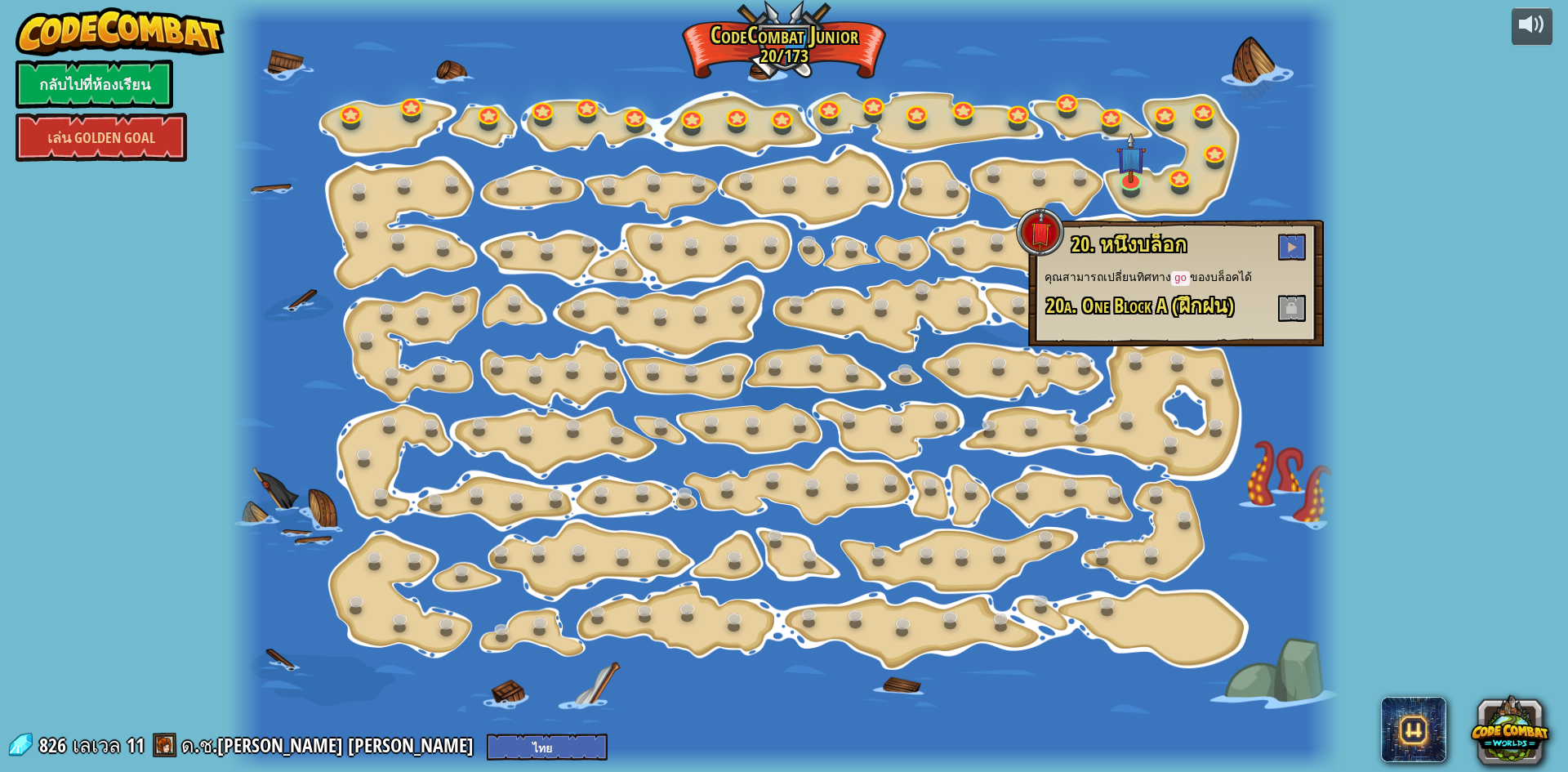
click at [1300, 383] on div at bounding box center [784, 386] width 1113 height 772
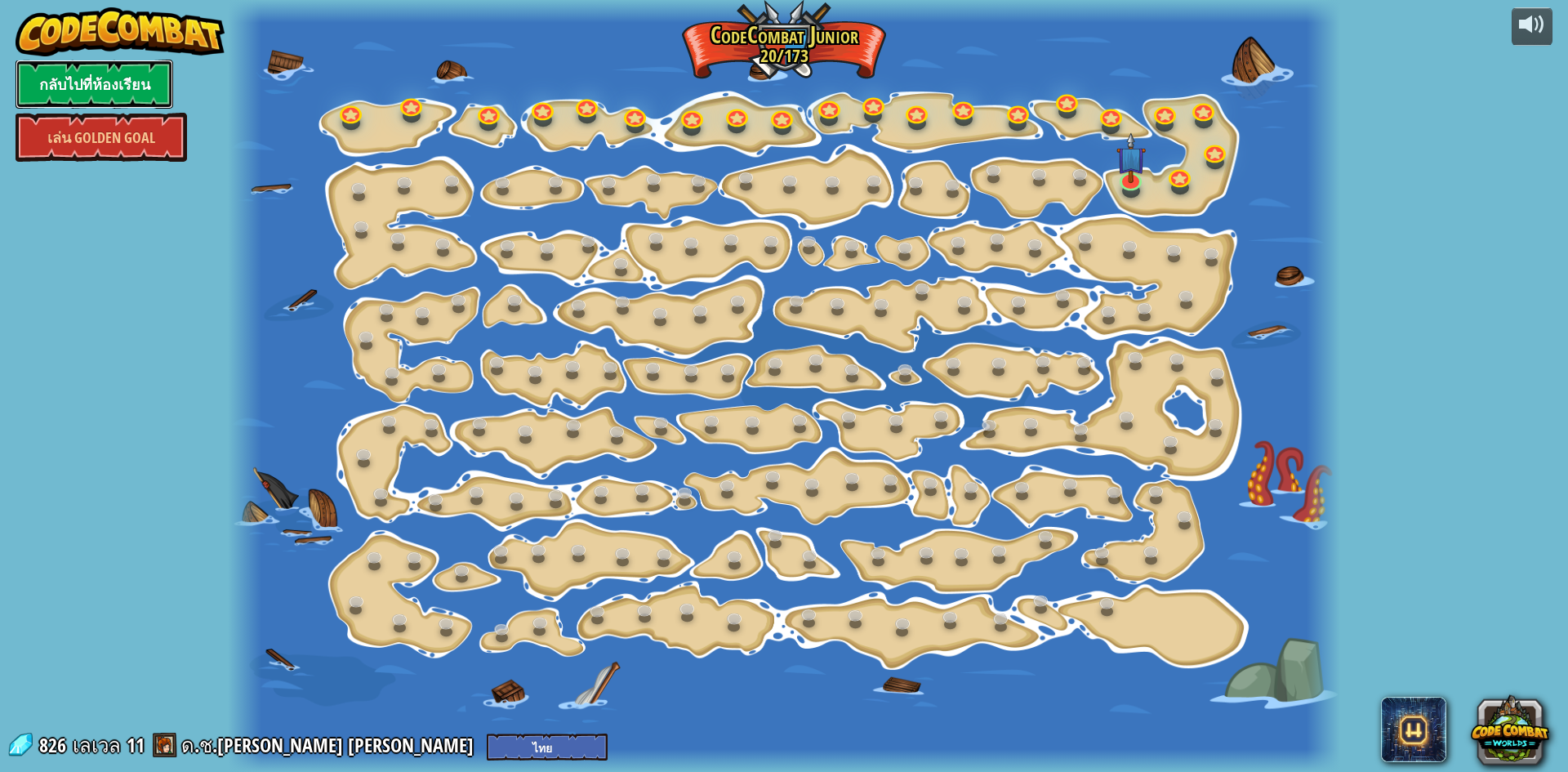
click at [55, 86] on link "กลับไปที่ห้องเรียน" at bounding box center [94, 84] width 158 height 49
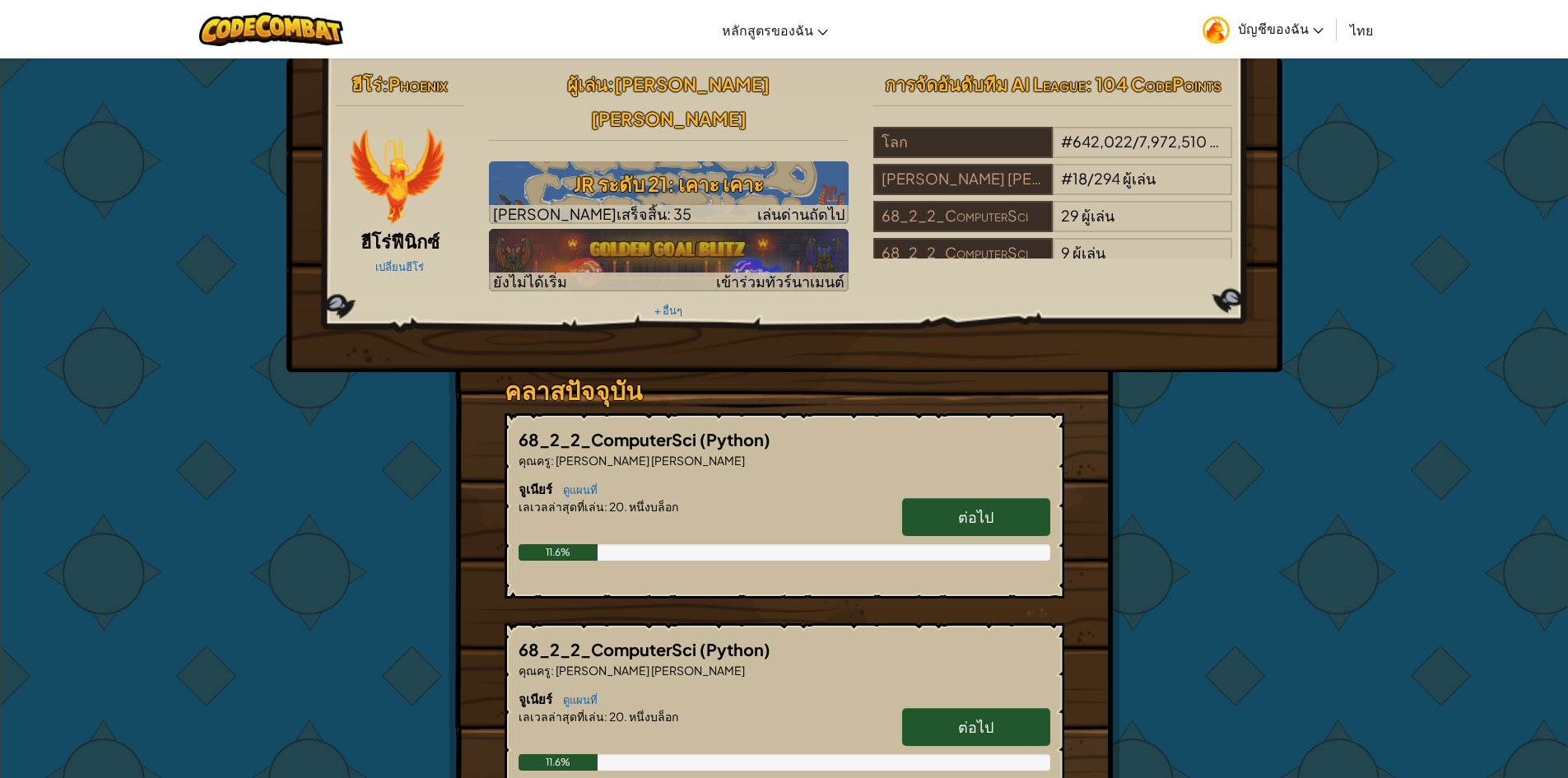
drag, startPoint x: 766, startPoint y: 672, endPoint x: 747, endPoint y: 670, distance: 19.1
drag, startPoint x: 1304, startPoint y: 410, endPoint x: 1238, endPoint y: 402, distance: 66.5
click at [1300, 404] on div "ฮีโร่ : Phoenix ฮีโร่ฟีนิกซ์ เปลี่ยนฮีโร่ ผู้[PERSON_NAME] : [PERSON_NAME] [PER…" at bounding box center [784, 606] width 1568 height 1097
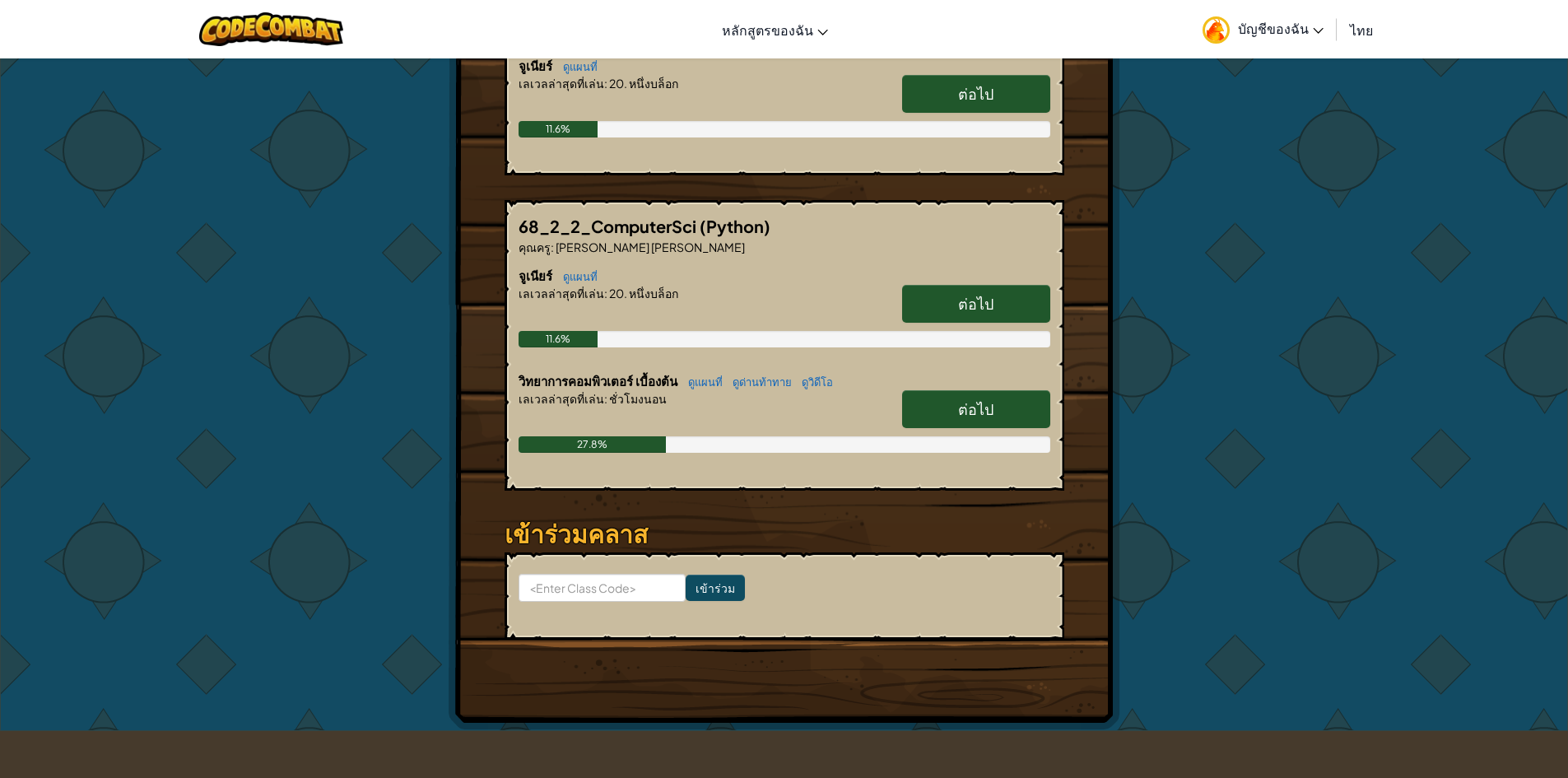
scroll to position [329, 0]
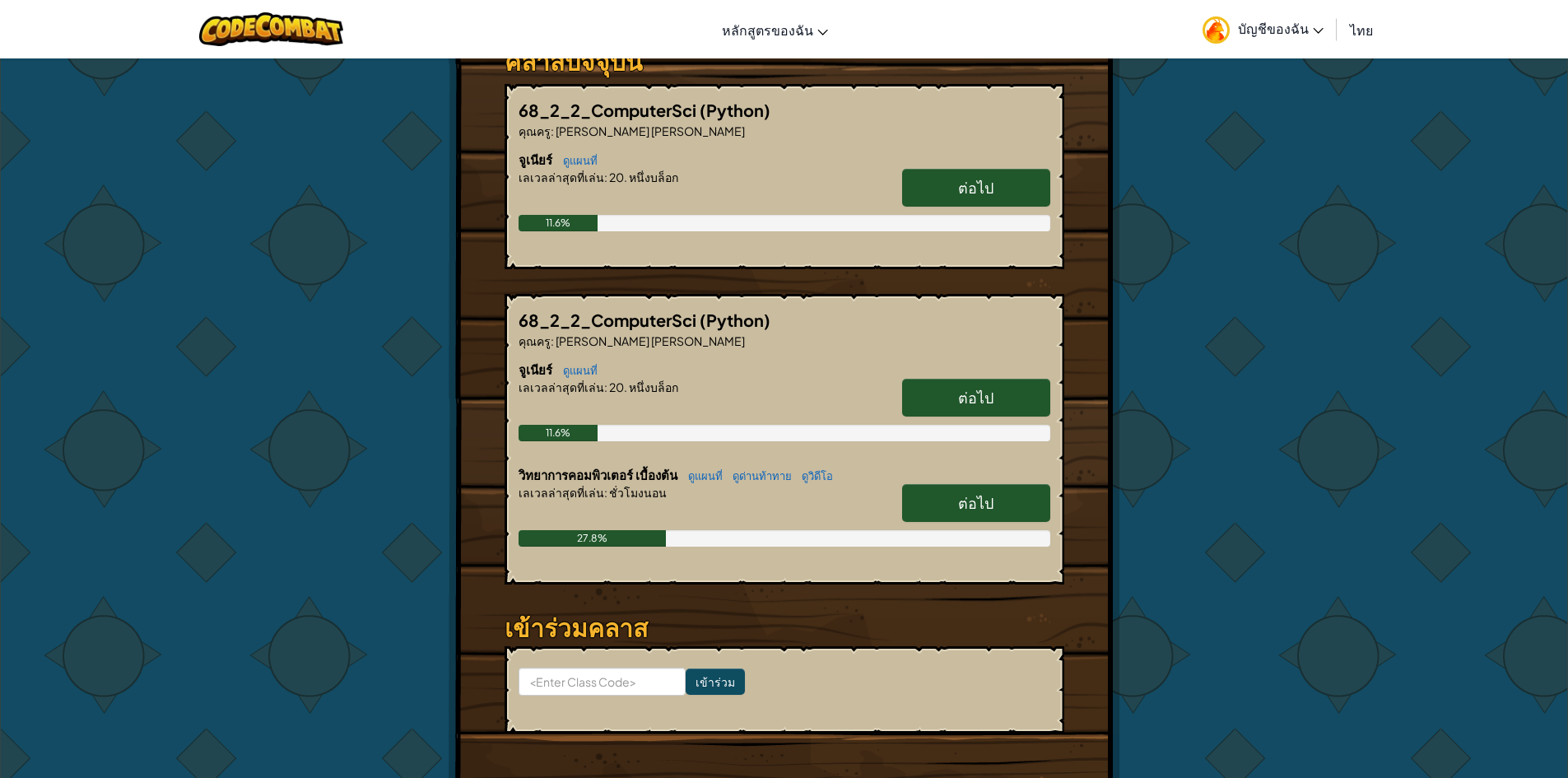
click at [986, 493] on span "ต่อไป" at bounding box center [975, 502] width 36 height 19
select select "th"
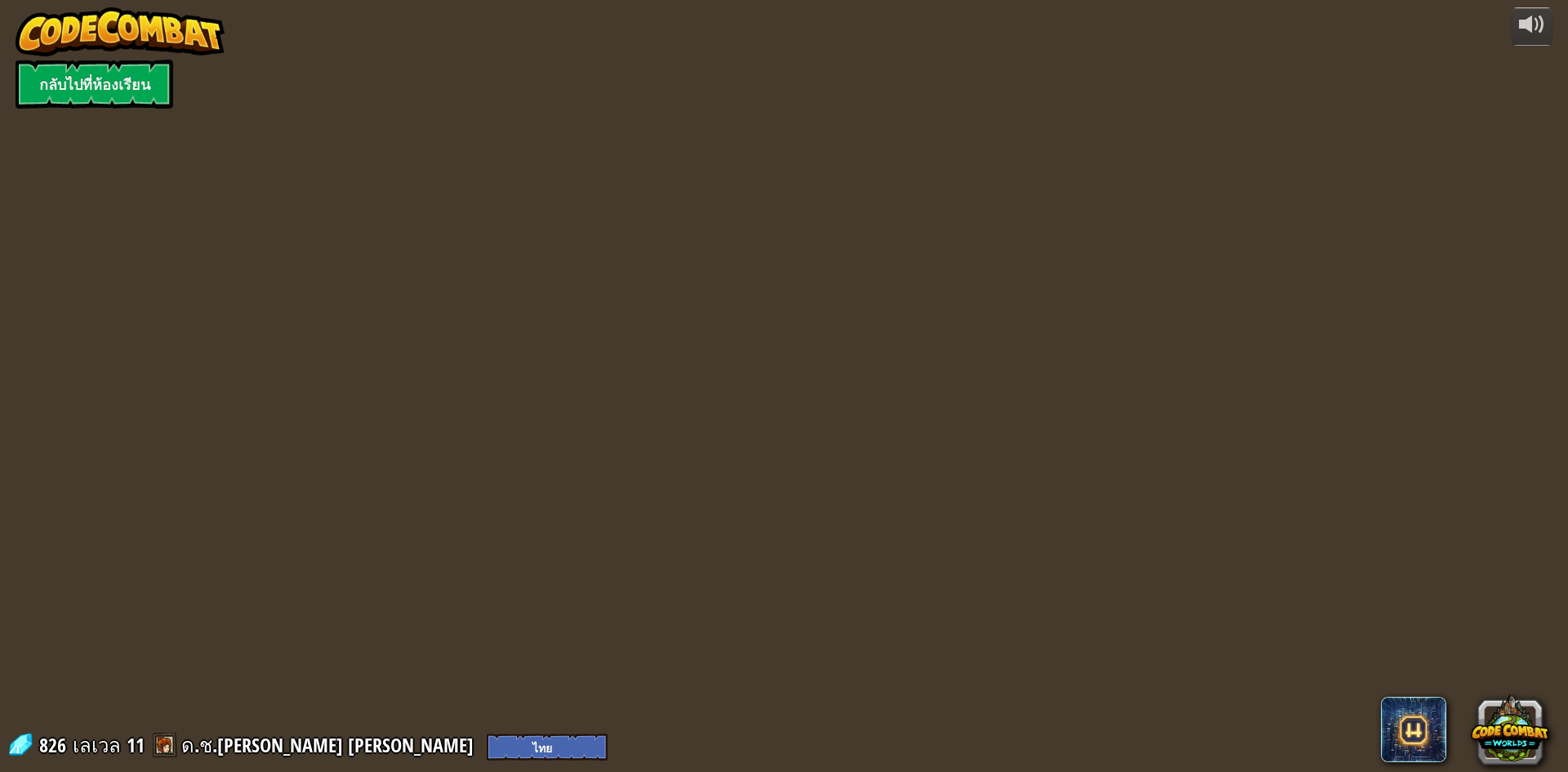
select select "th"
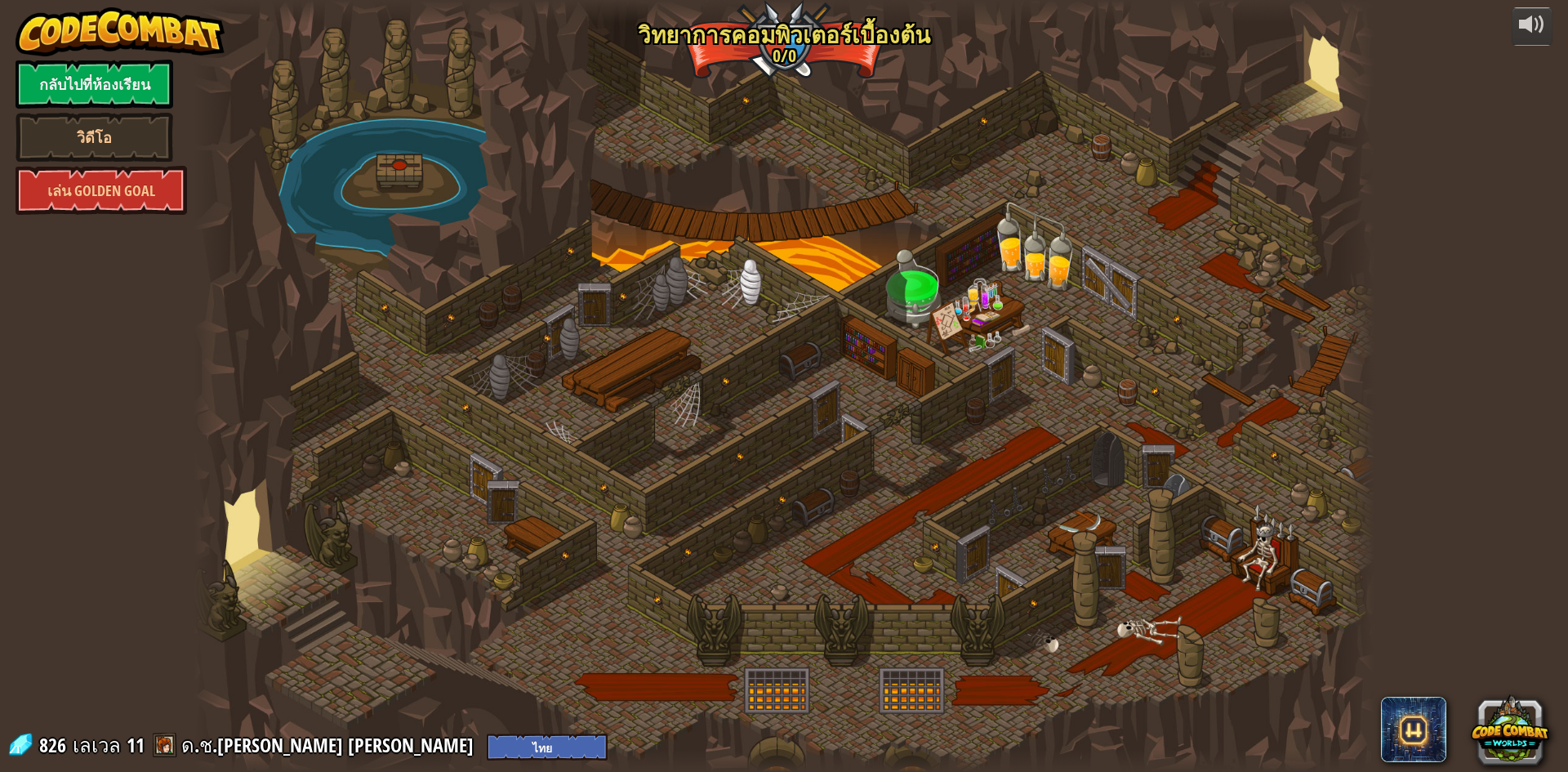
select select "th"
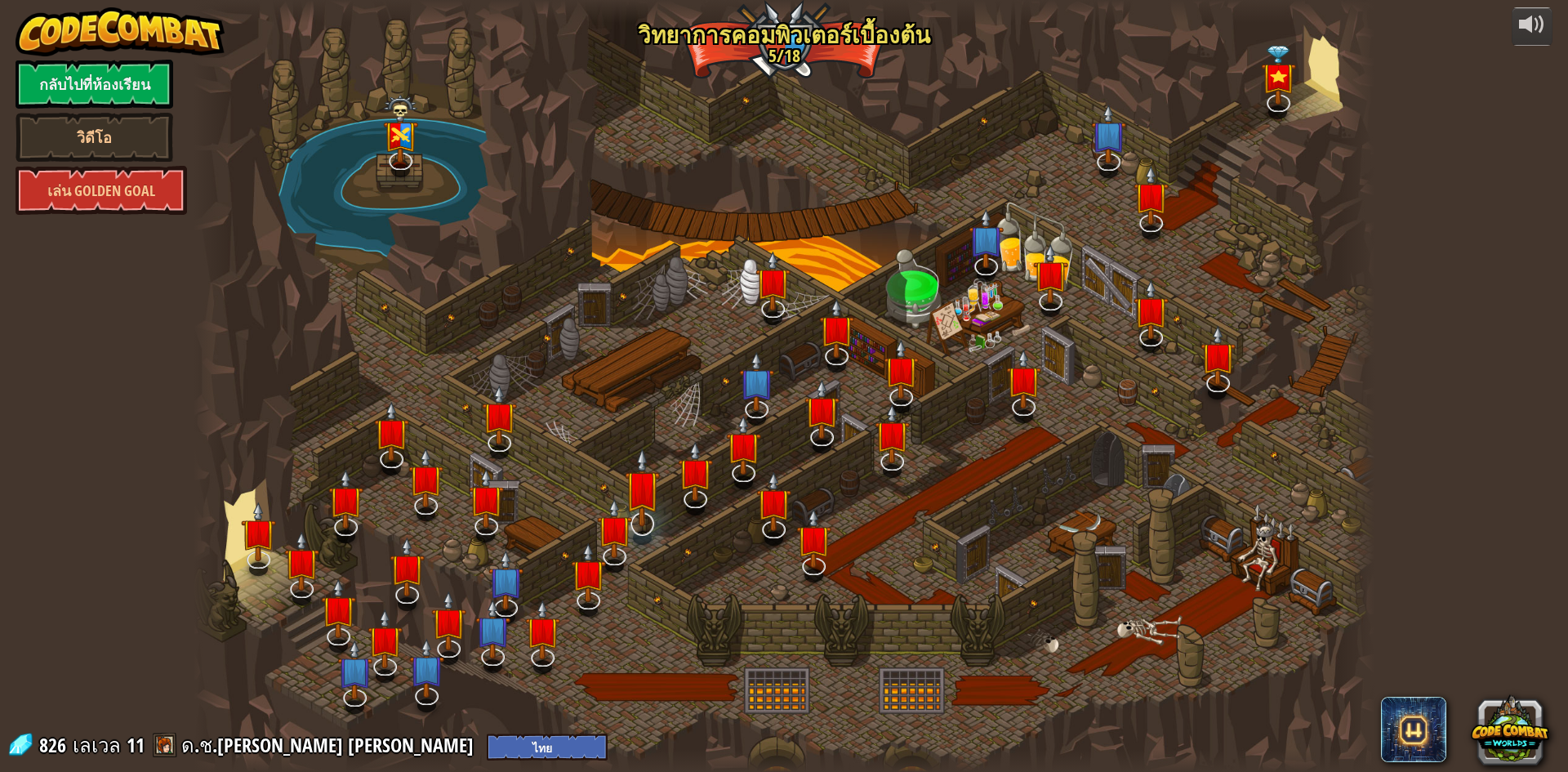
select select "th"
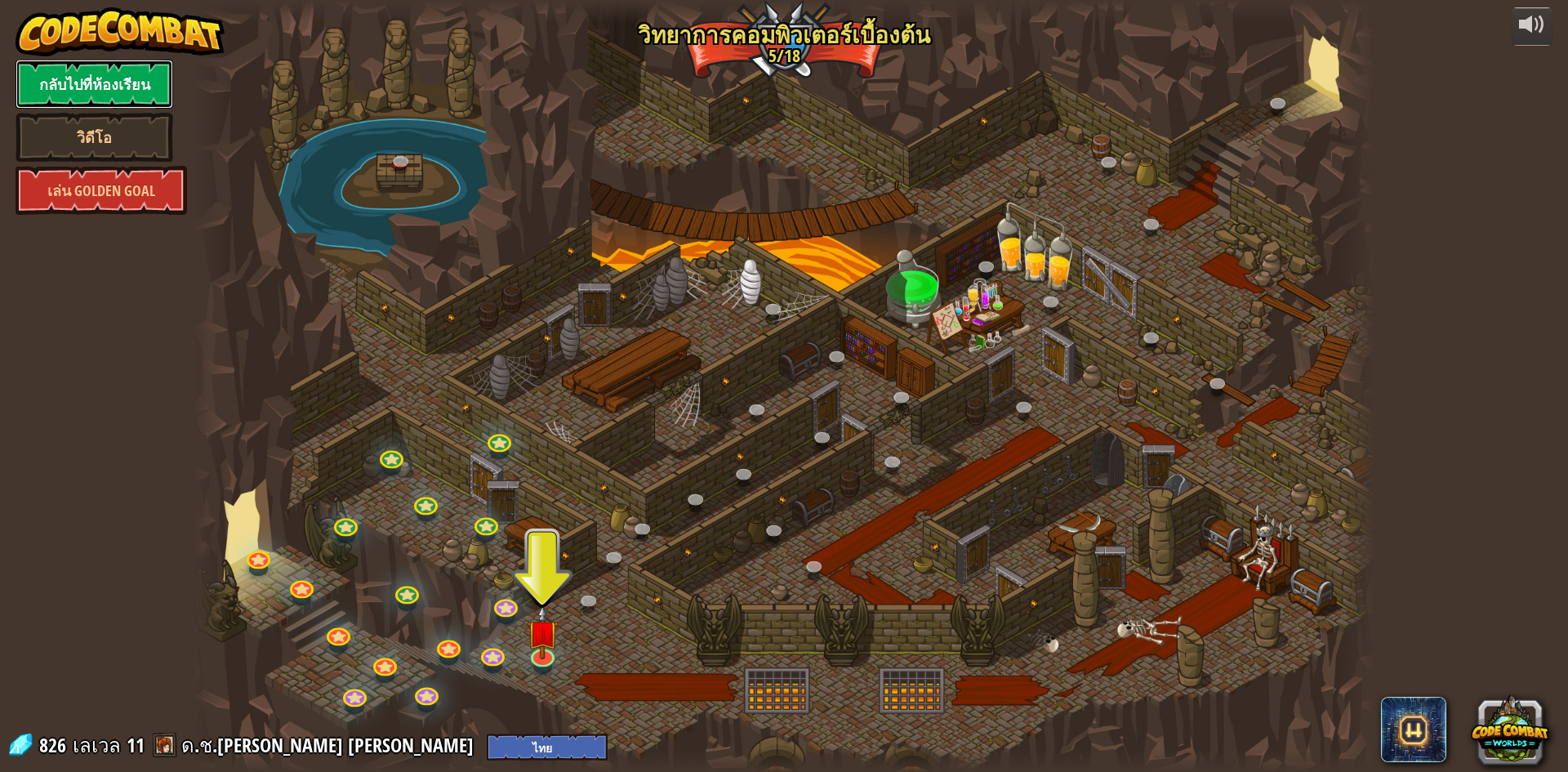
click at [106, 87] on link "กลับไปที่ห้องเรียน" at bounding box center [94, 84] width 158 height 49
